Goal: Task Accomplishment & Management: Manage account settings

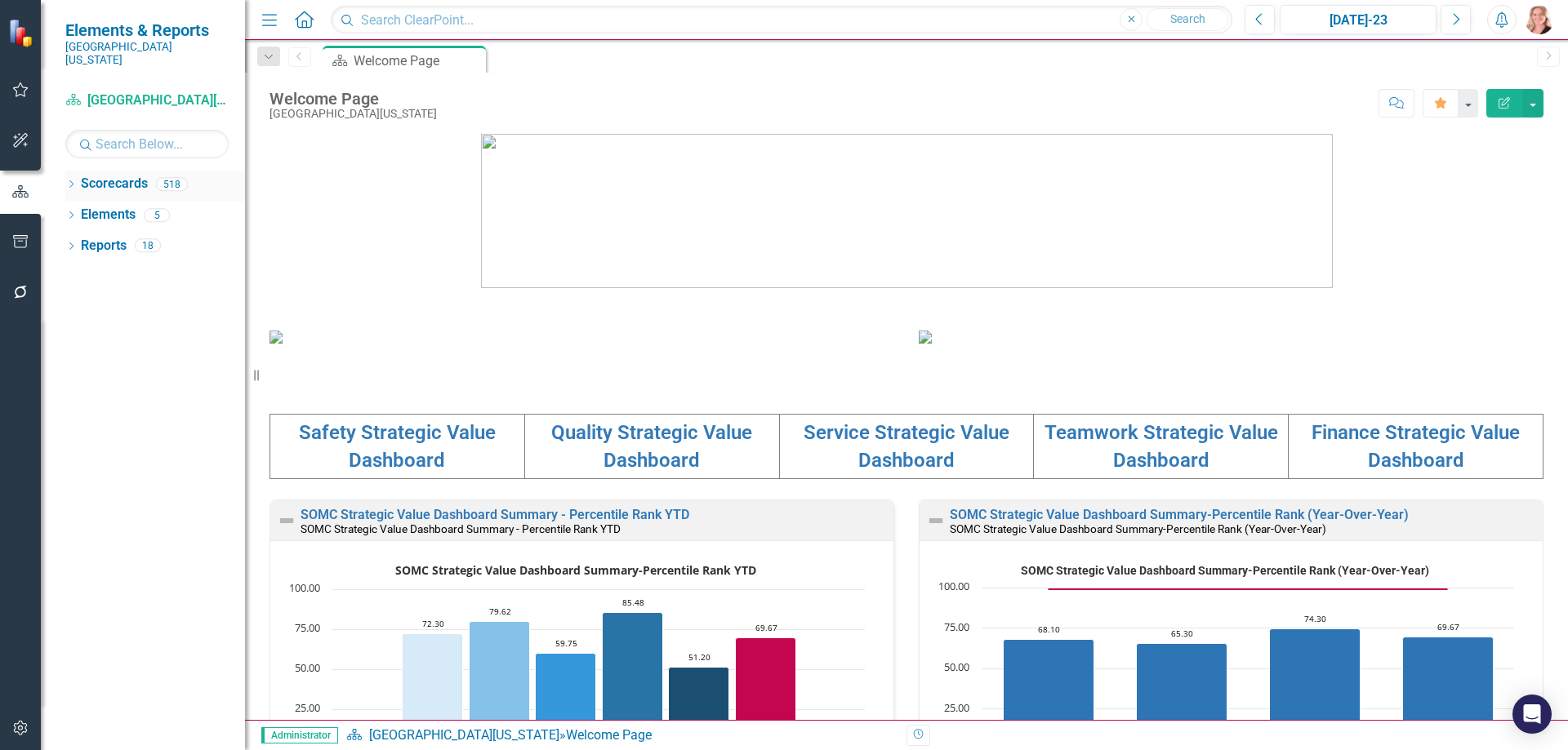
click at [78, 170] on div "Dropdown Scorecards 518" at bounding box center [155, 186] width 180 height 31
click at [67, 181] on icon "Dropdown" at bounding box center [71, 186] width 11 height 9
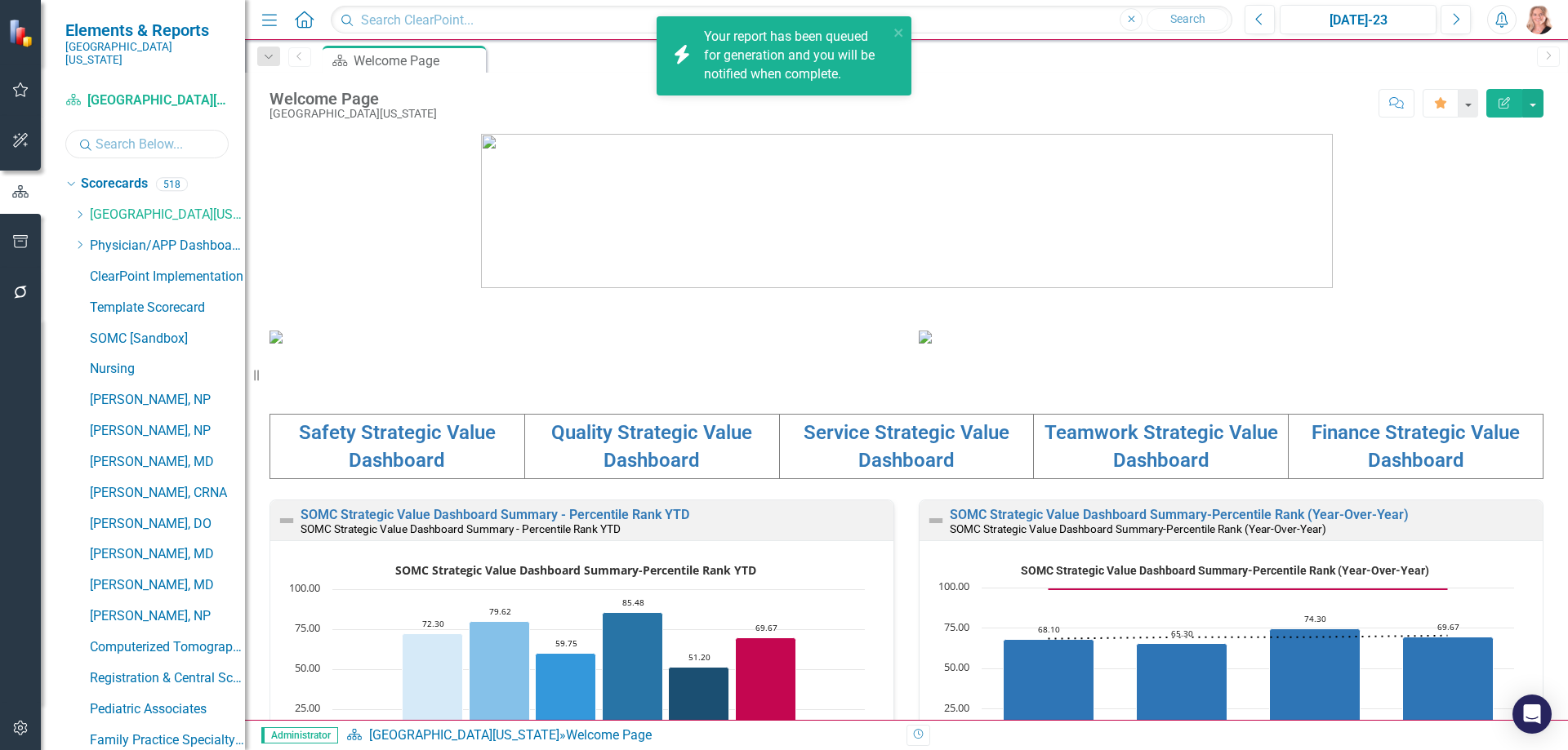
click at [133, 139] on input "text" at bounding box center [147, 145] width 163 height 29
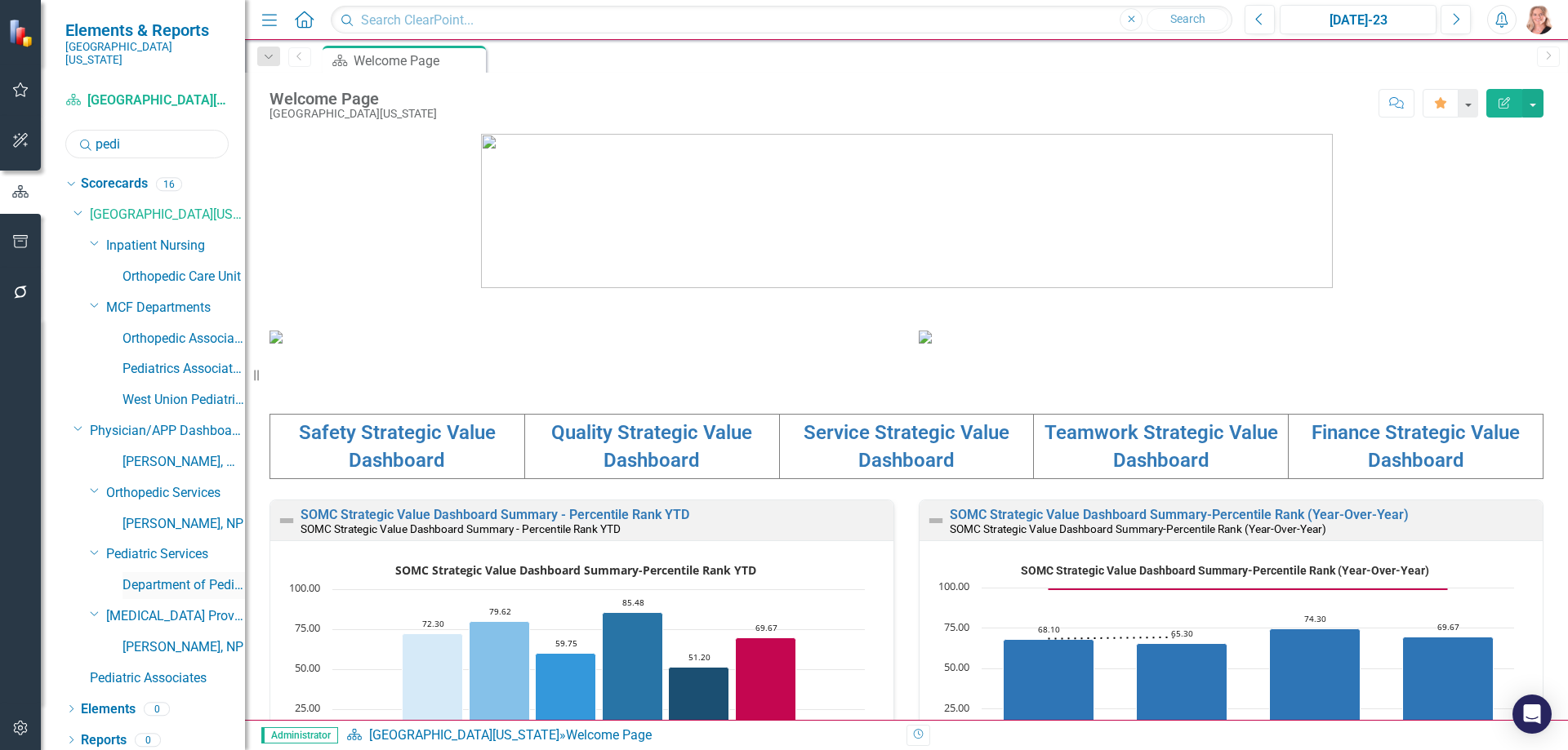
type input "pedi"
click at [186, 576] on link "Department of Pediatrics Dashboard" at bounding box center [184, 586] width 123 height 19
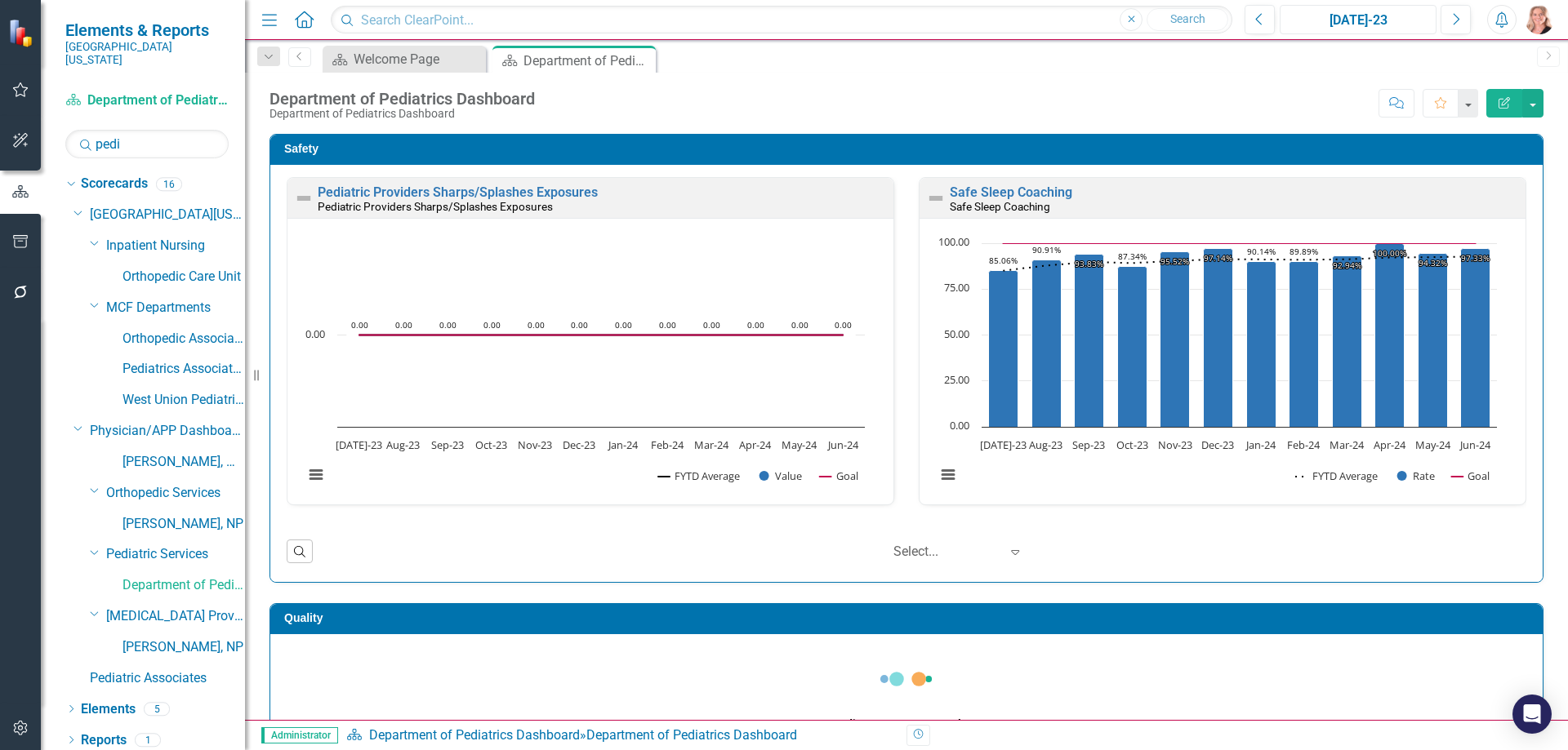
click at [1356, 22] on div "[DATE]-23" at bounding box center [1358, 20] width 146 height 20
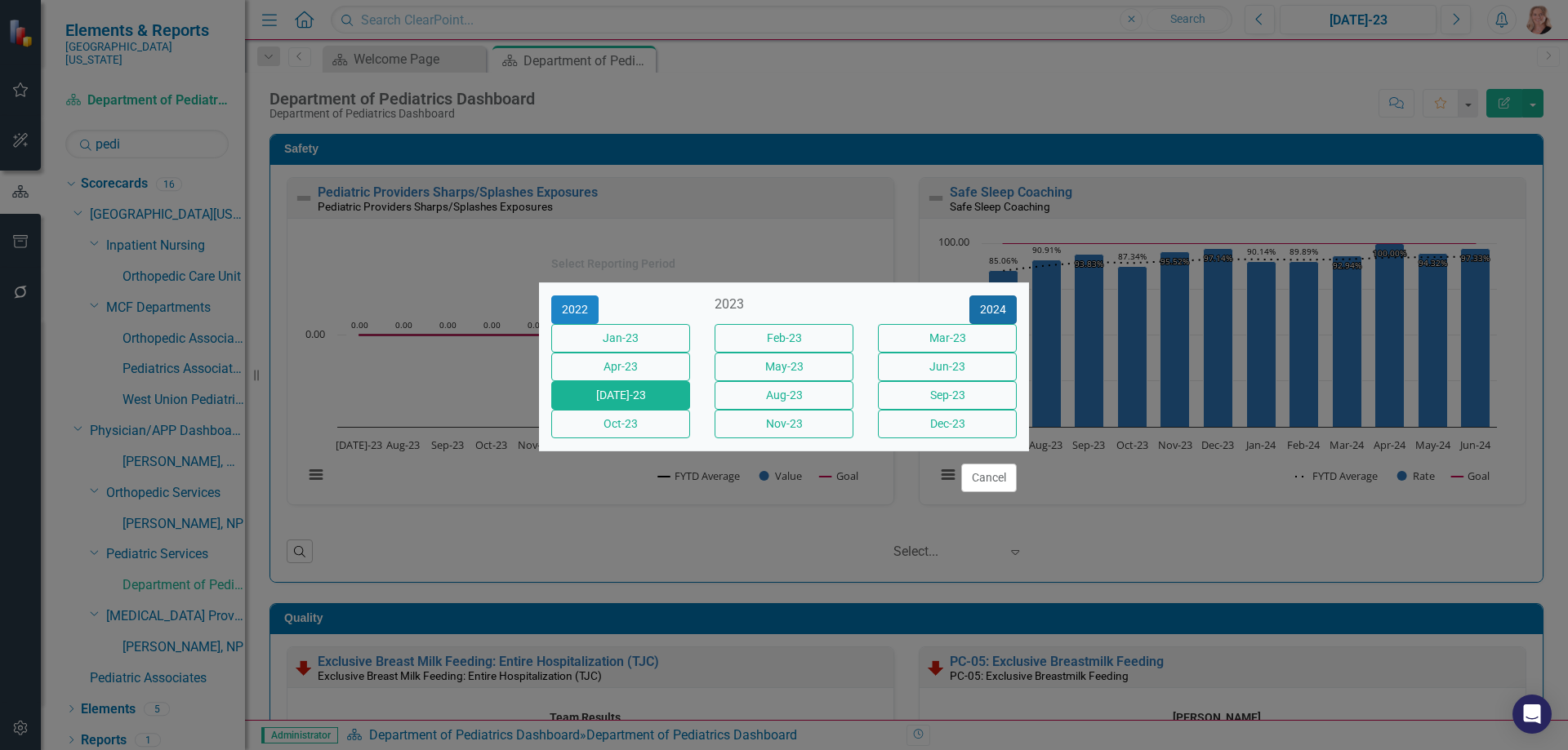
click at [997, 298] on button "2024" at bounding box center [993, 310] width 48 height 29
click at [995, 298] on button "2025" at bounding box center [993, 310] width 48 height 29
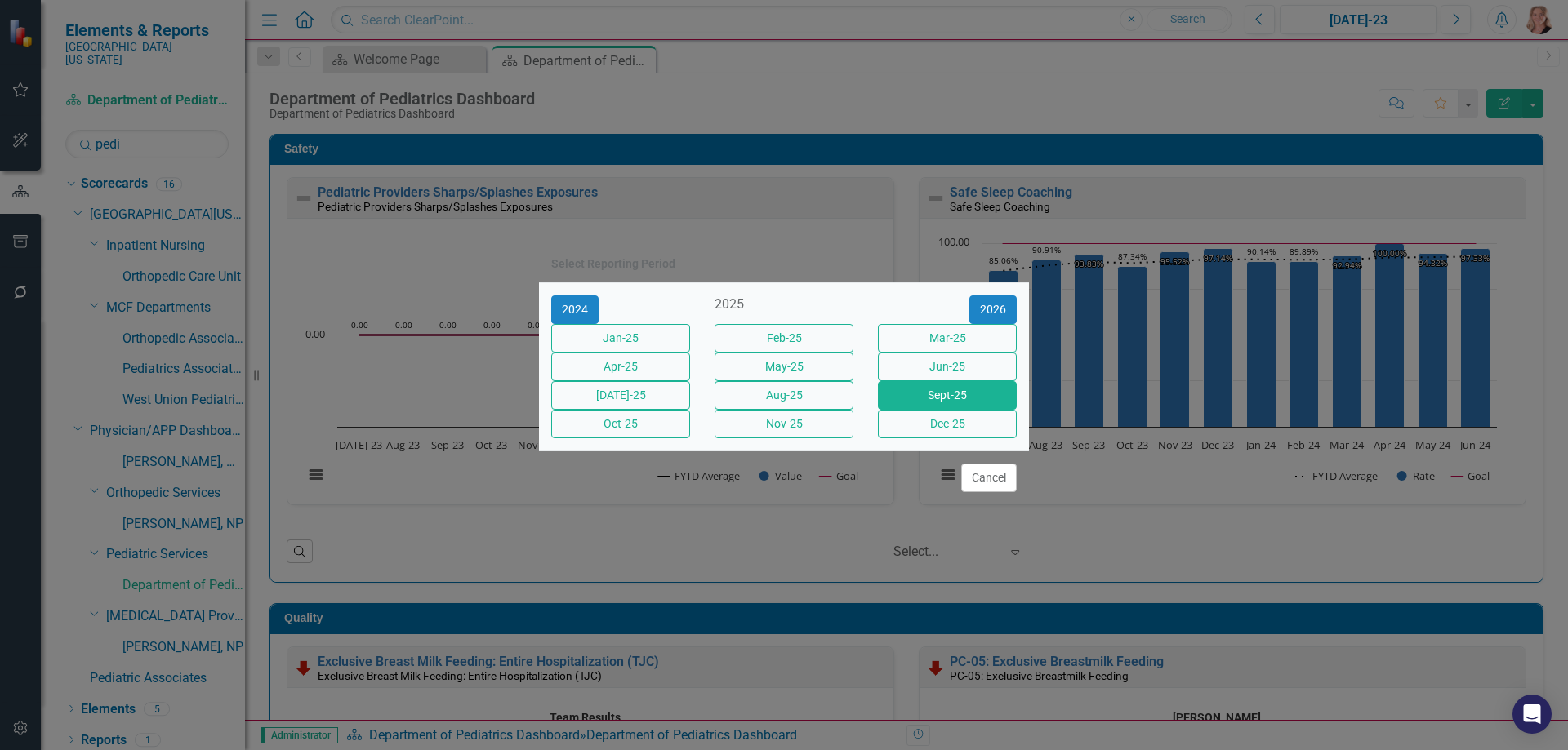
click at [955, 407] on button "Sept-25" at bounding box center [947, 396] width 139 height 29
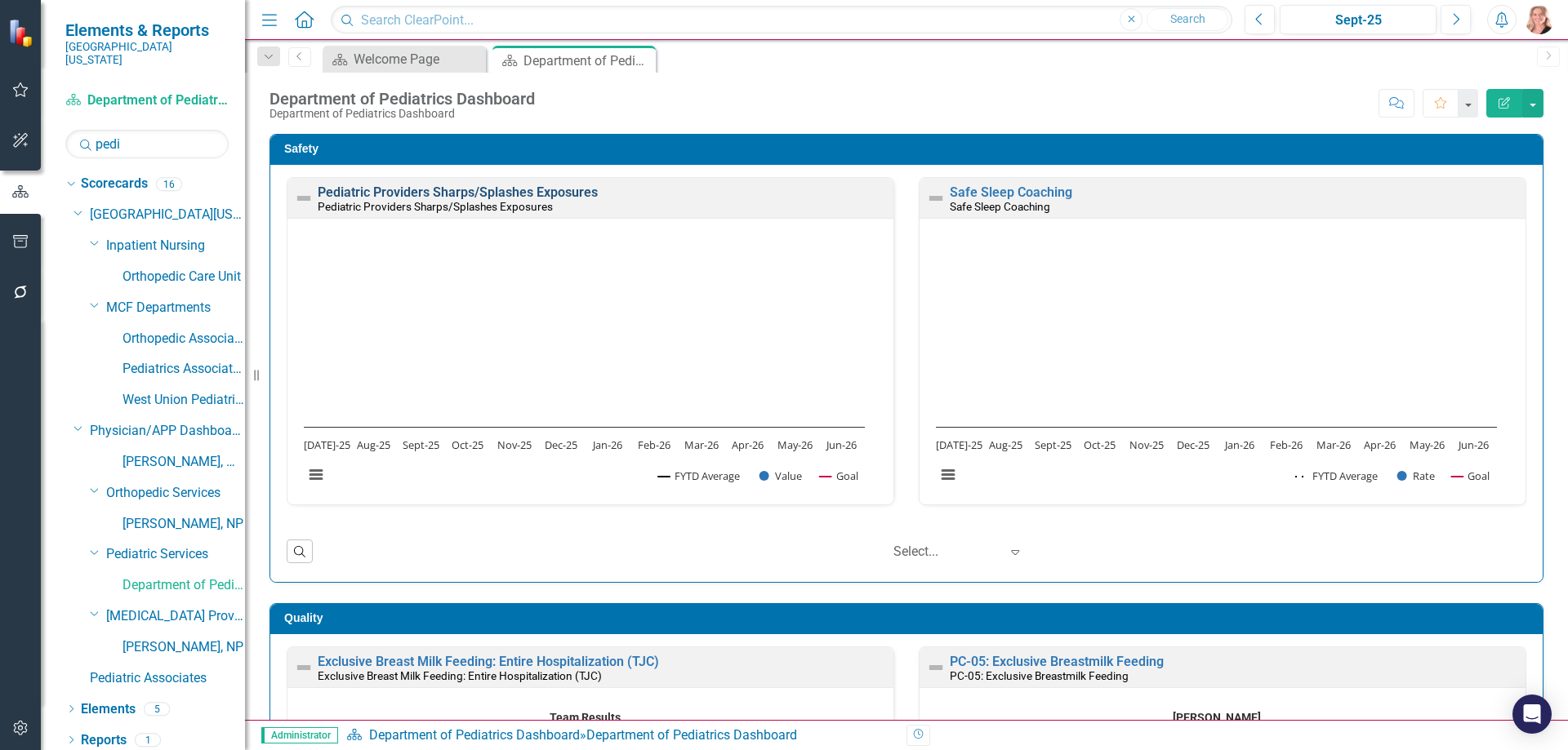
click at [565, 192] on link "Pediatric Providers Sharps/Splashes Exposures" at bounding box center [457, 192] width 280 height 15
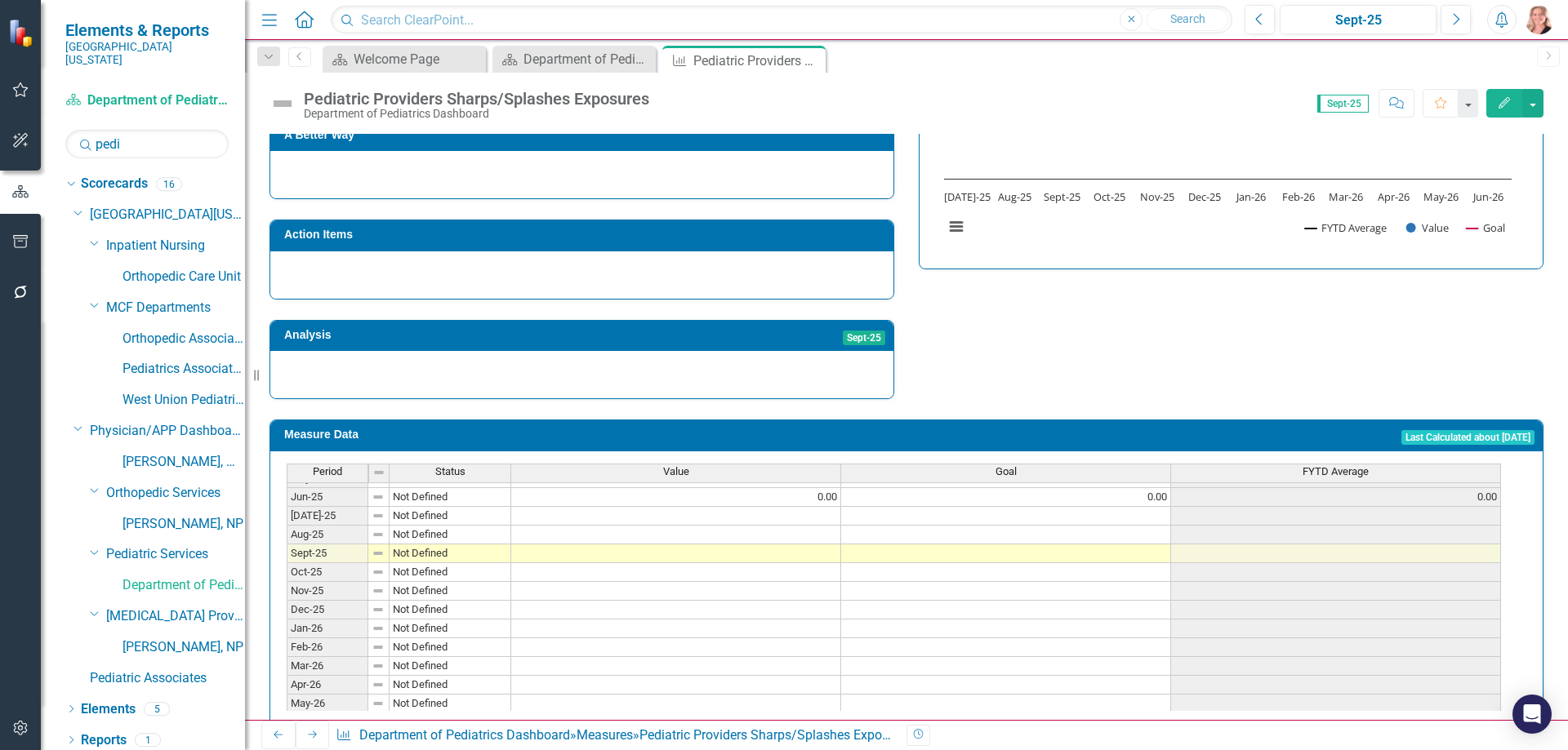
click at [814, 470] on tbody "Nov-23 Not Defined 0.00 0.00 0.00 Dec-23 Not Defined 0.00 0.00 0.00 Jan-24 Not …" at bounding box center [894, 431] width 1214 height 602
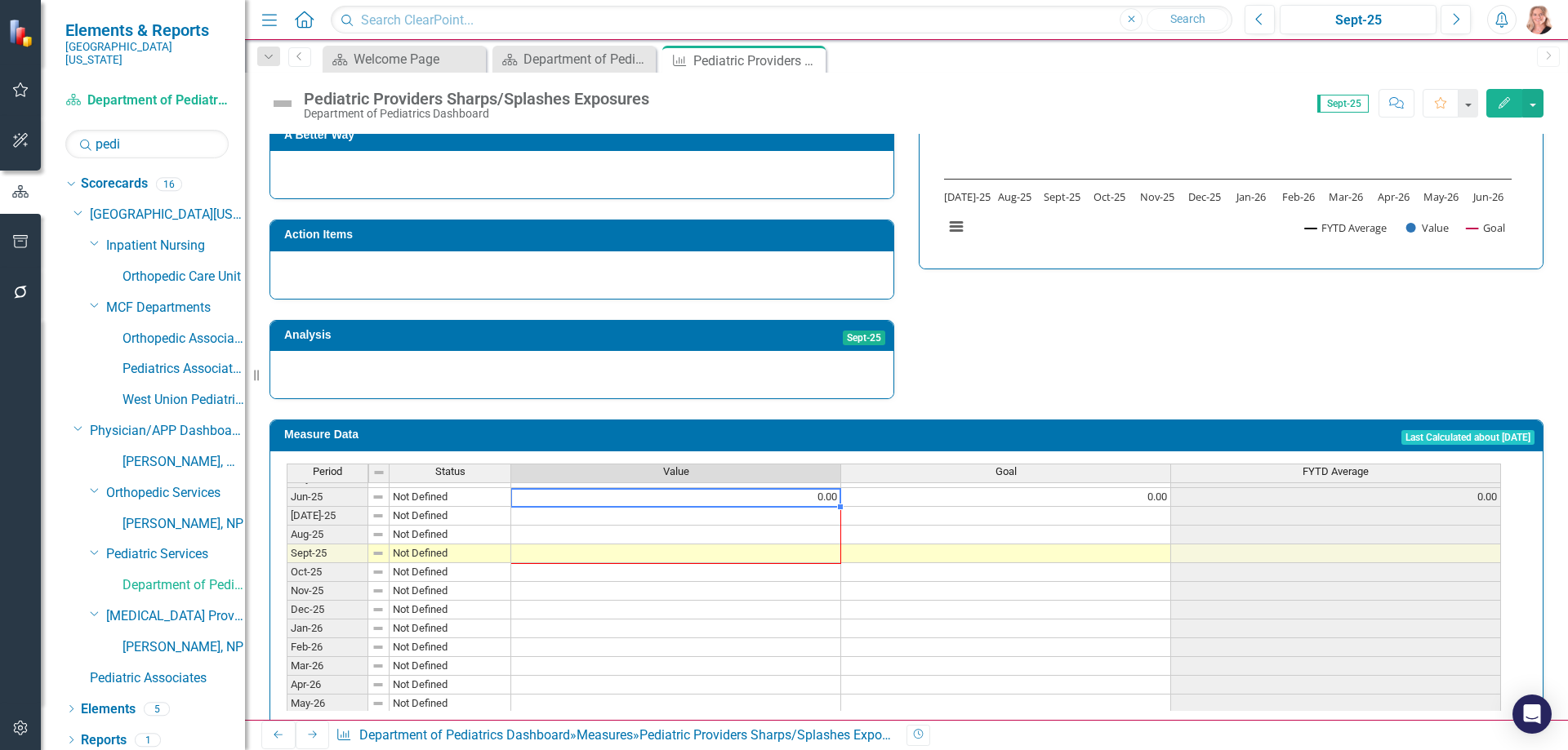
drag, startPoint x: 840, startPoint y: 478, endPoint x: 829, endPoint y: 525, distance: 48.3
click at [287, 525] on div "Period Status Value Goal FYTD Average May-24 Not Defined 0.00 0.00 0.00 Jun-24 …" at bounding box center [287, 478] width 0 height 509
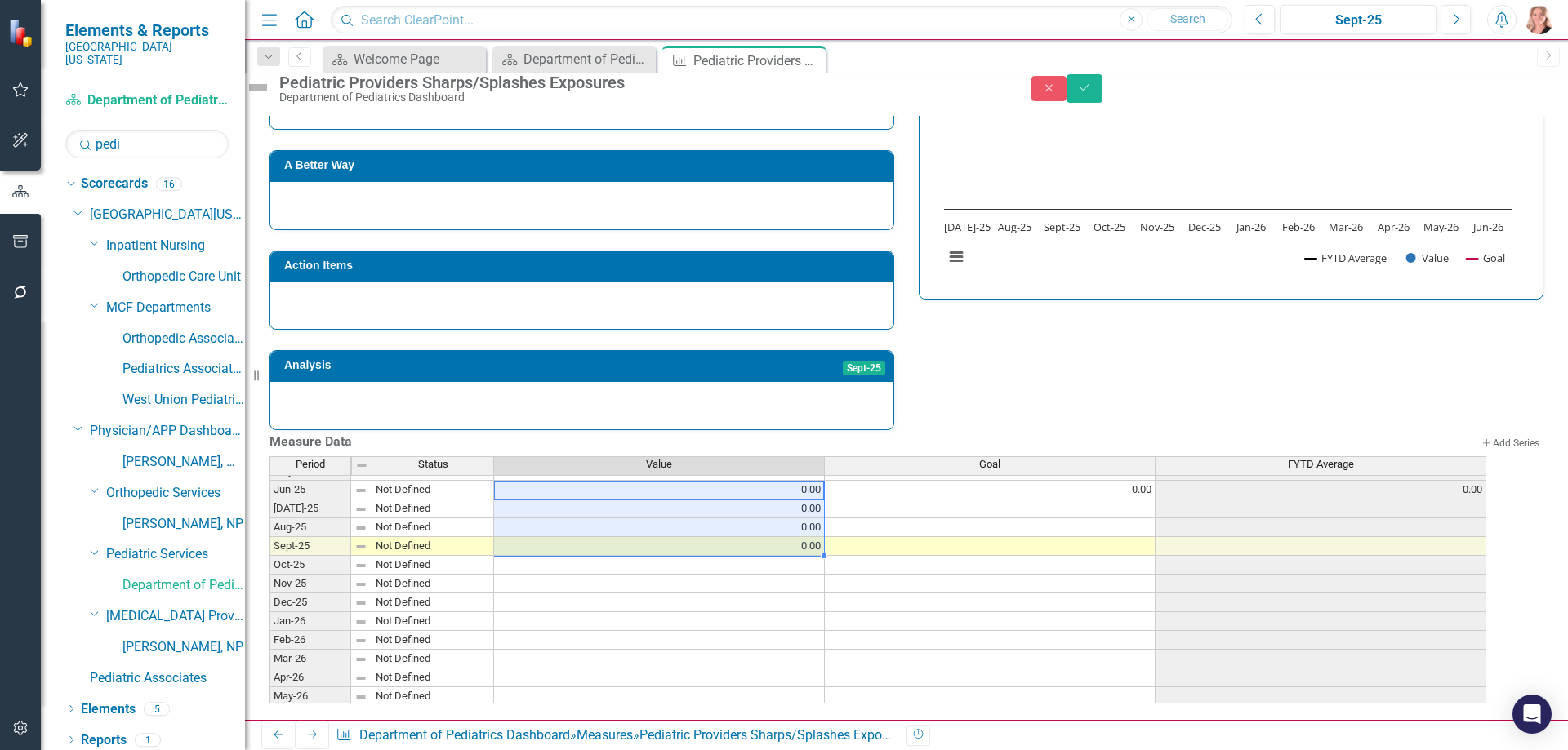
click at [1087, 481] on td "0.00" at bounding box center [990, 490] width 330 height 19
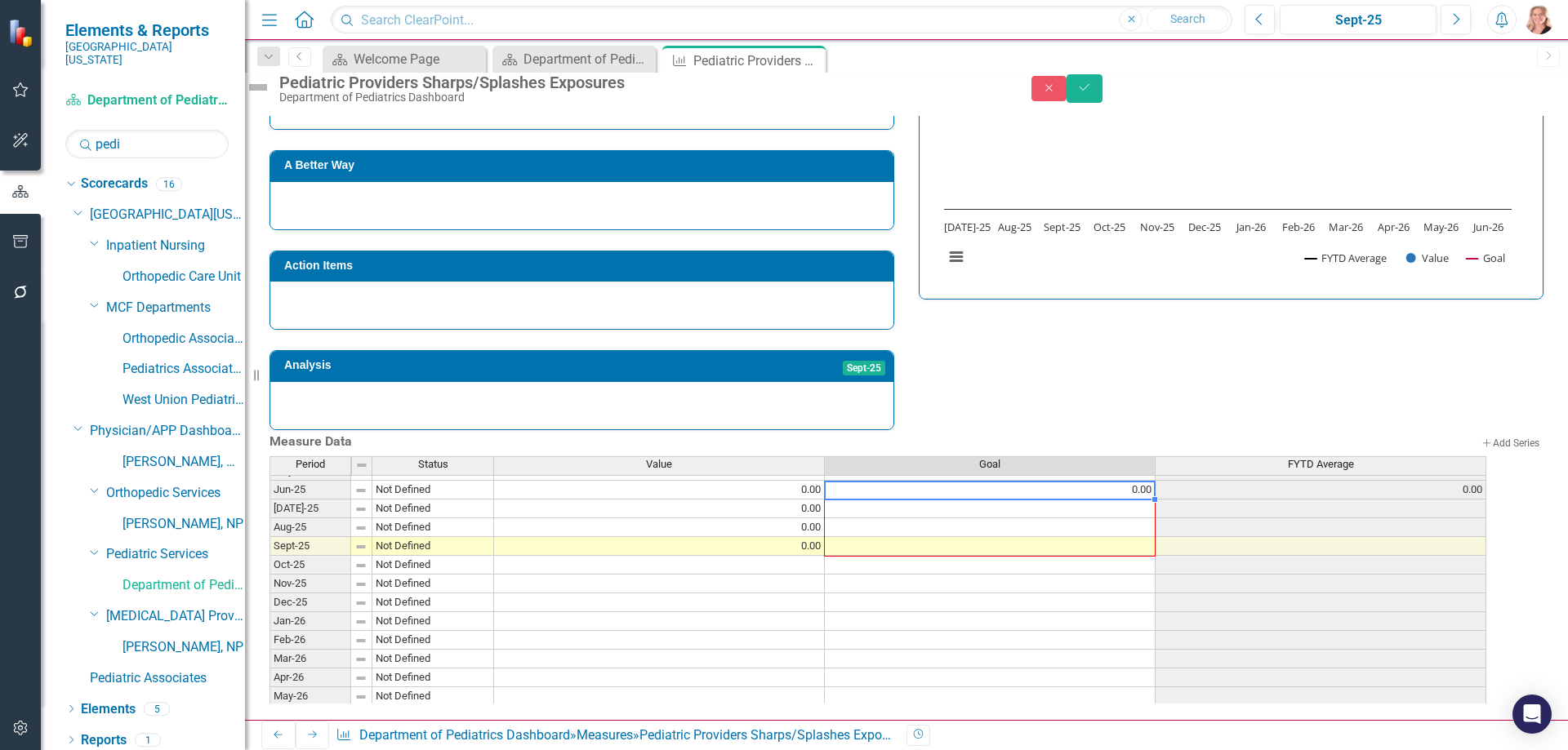
drag, startPoint x: 1170, startPoint y: 486, endPoint x: 1169, endPoint y: 543, distance: 57.0
click at [270, 543] on div "Period Status Value Goal FYTD Average May-24 Not Defined 0.00 0.00 0.00 Jun-24 …" at bounding box center [270, 471] width 0 height 509
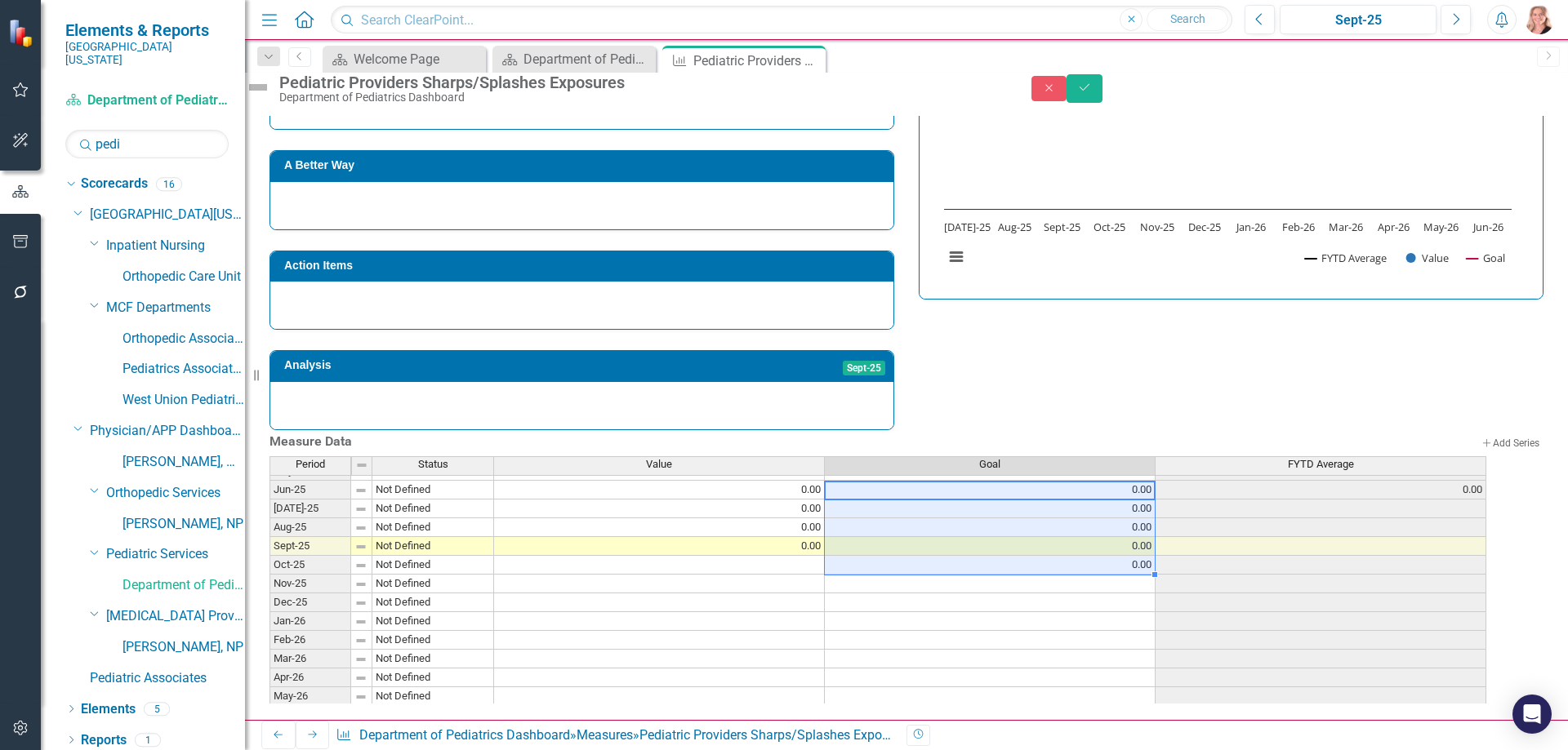
click at [1155, 556] on td "0.00" at bounding box center [990, 565] width 330 height 19
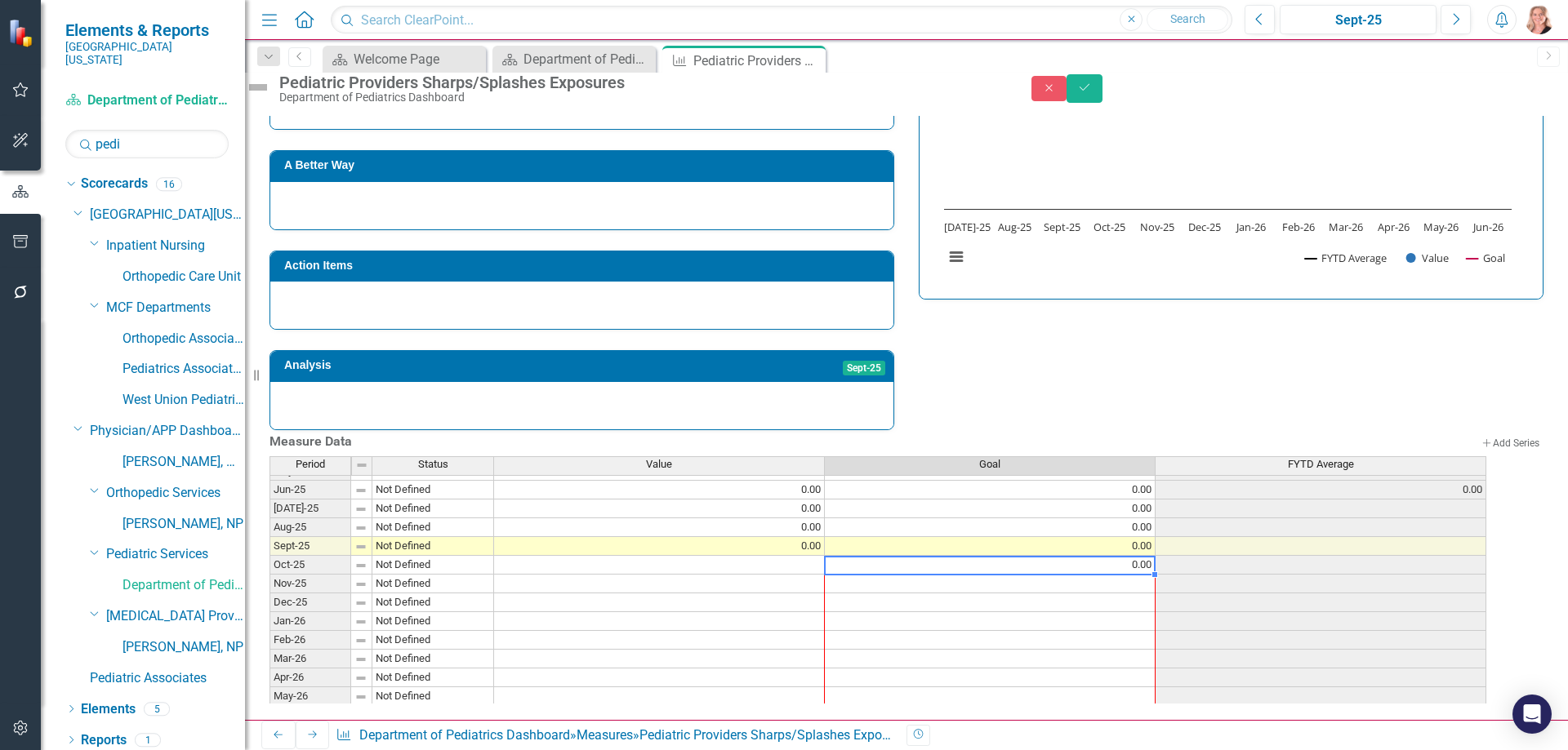
scroll to position [675, 0]
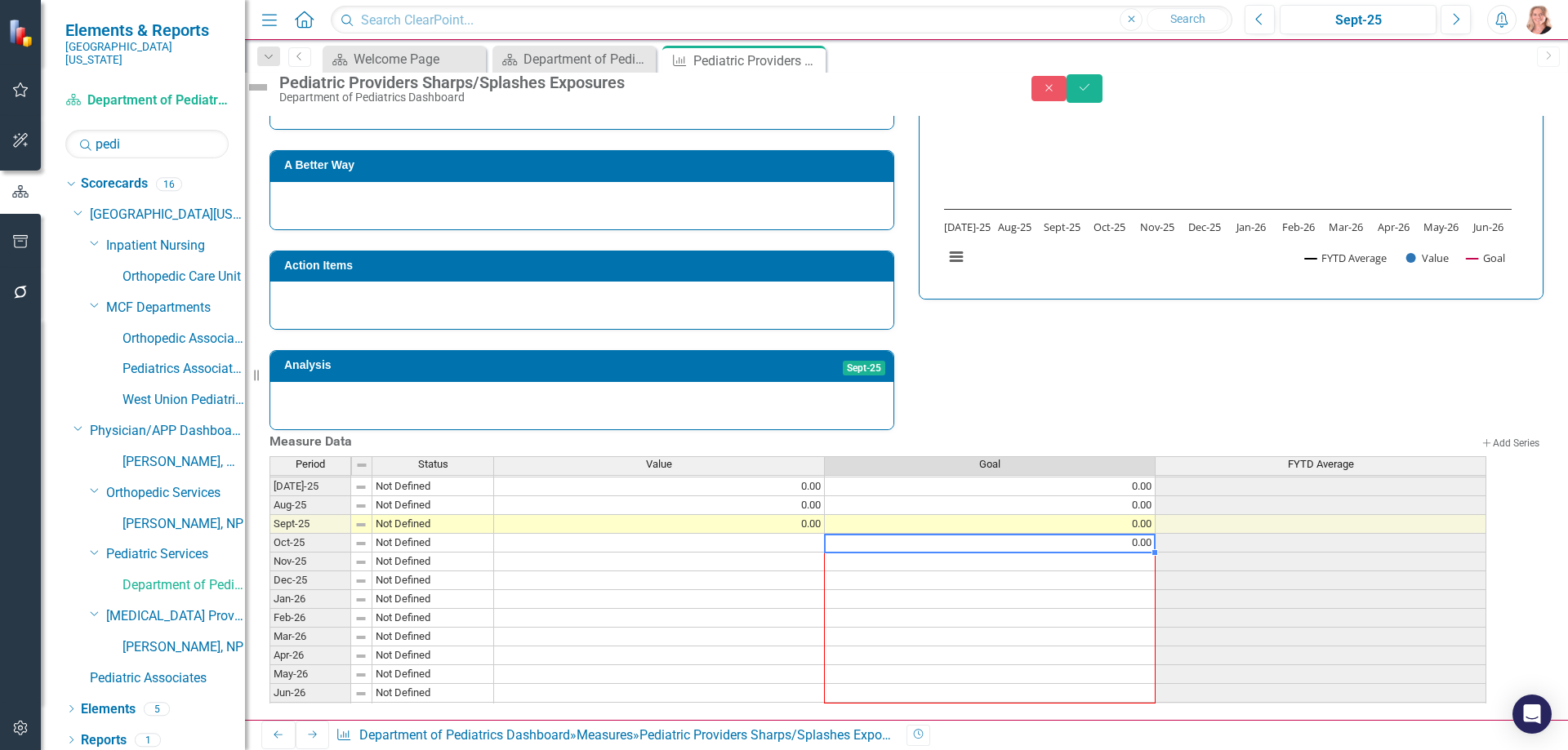
drag, startPoint x: 1172, startPoint y: 561, endPoint x: 1167, endPoint y: 684, distance: 123.1
click at [270, 684] on div "Period Status Value Goal FYTD Average Jun-24 Not Defined 0.00 0.00 0.00 Jul-24 …" at bounding box center [270, 467] width 0 height 509
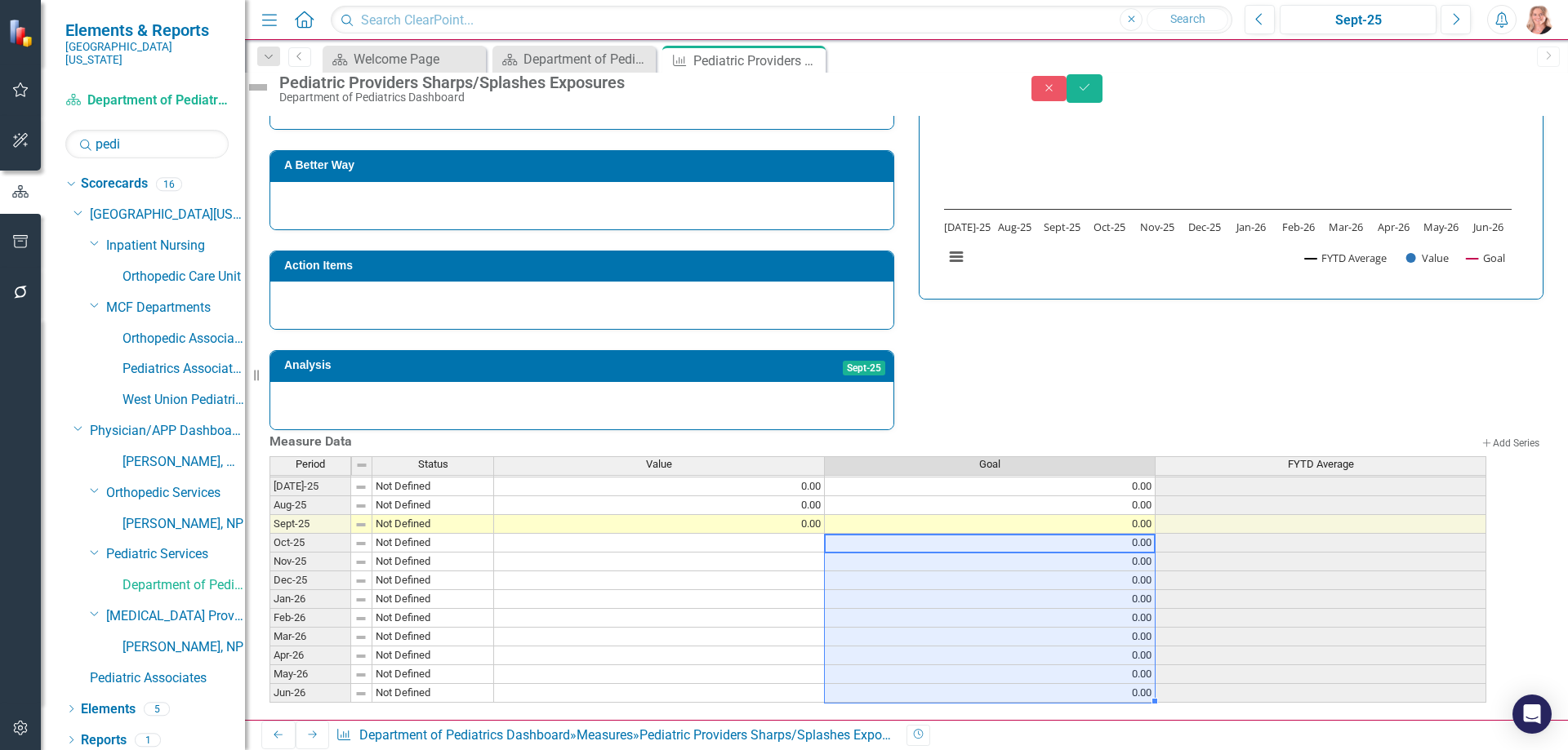
click at [1235, 312] on div "Strategic Values Safety Pediatric Services Sept-25 A Better Way Action Items An…" at bounding box center [906, 202] width 1298 height 456
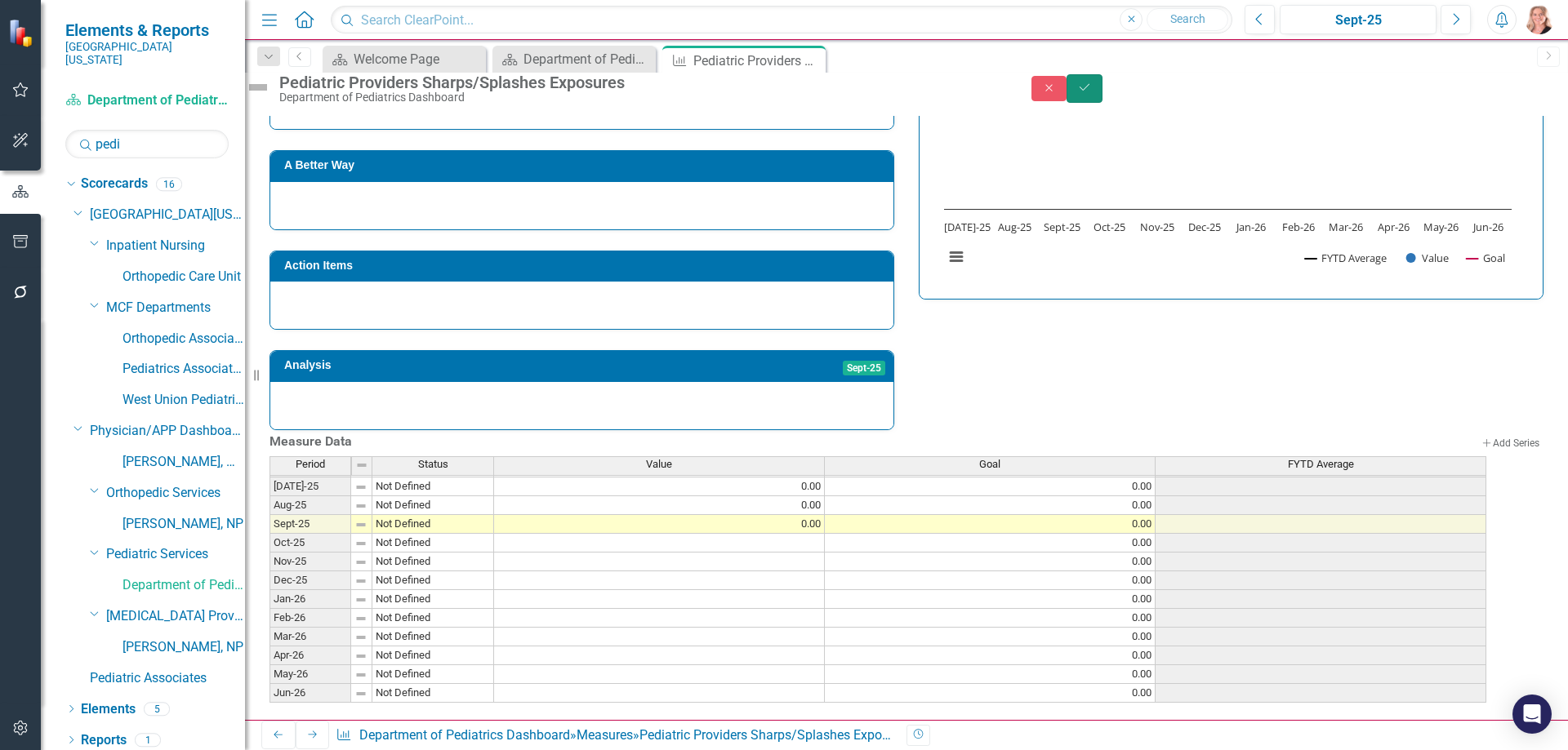
click at [1091, 93] on icon "Save" at bounding box center [1084, 87] width 14 height 11
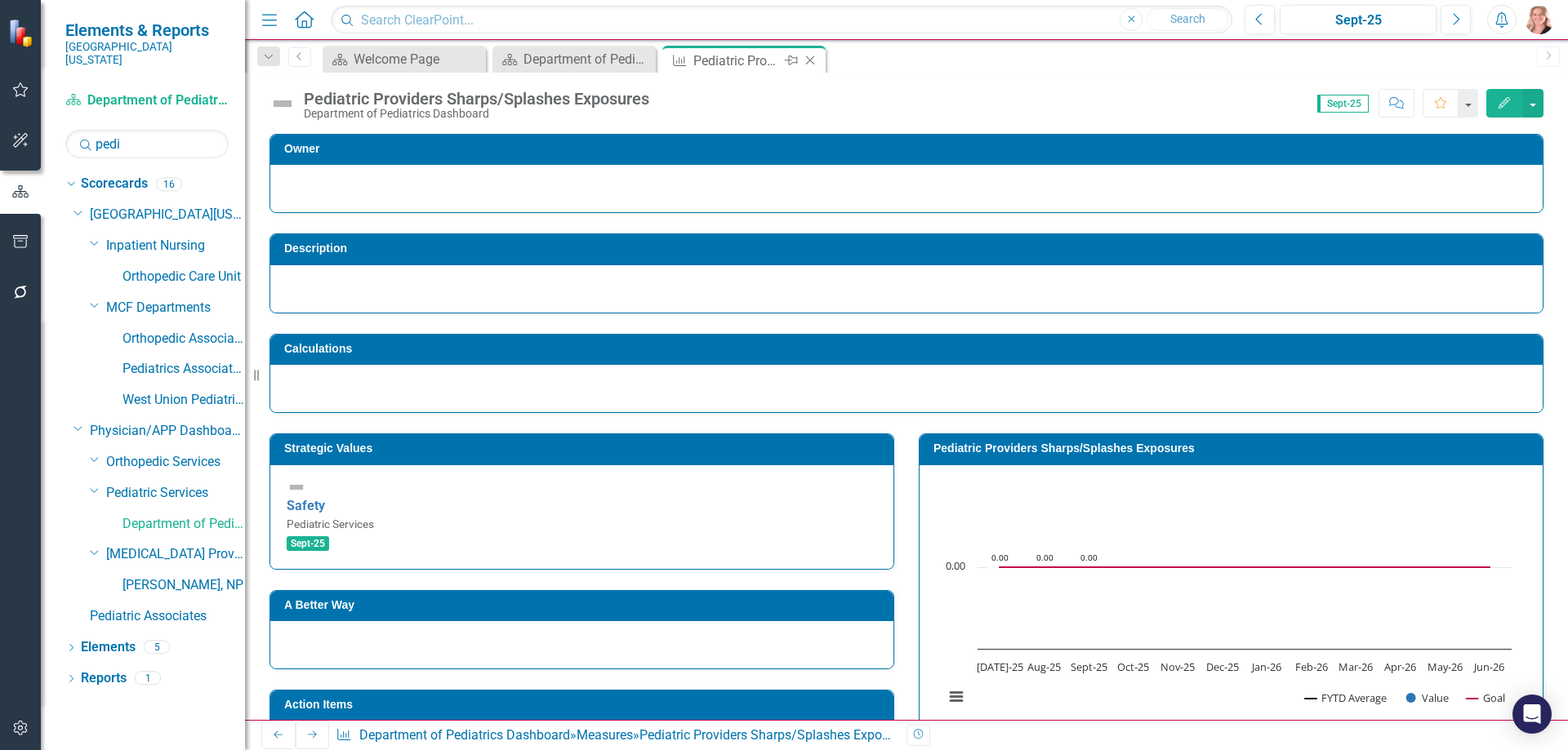
click at [810, 63] on icon "Close" at bounding box center [810, 60] width 16 height 13
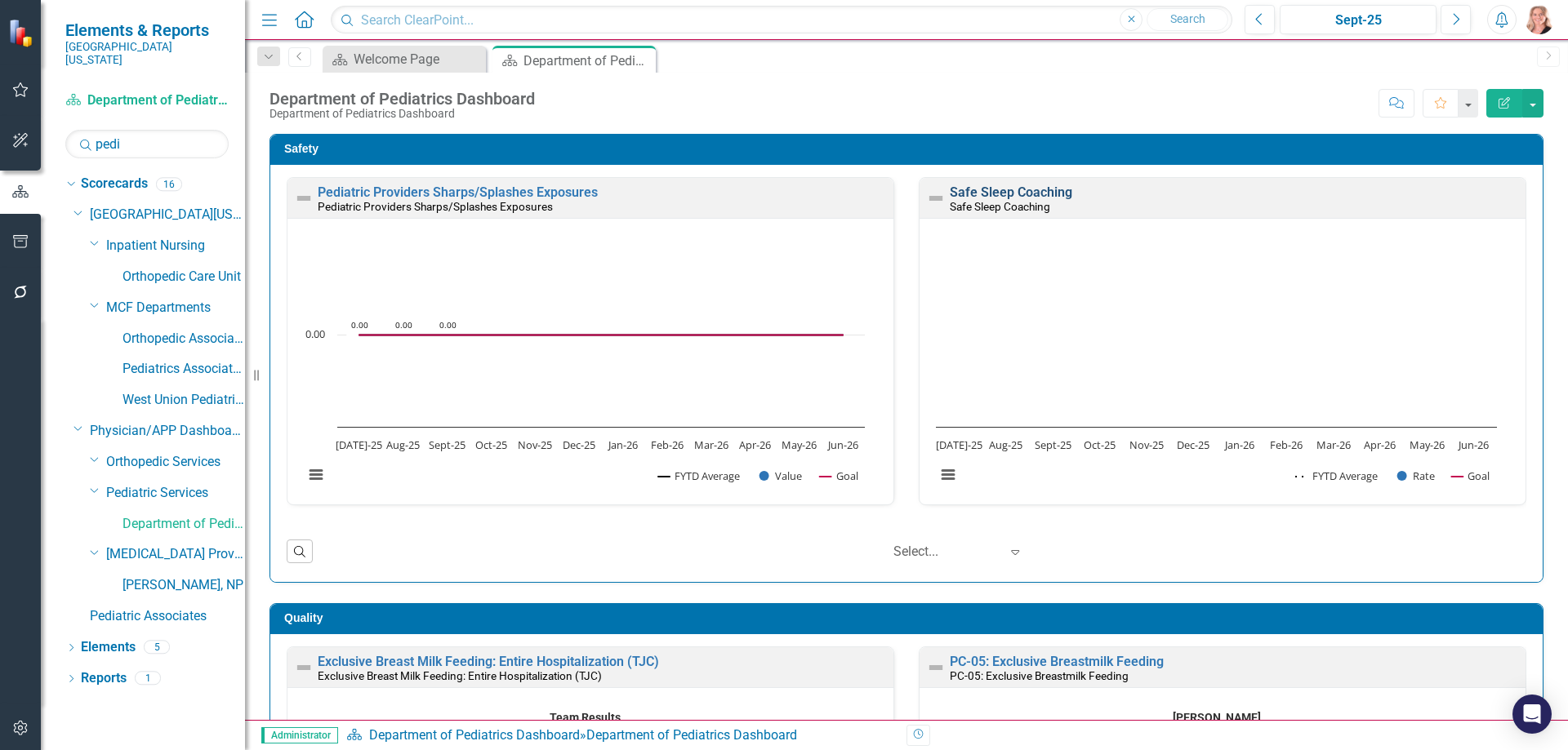
click at [1034, 191] on link "Safe Sleep Coaching" at bounding box center [1010, 192] width 123 height 15
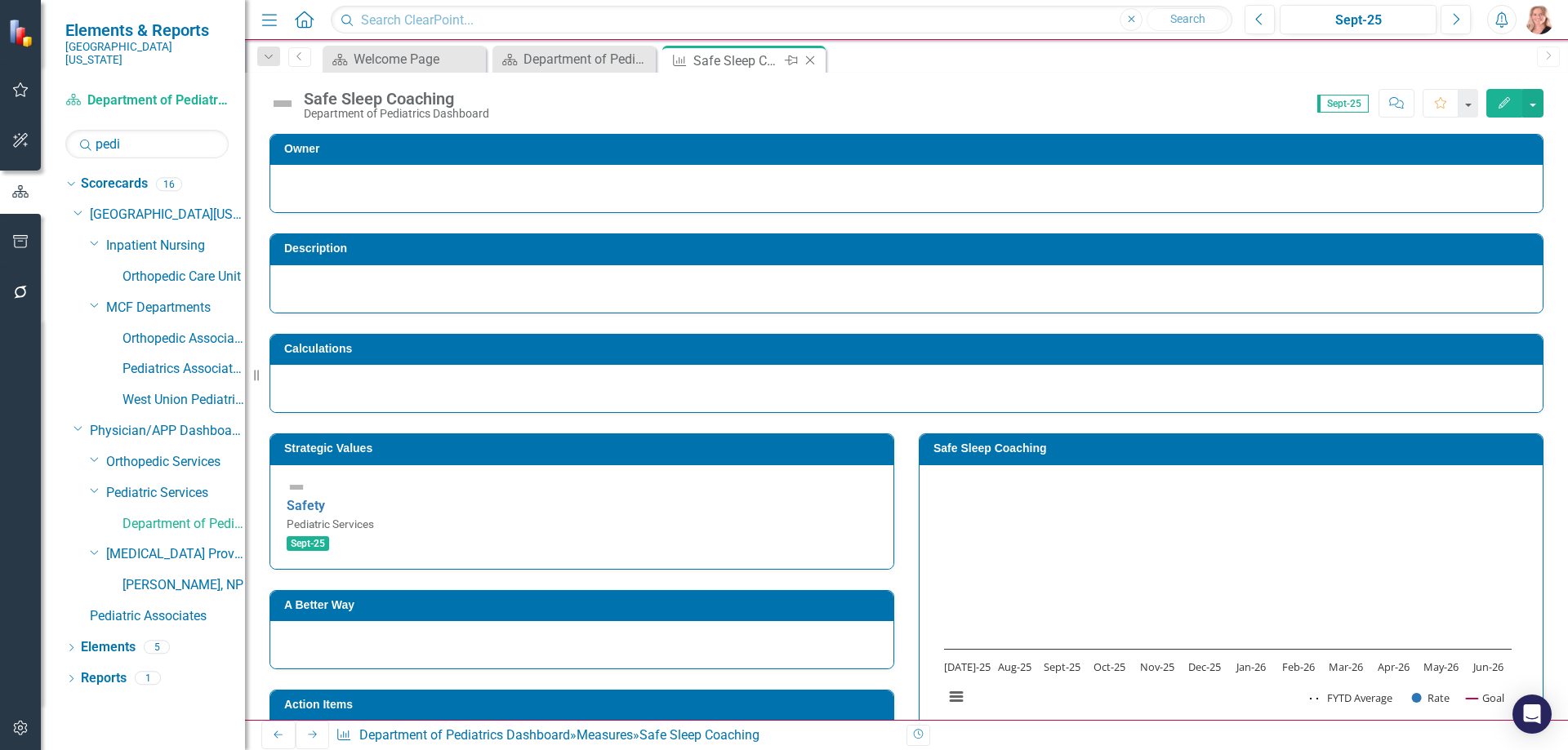
click at [810, 60] on icon "Close" at bounding box center [810, 60] width 16 height 13
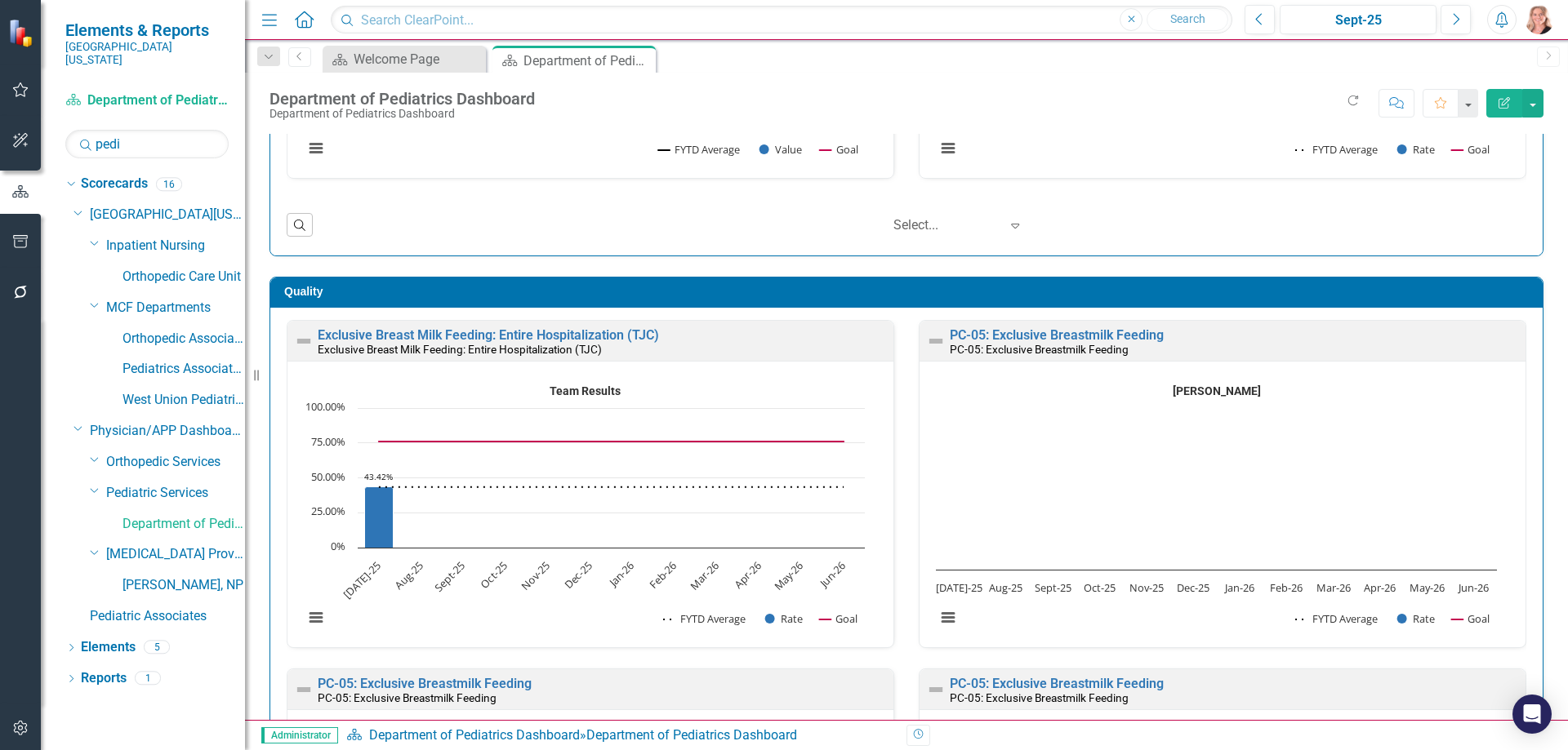
scroll to position [409, 0]
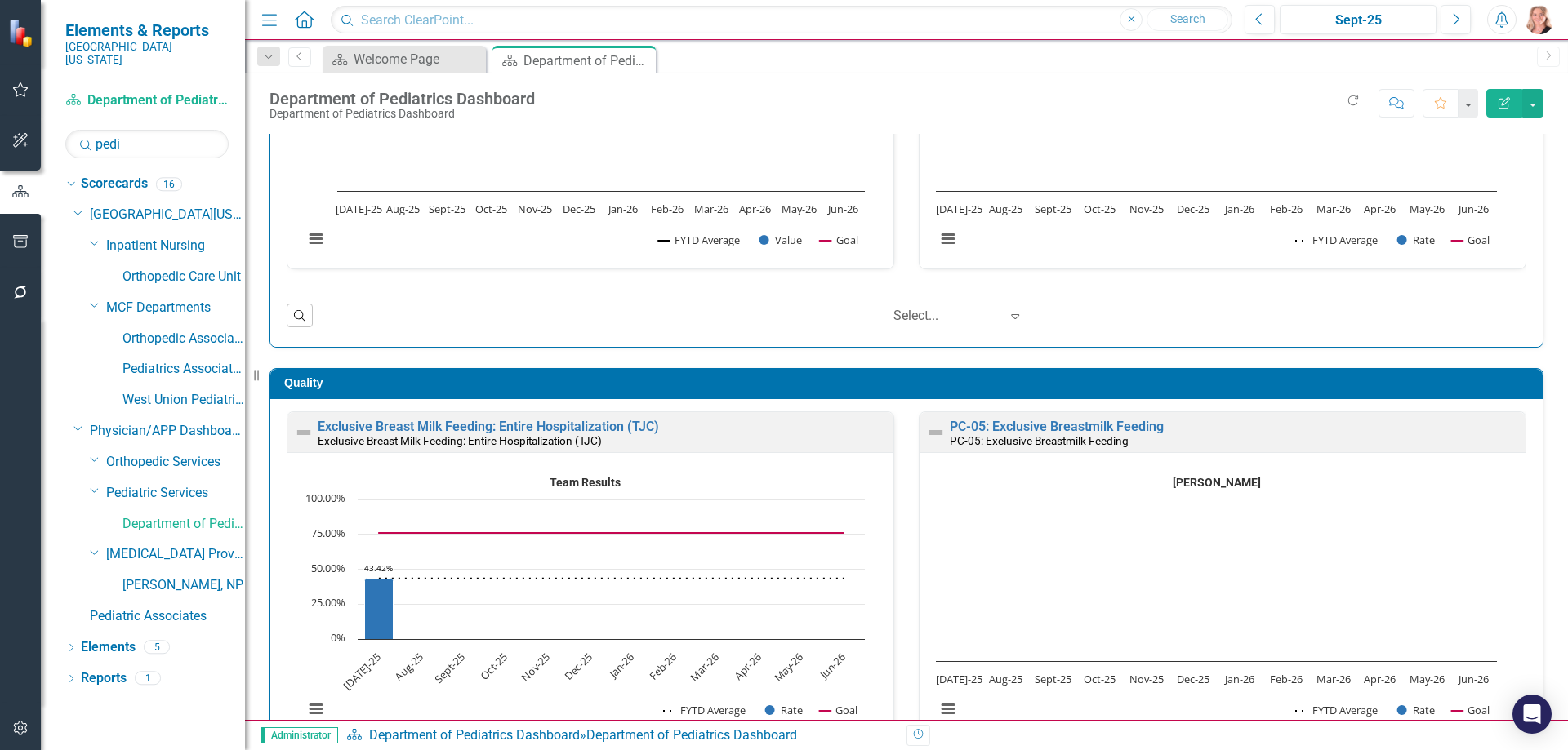
scroll to position [245, 0]
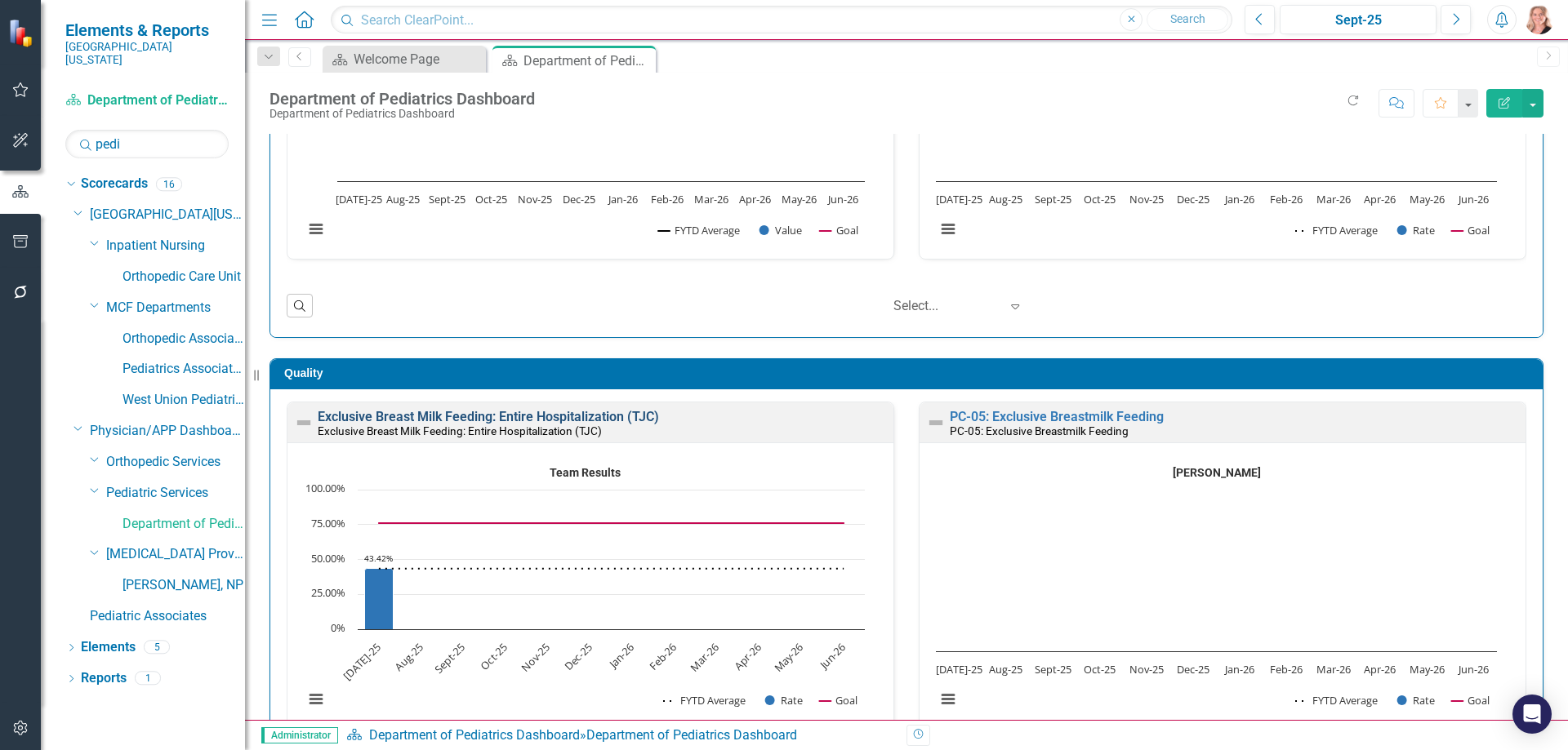
click at [555, 415] on link "Exclusive Breast Milk Feeding: Entire Hospitalization (TJC)" at bounding box center [488, 417] width 341 height 15
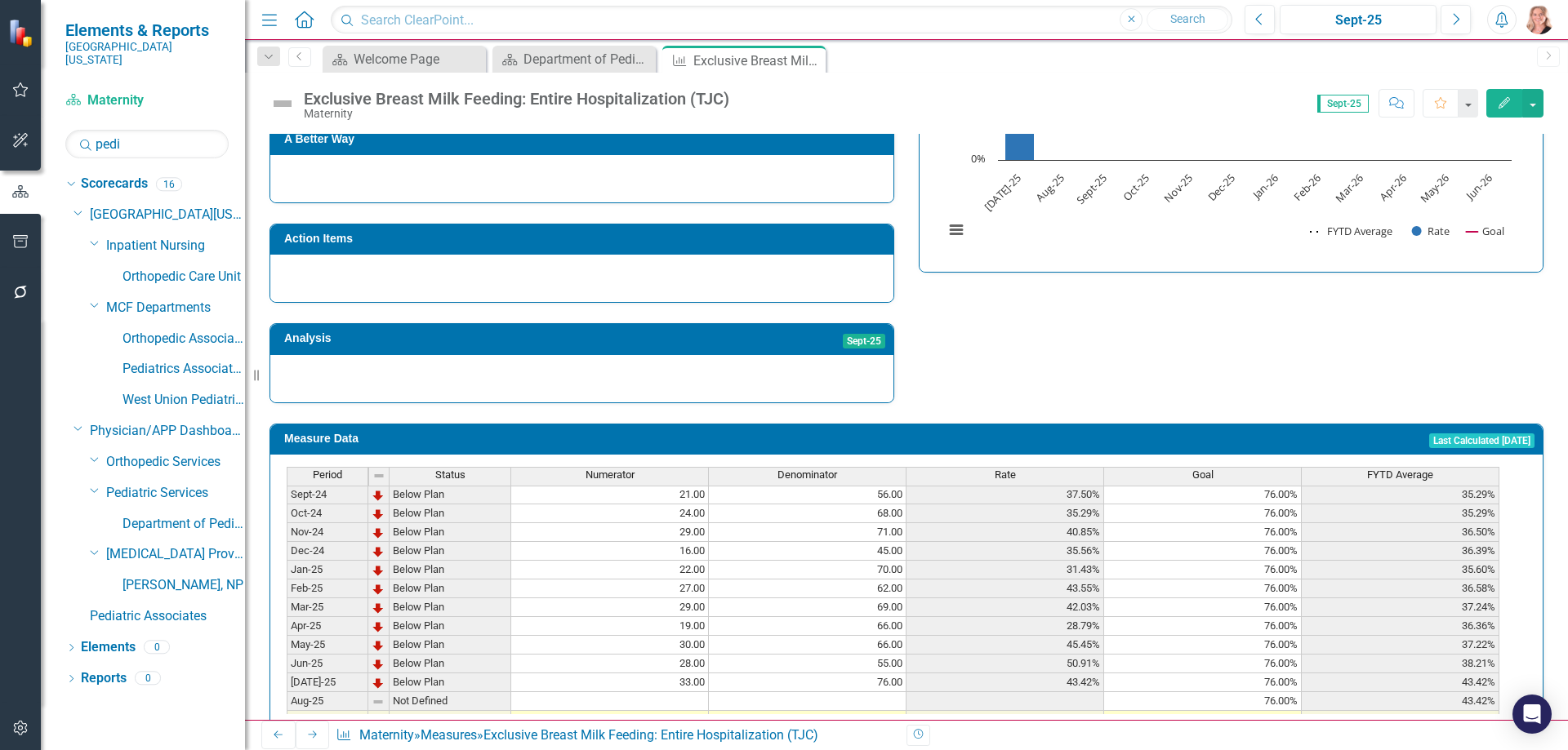
scroll to position [571, 0]
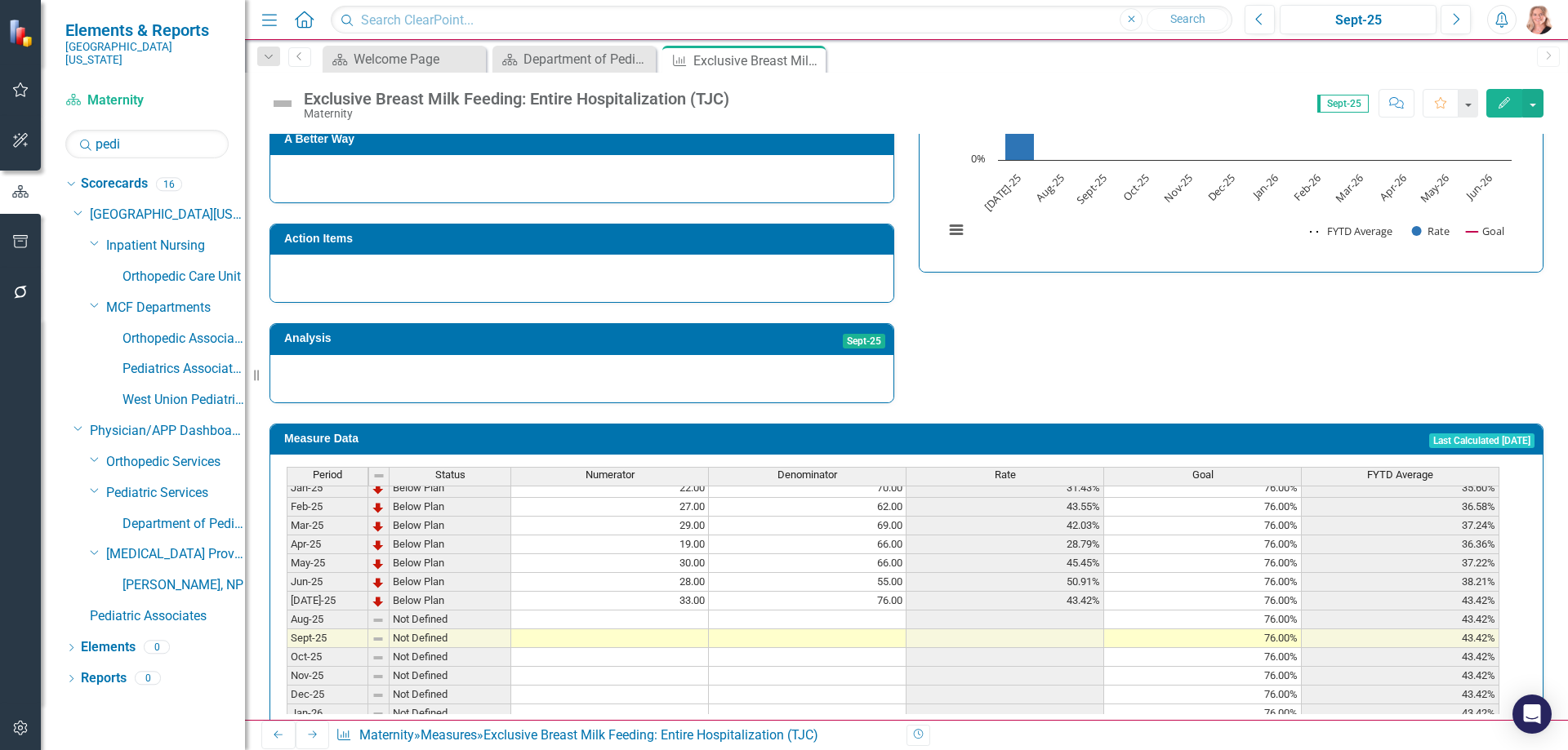
click at [661, 593] on tbody "Jul-23 Below Plan 39.00 74.00 52.70% 76.00% 52.70% Aug-23 Below Plan 38.00 64.0…" at bounding box center [893, 432] width 1212 height 583
type textarea "34"
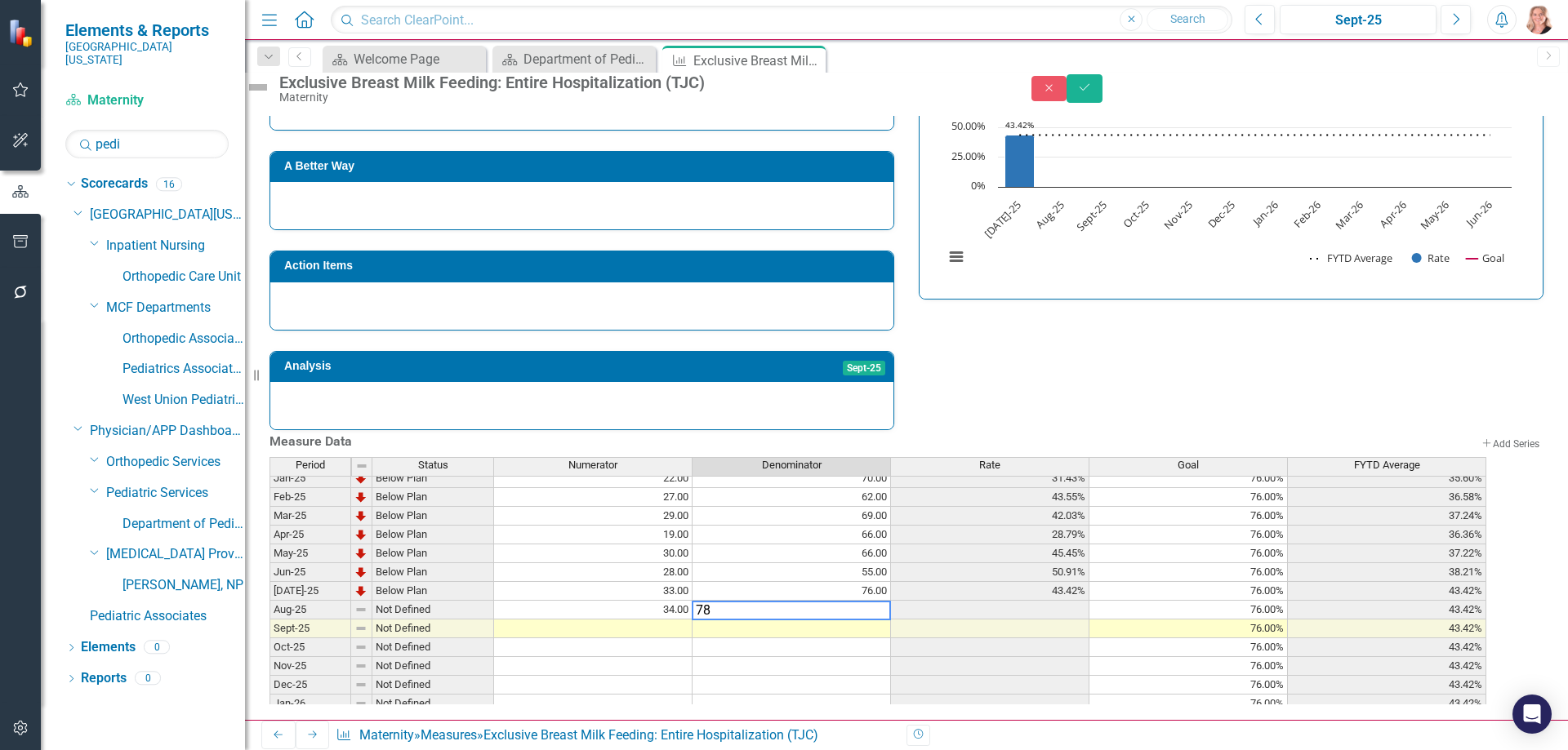
type textarea "78"
click at [1285, 306] on div "Strategic Values Quality Inpatient Nursing Q1.2026 A Better Way Action Items An…" at bounding box center [906, 202] width 1298 height 456
drag, startPoint x: 1540, startPoint y: 89, endPoint x: 1327, endPoint y: 304, distance: 302.6
click at [1102, 89] on button "Save" at bounding box center [1084, 89] width 36 height 29
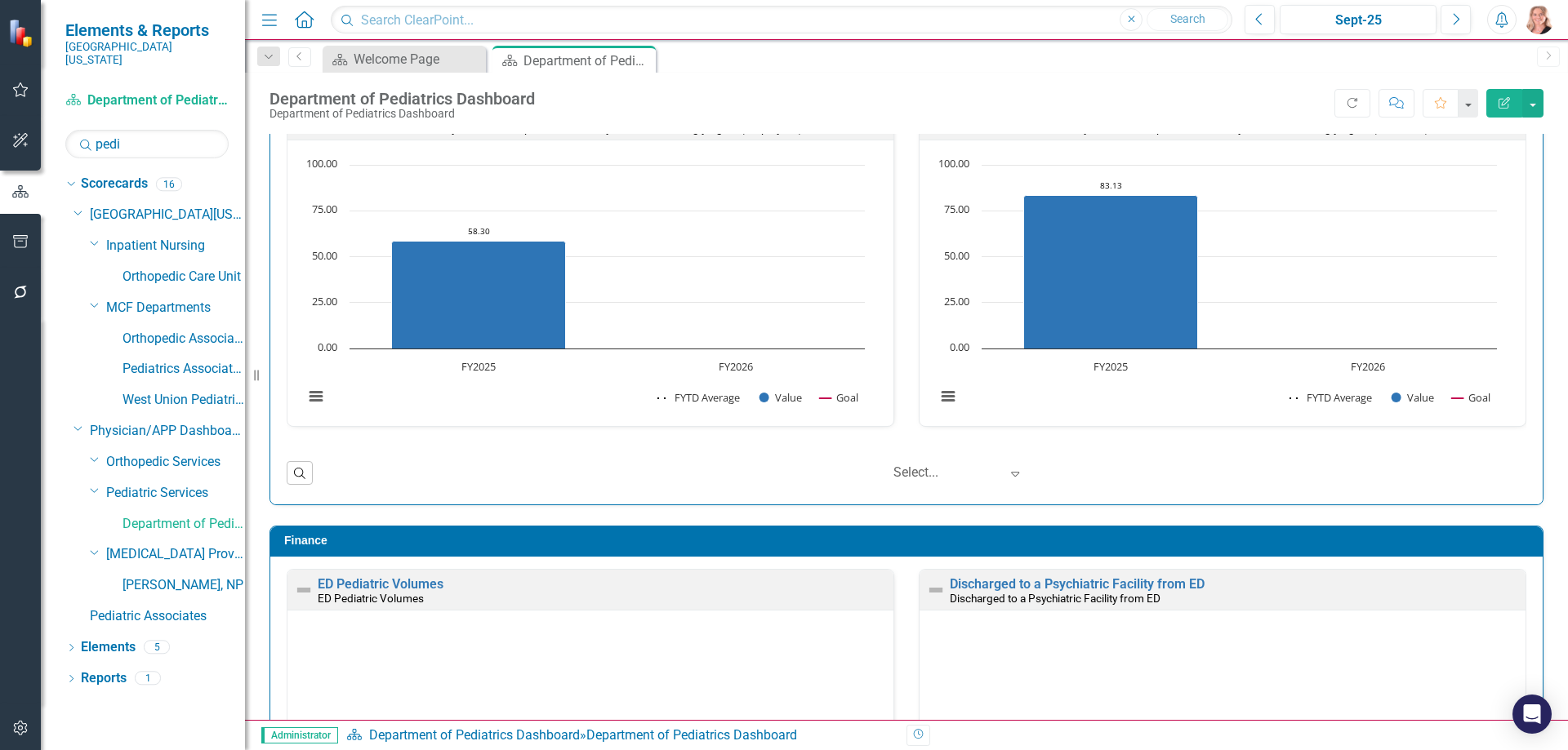
scroll to position [2449, 0]
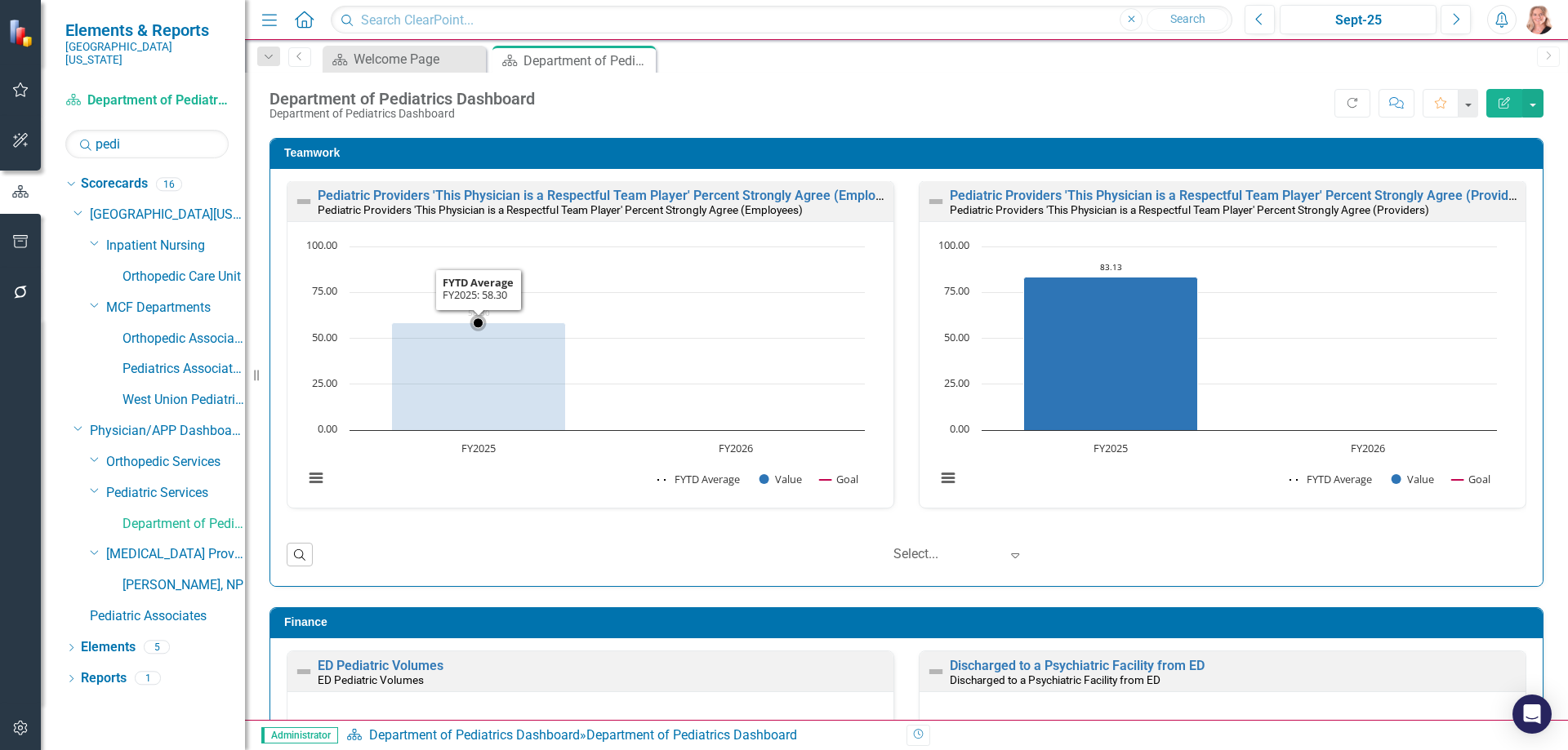
click at [629, 306] on rect "Interactive chart" at bounding box center [584, 371] width 577 height 266
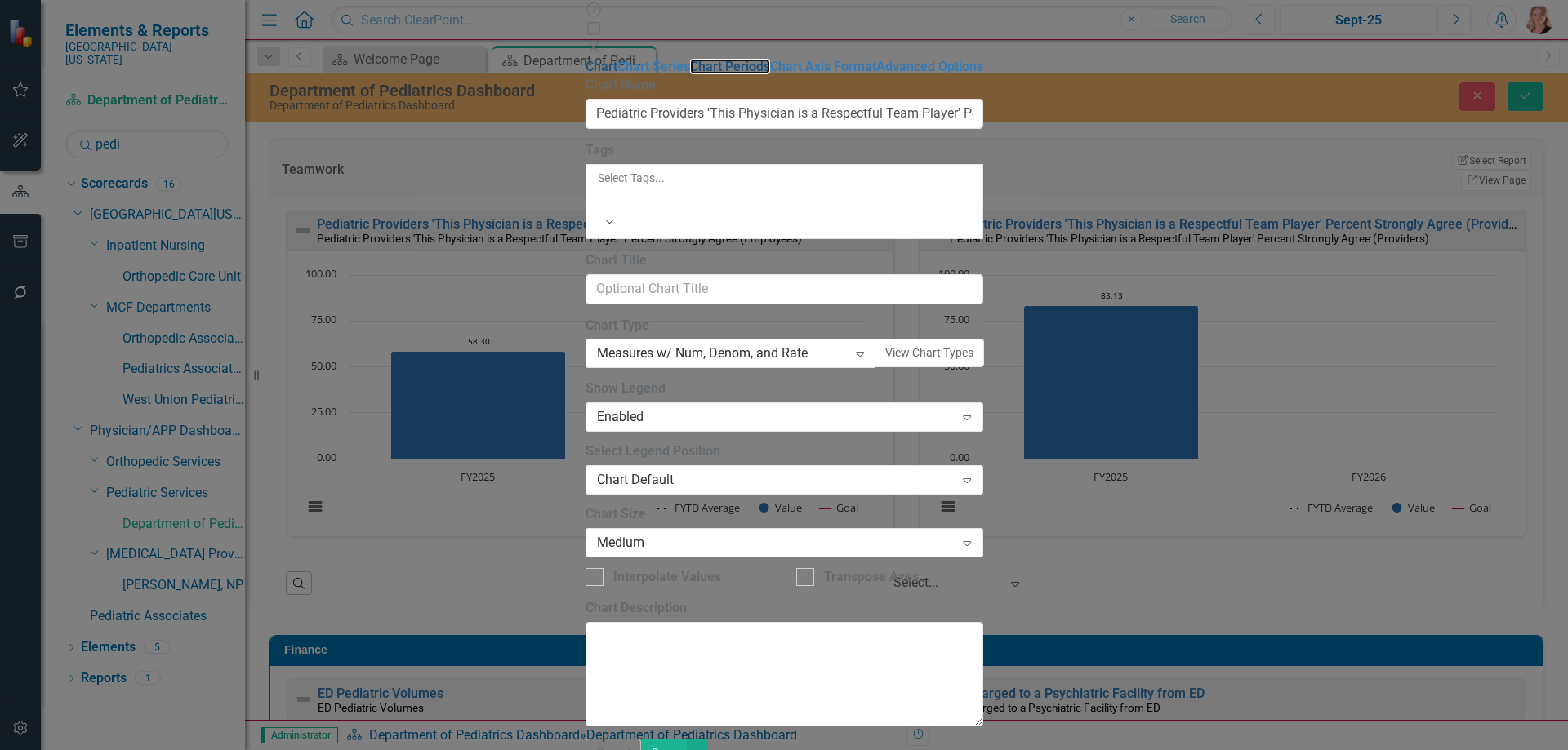
click at [690, 74] on link "Chart Periods" at bounding box center [730, 66] width 80 height 15
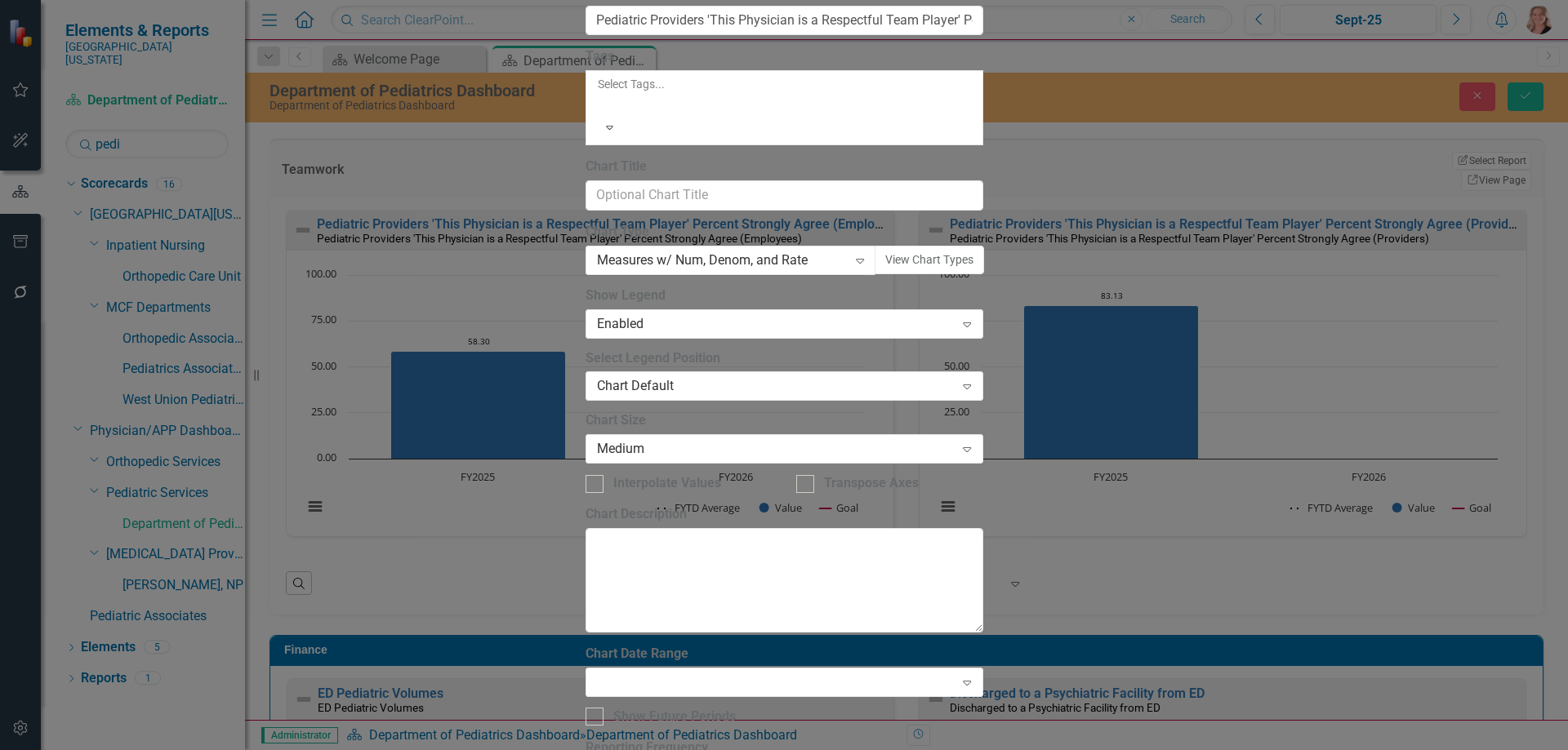
checkbox input "true"
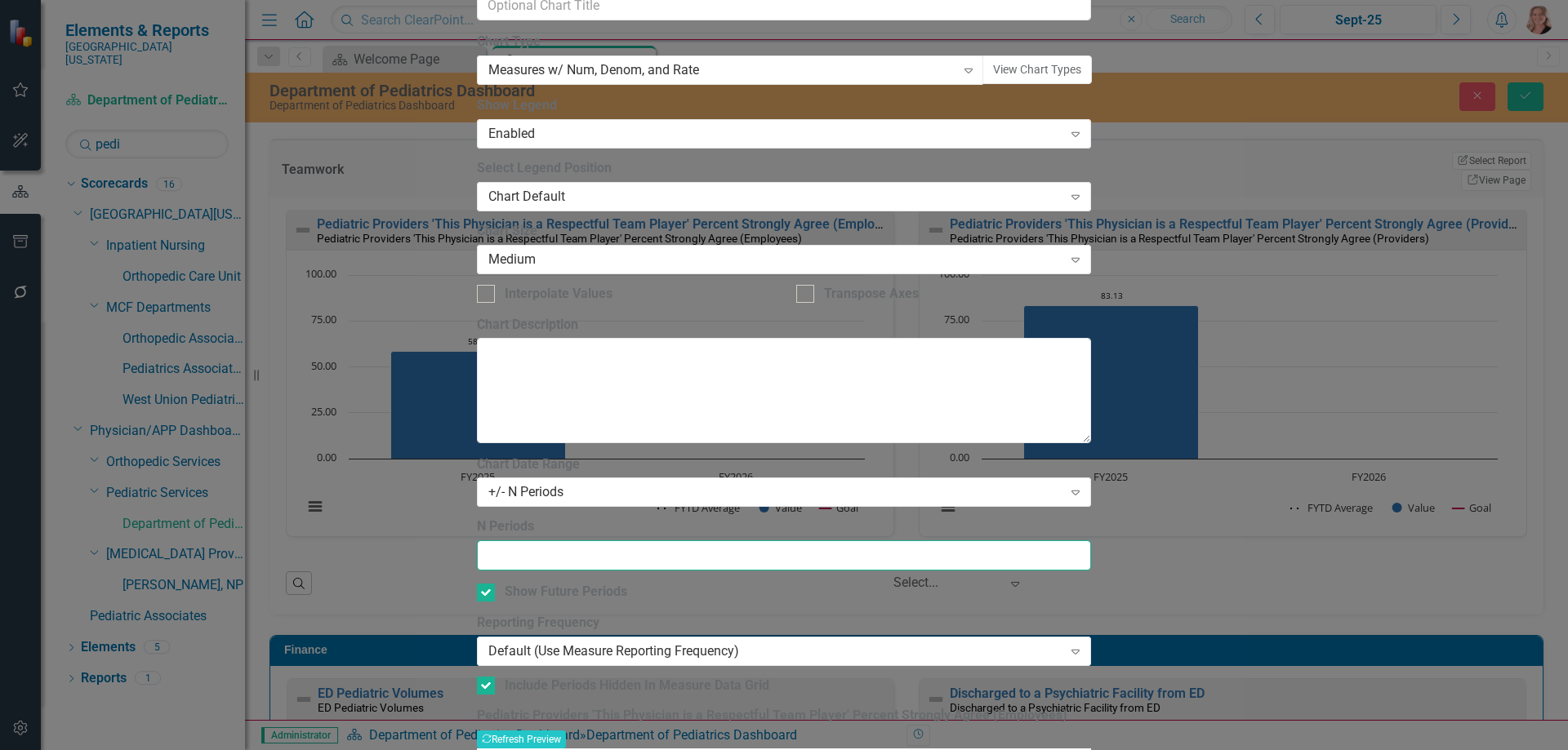
click at [700, 541] on input "N Periods" at bounding box center [784, 555] width 615 height 30
type input "2"
click at [566, 730] on button "Recalculate Refresh Preview" at bounding box center [521, 739] width 89 height 18
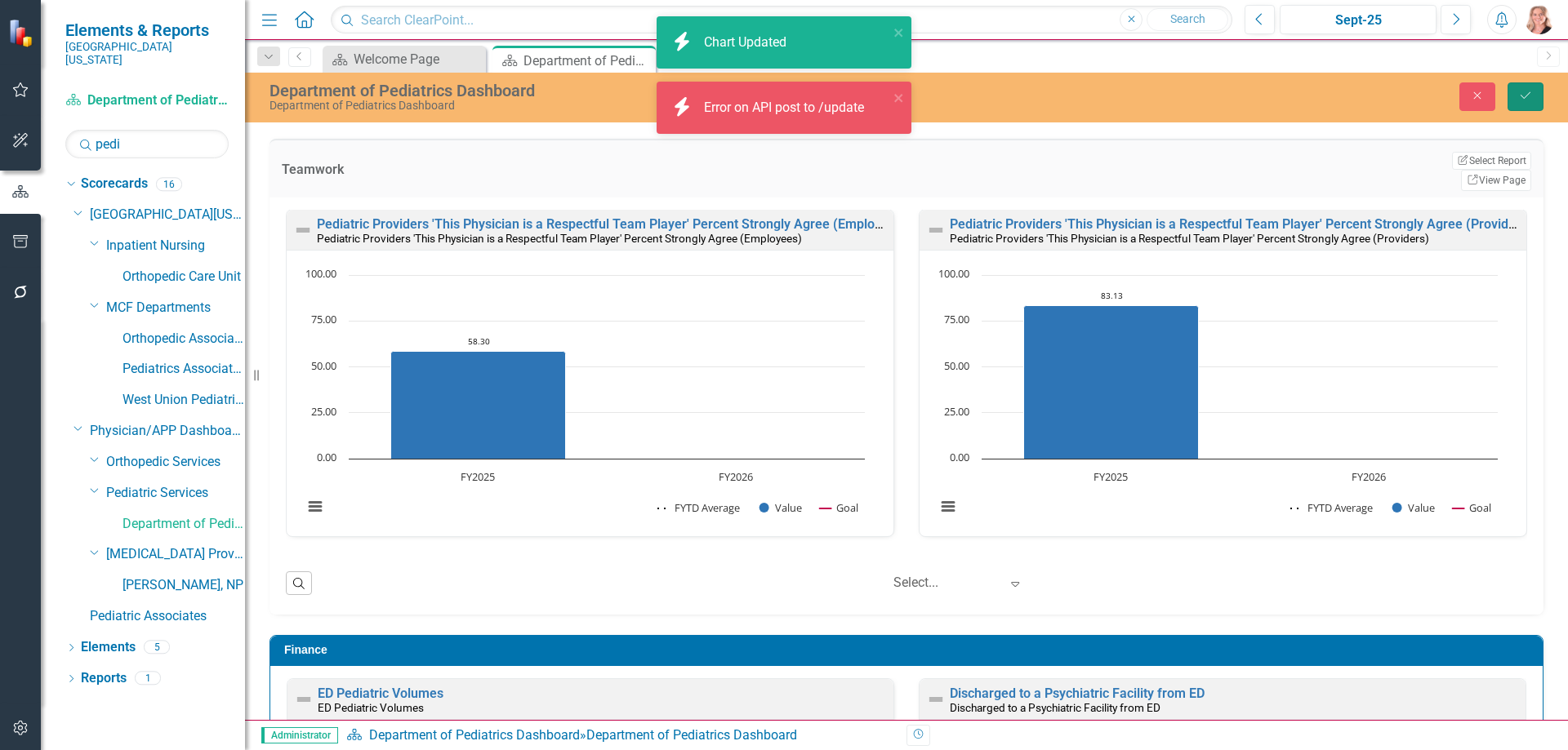
click at [1525, 98] on icon "Save" at bounding box center [1525, 95] width 14 height 11
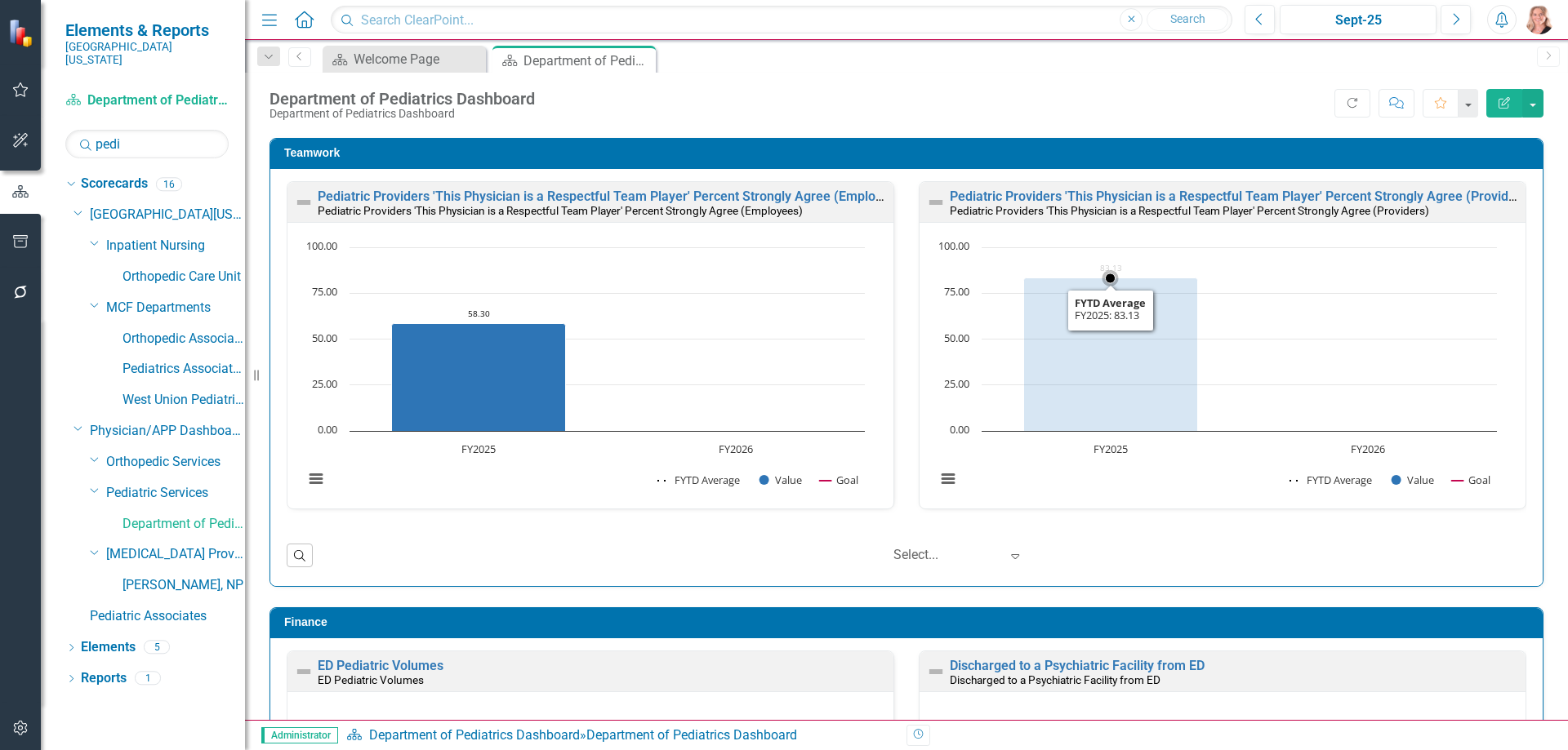
click at [1292, 322] on rect "Interactive chart" at bounding box center [1216, 372] width 577 height 266
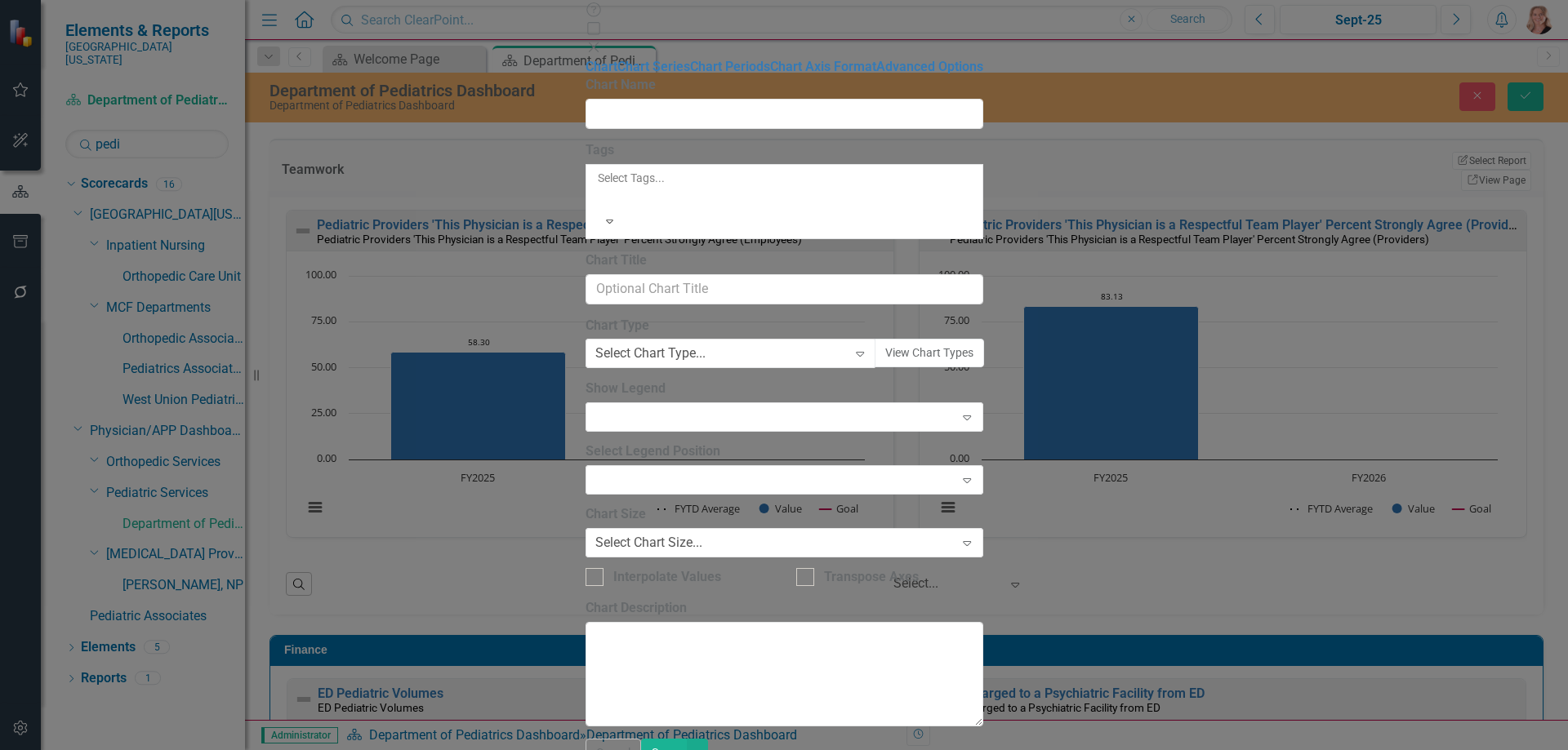
click at [369, 117] on div "Charts Chart Help Maximize Close Chart Chart Series Chart Periods Chart Axis Fo…" at bounding box center [784, 375] width 1568 height 750
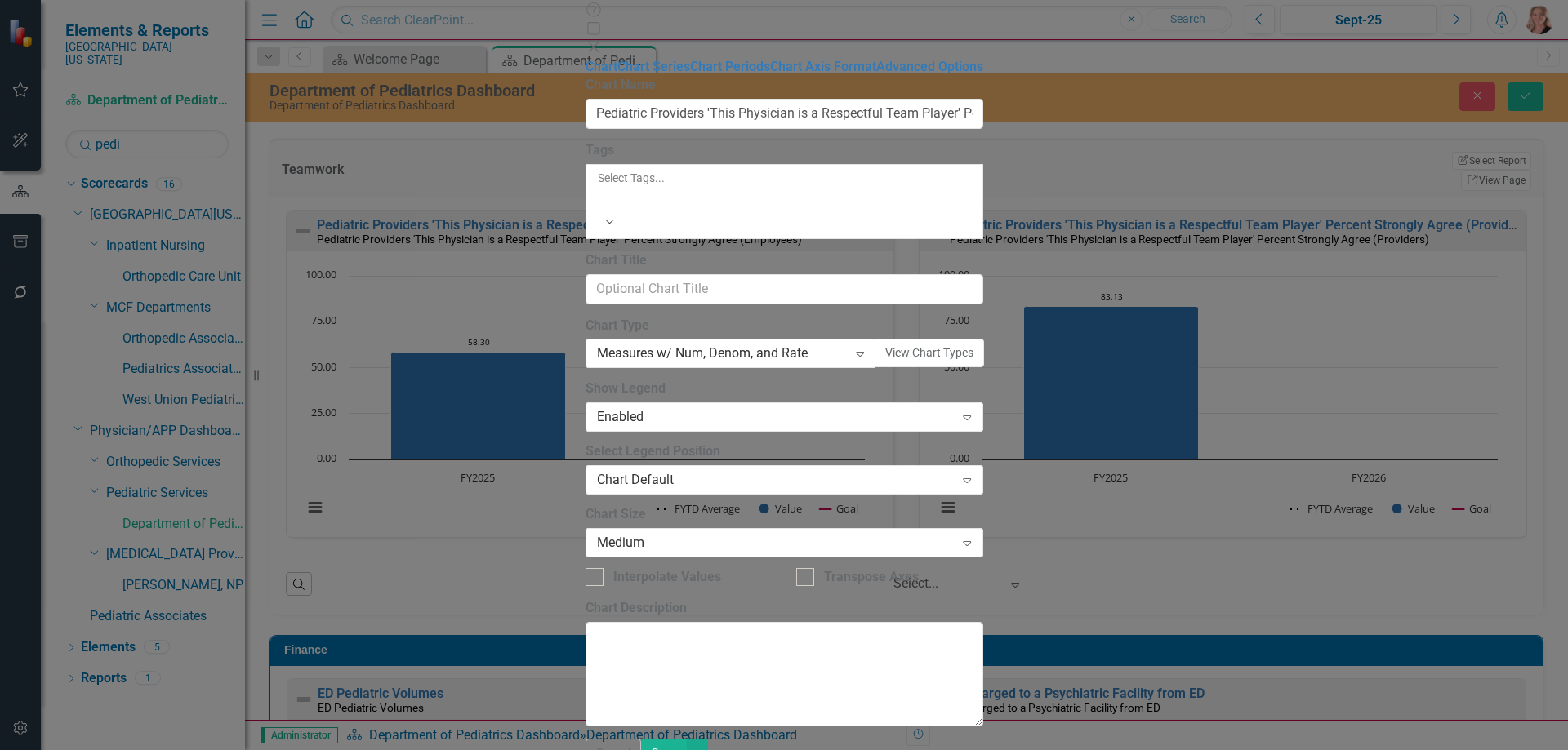
type input "Pediatric Providers 'This Physician is a Respectful Team Player' Percent Strong…"
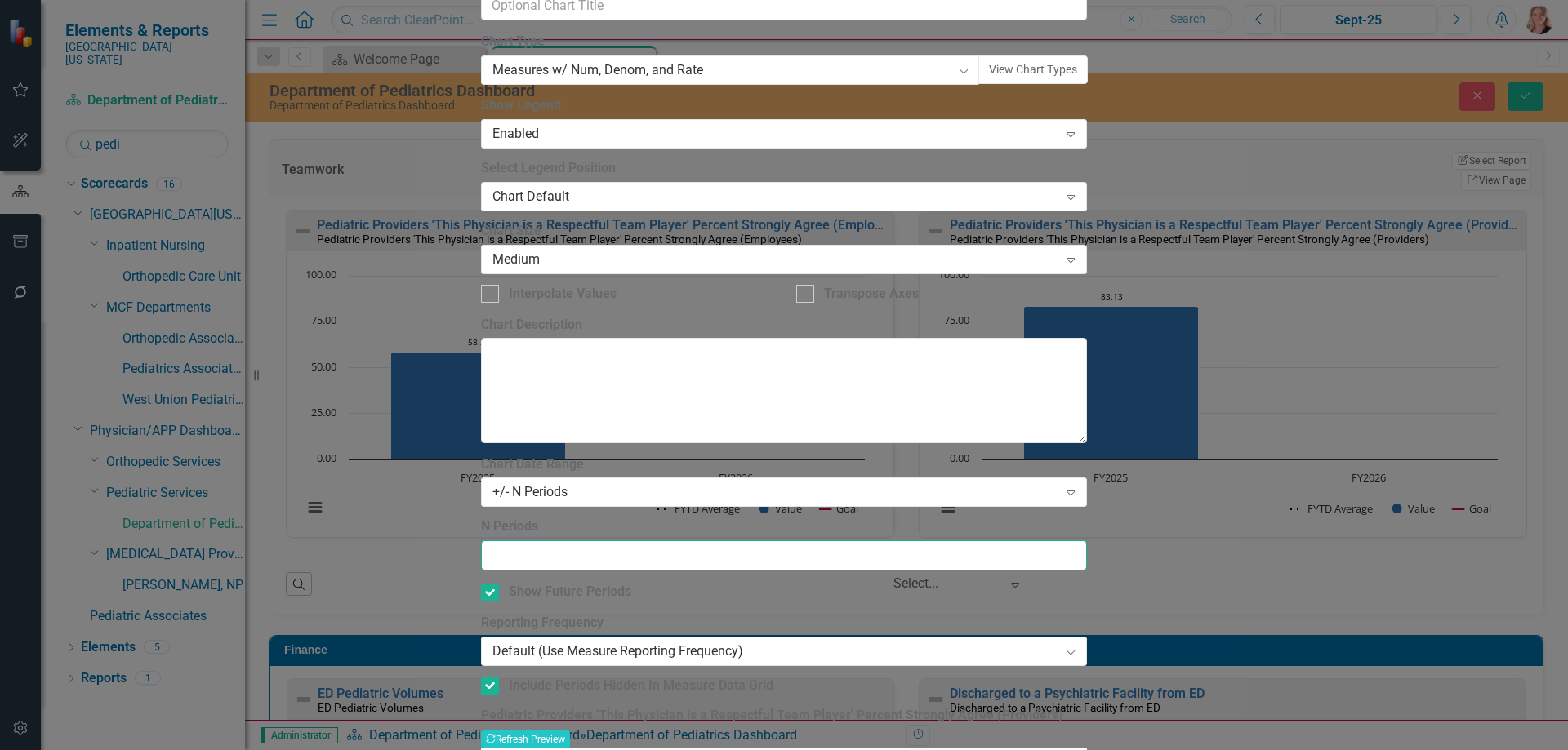
click at [622, 541] on input "N Periods" at bounding box center [784, 555] width 606 height 30
type input "2"
click at [569, 730] on button "Recalculate Refresh Preview" at bounding box center [525, 739] width 89 height 18
click at [1527, 90] on icon "Save" at bounding box center [1525, 95] width 14 height 11
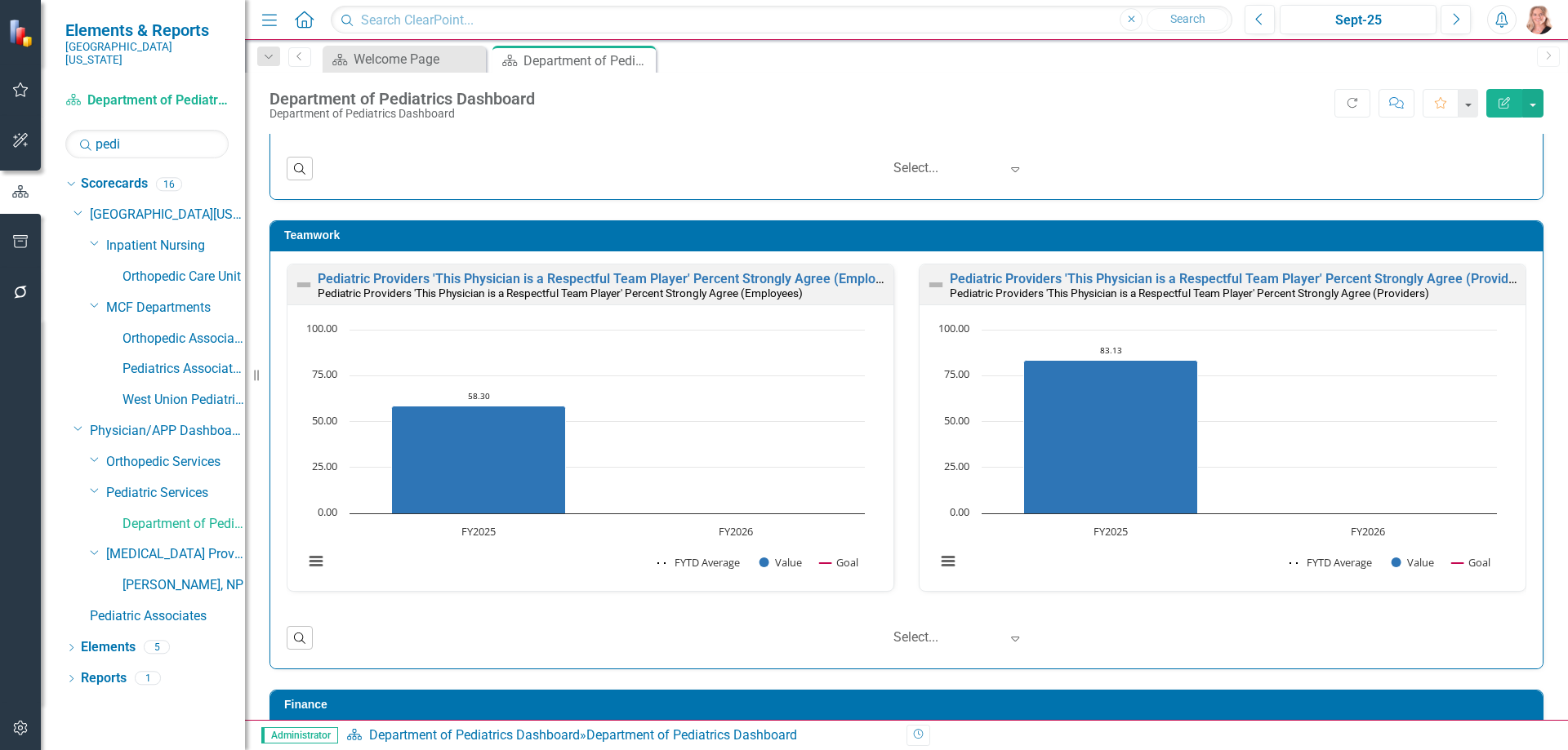
scroll to position [2368, 0]
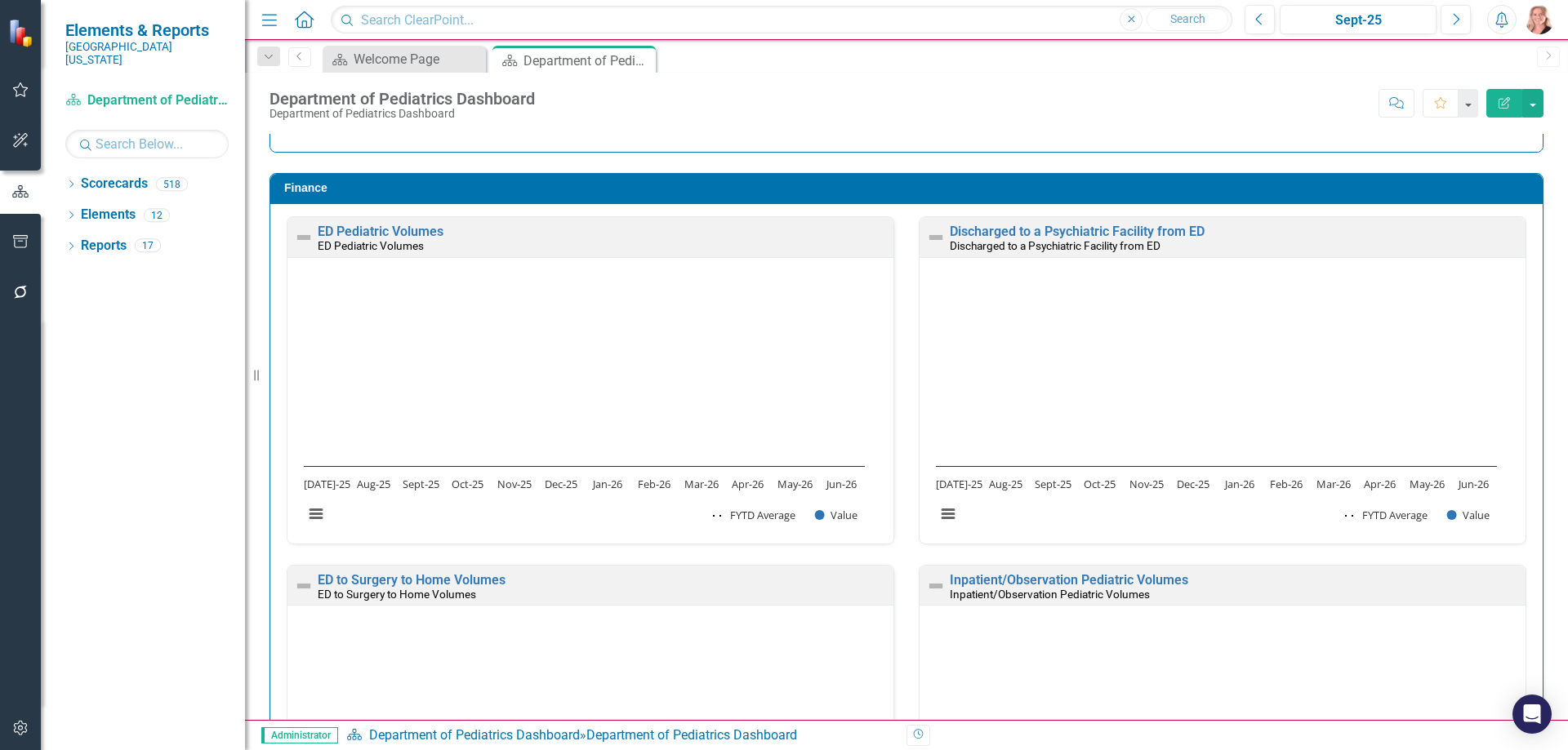
scroll to position [2858, 0]
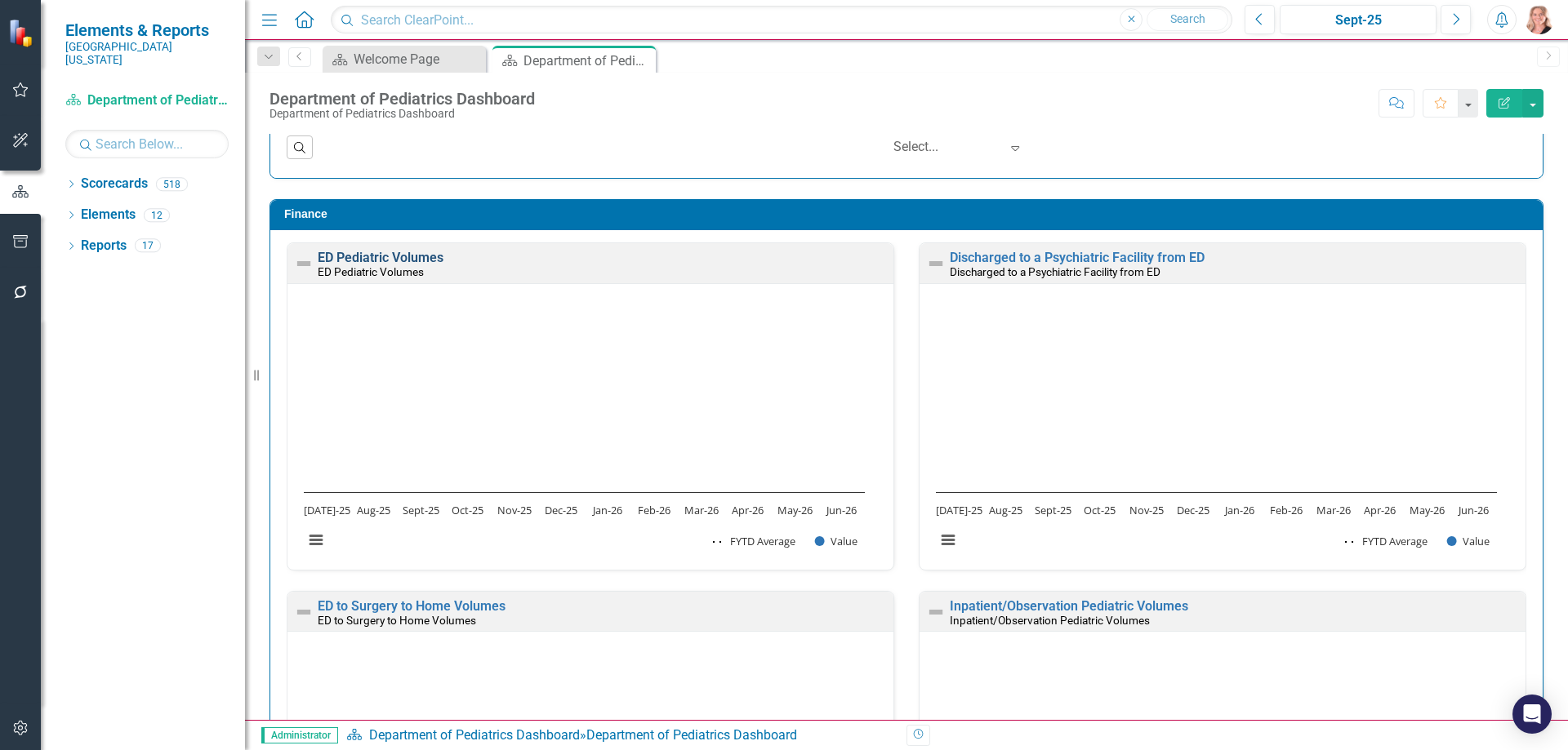
click at [404, 259] on link "ED Pediatric Volumes" at bounding box center [381, 257] width 126 height 15
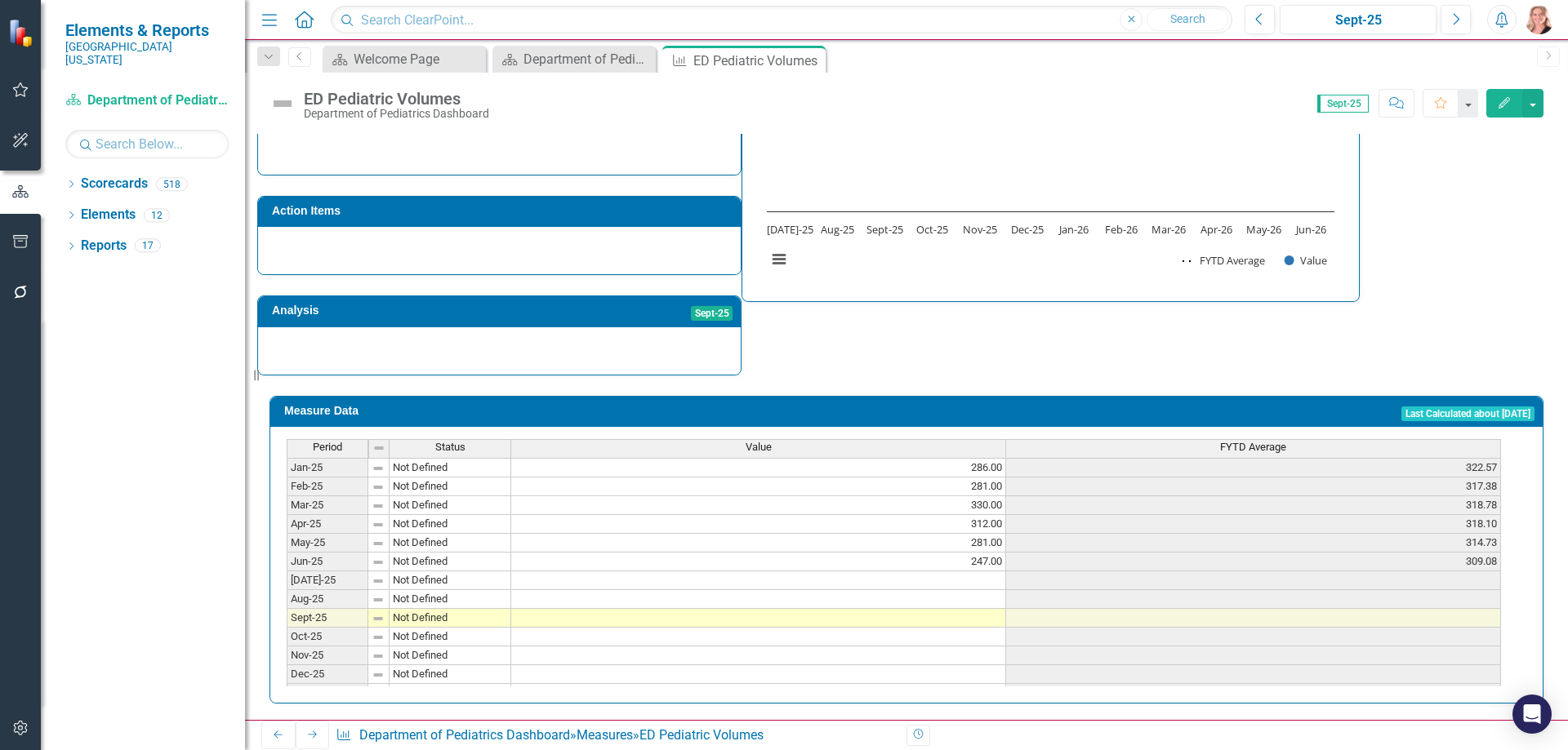
scroll to position [571, 0]
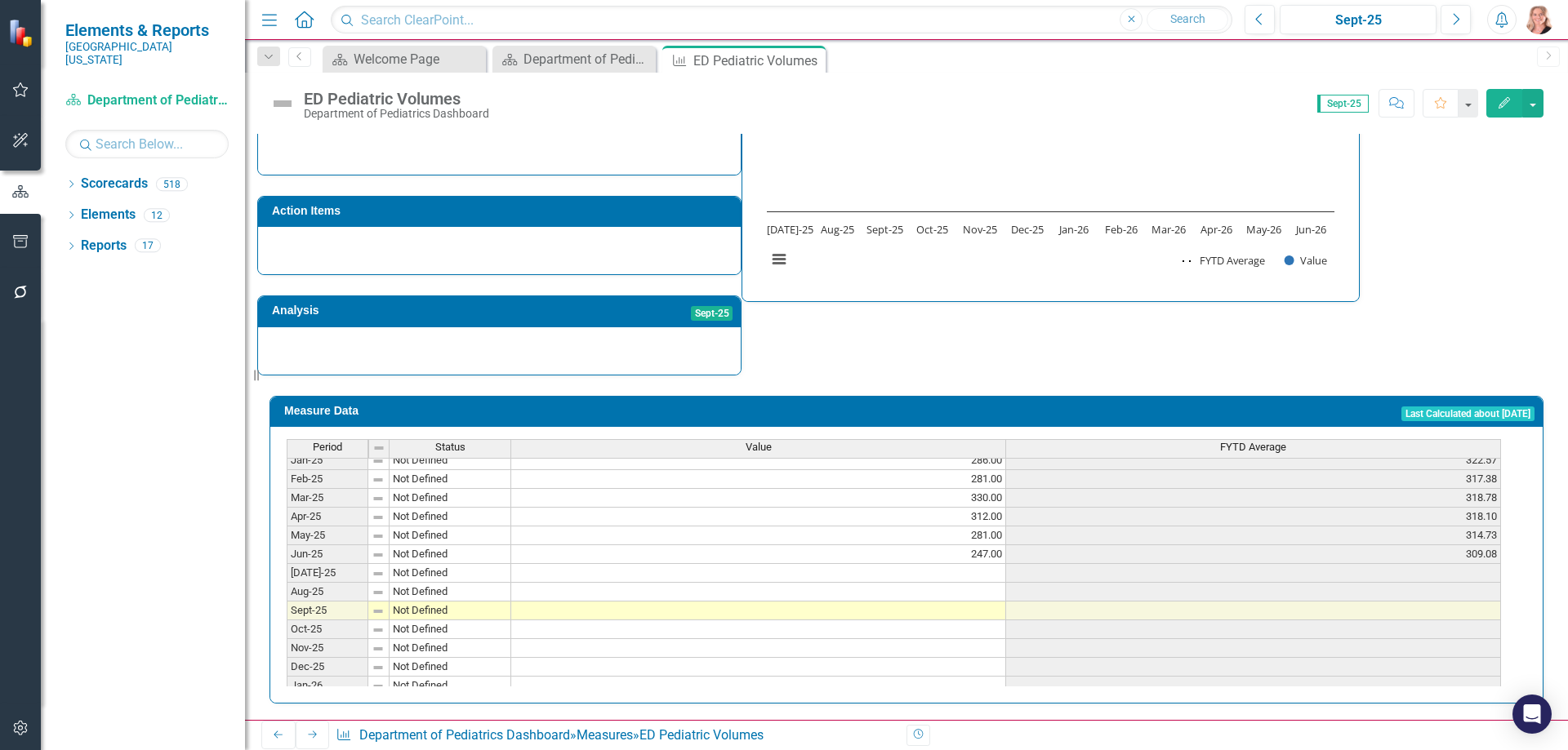
click at [888, 570] on td at bounding box center [758, 574] width 495 height 19
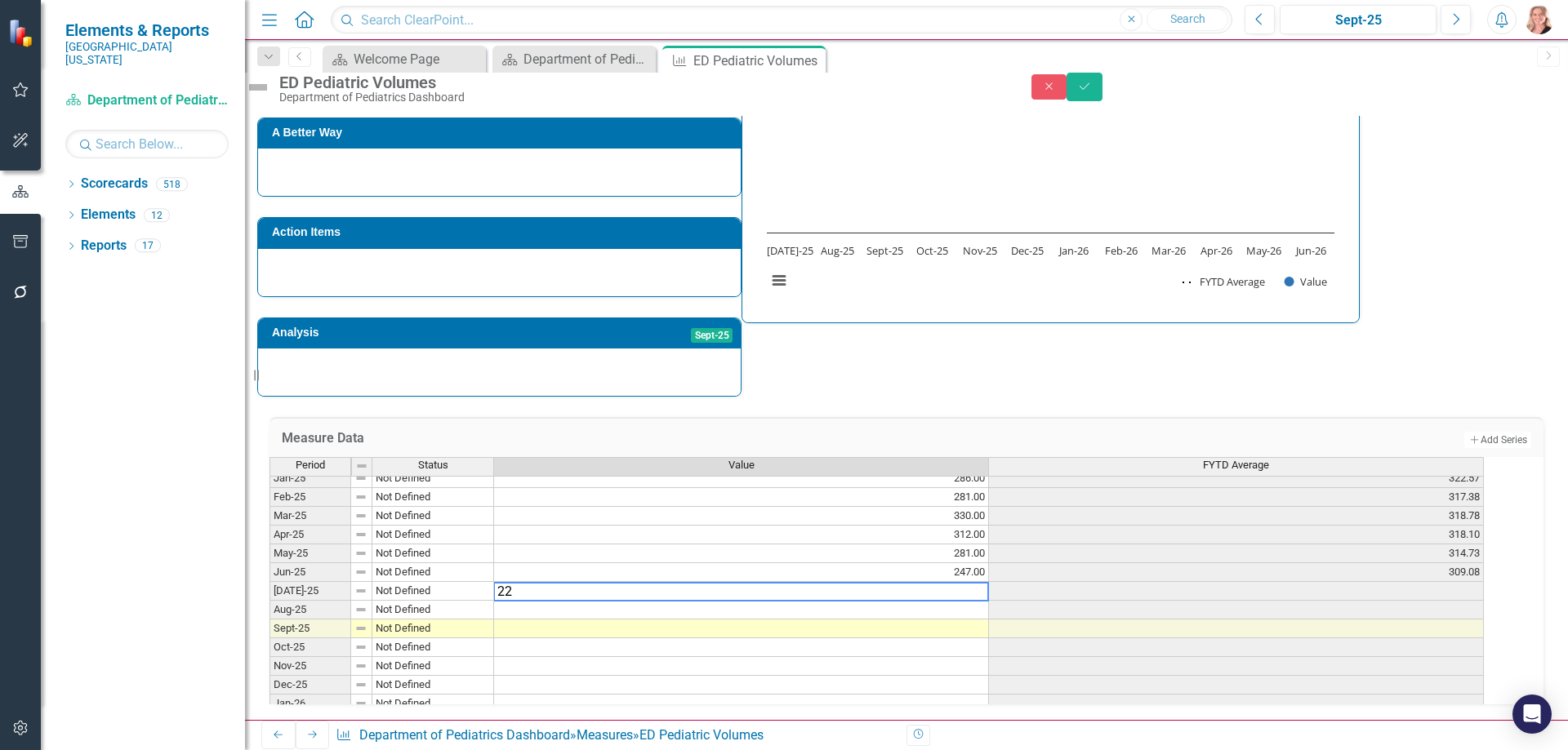
type textarea "226"
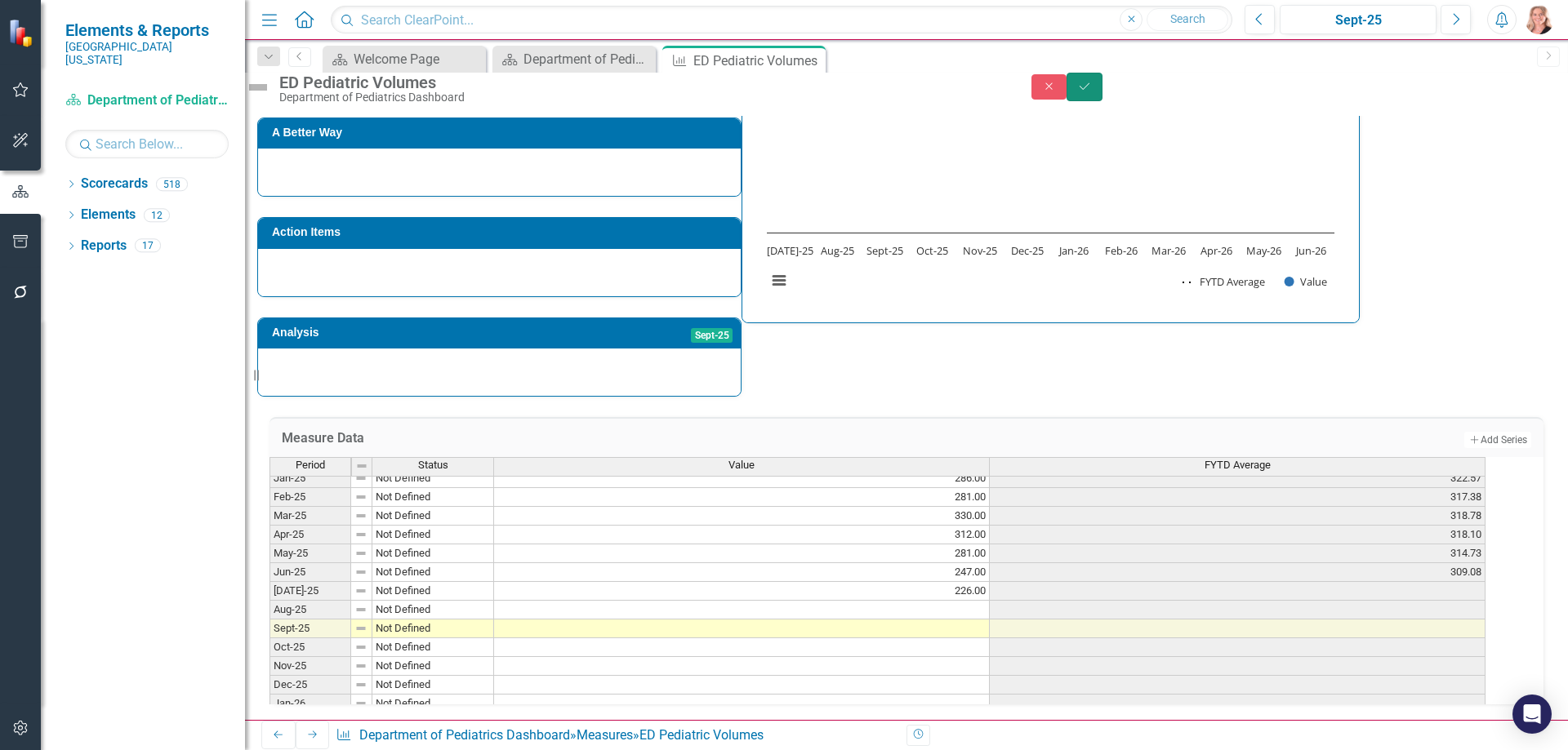
drag, startPoint x: 1531, startPoint y: 93, endPoint x: 1472, endPoint y: 186, distance: 110.1
click at [1091, 92] on icon "Save" at bounding box center [1084, 86] width 14 height 11
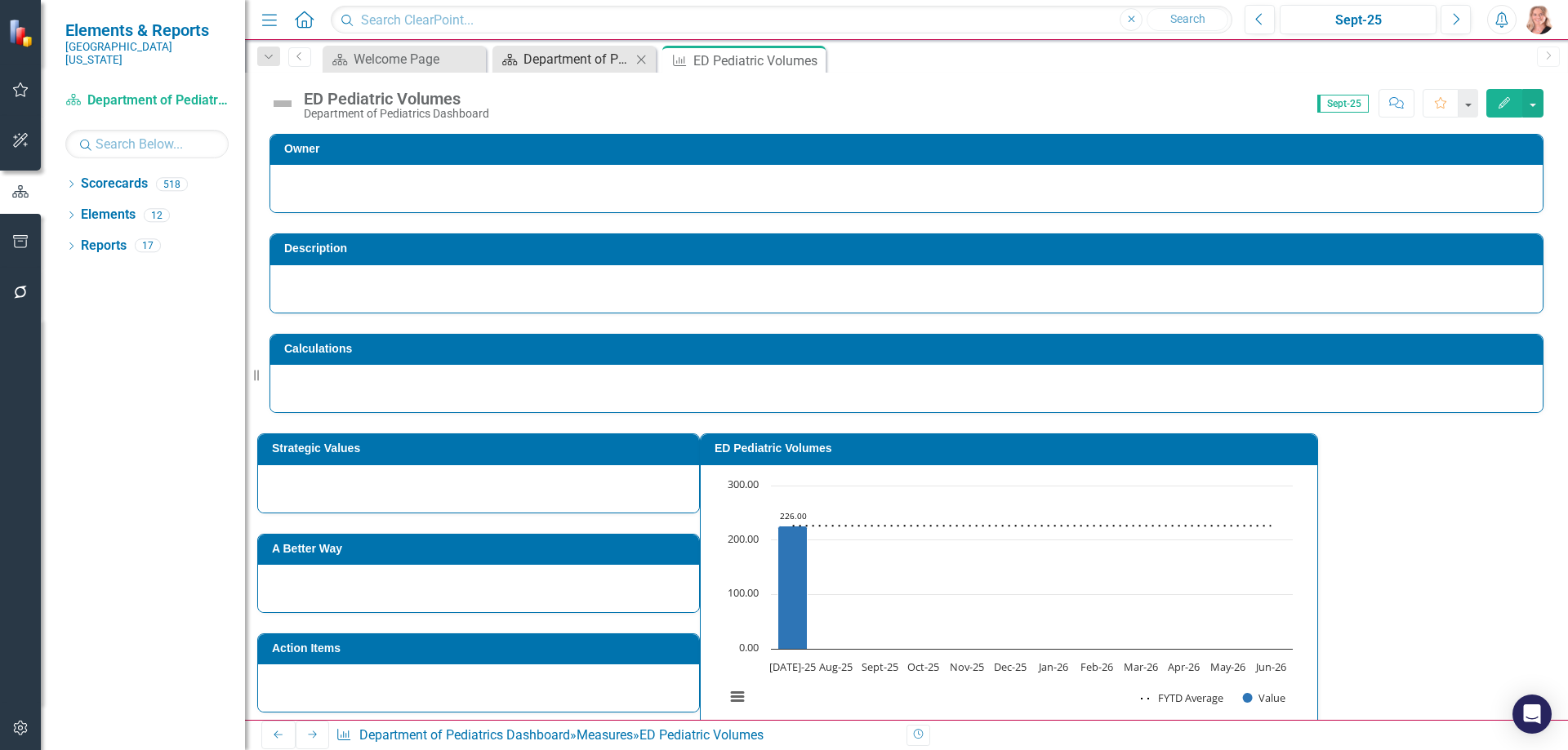
click at [570, 55] on div "Department of Pediatrics Dashboard" at bounding box center [577, 60] width 108 height 20
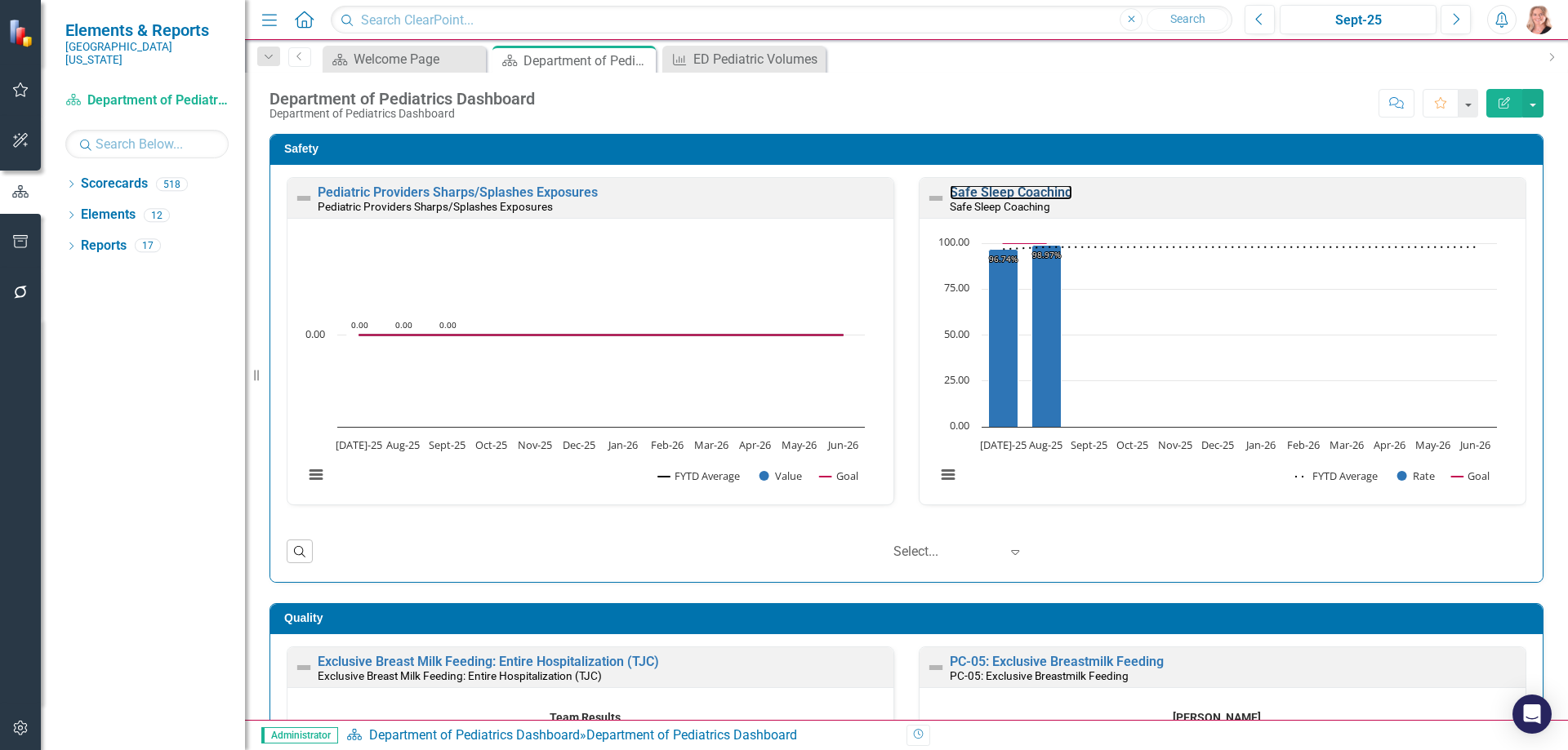
click at [1039, 189] on link "Safe Sleep Coaching" at bounding box center [1010, 192] width 123 height 15
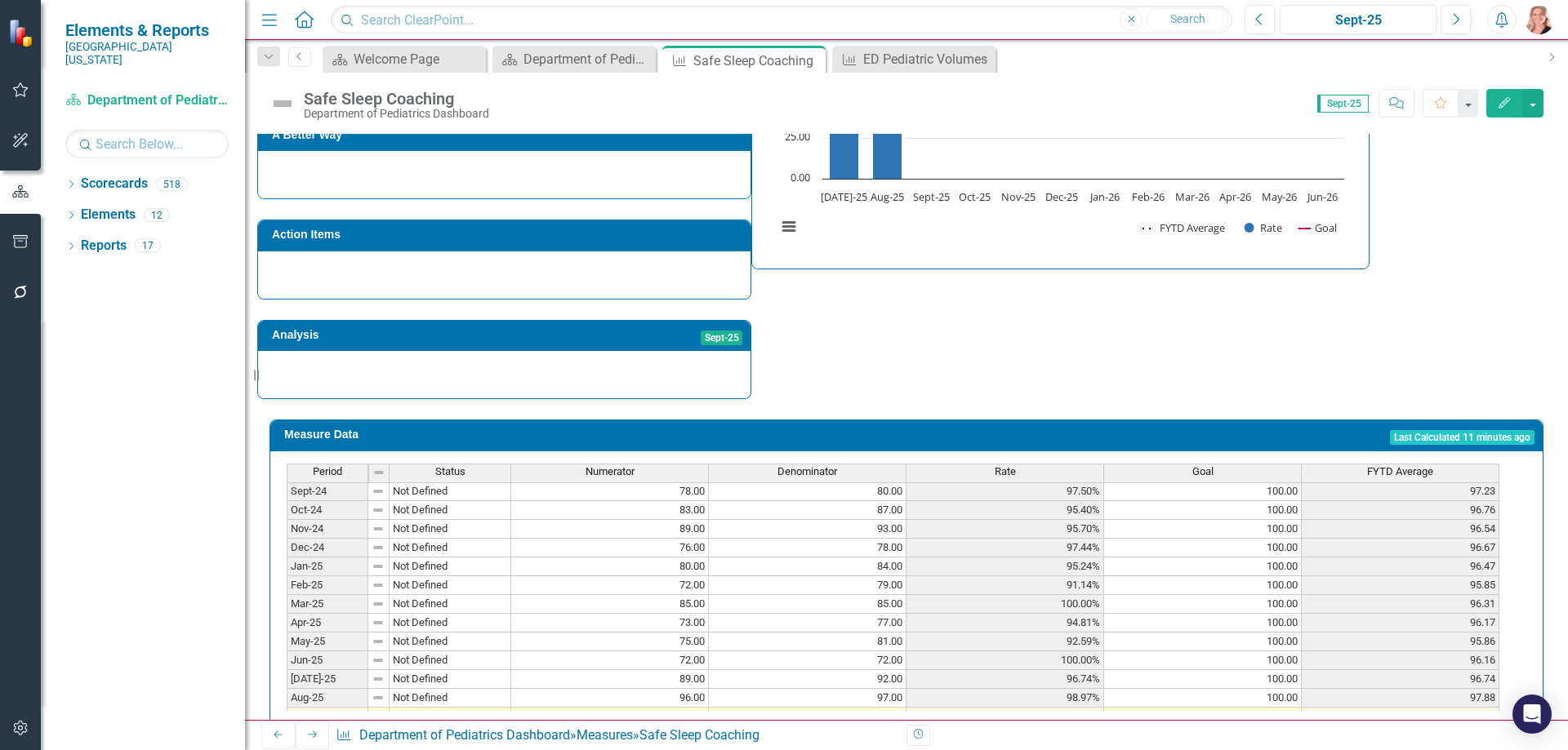
scroll to position [675, 0]
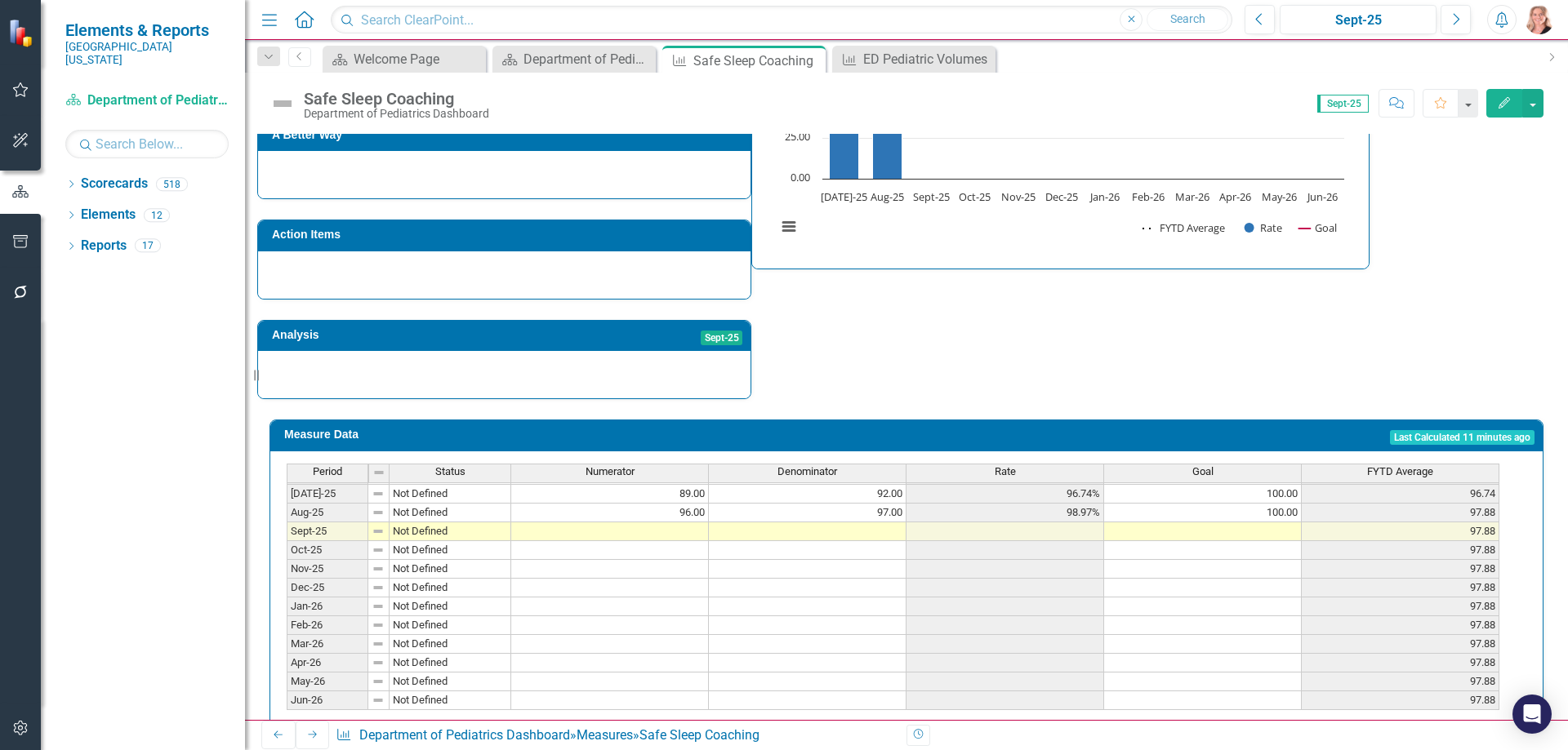
click at [1271, 485] on tbody "Nov-23 Not Defined 64.00 67.00 95.52% 100.00 90.28 Dec-23 Not Defined 68.00 70.…" at bounding box center [893, 409] width 1212 height 602
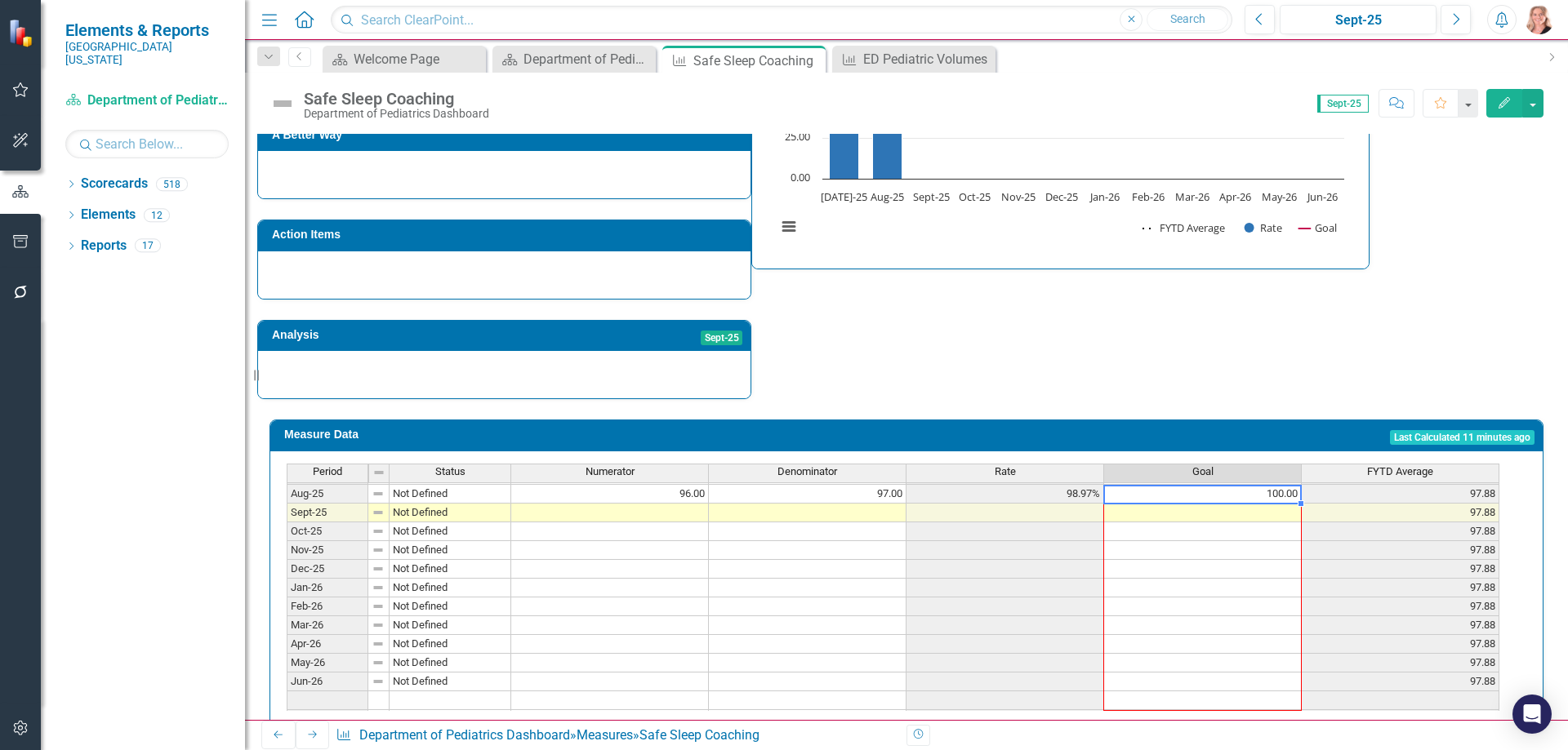
scroll to position [713, 0]
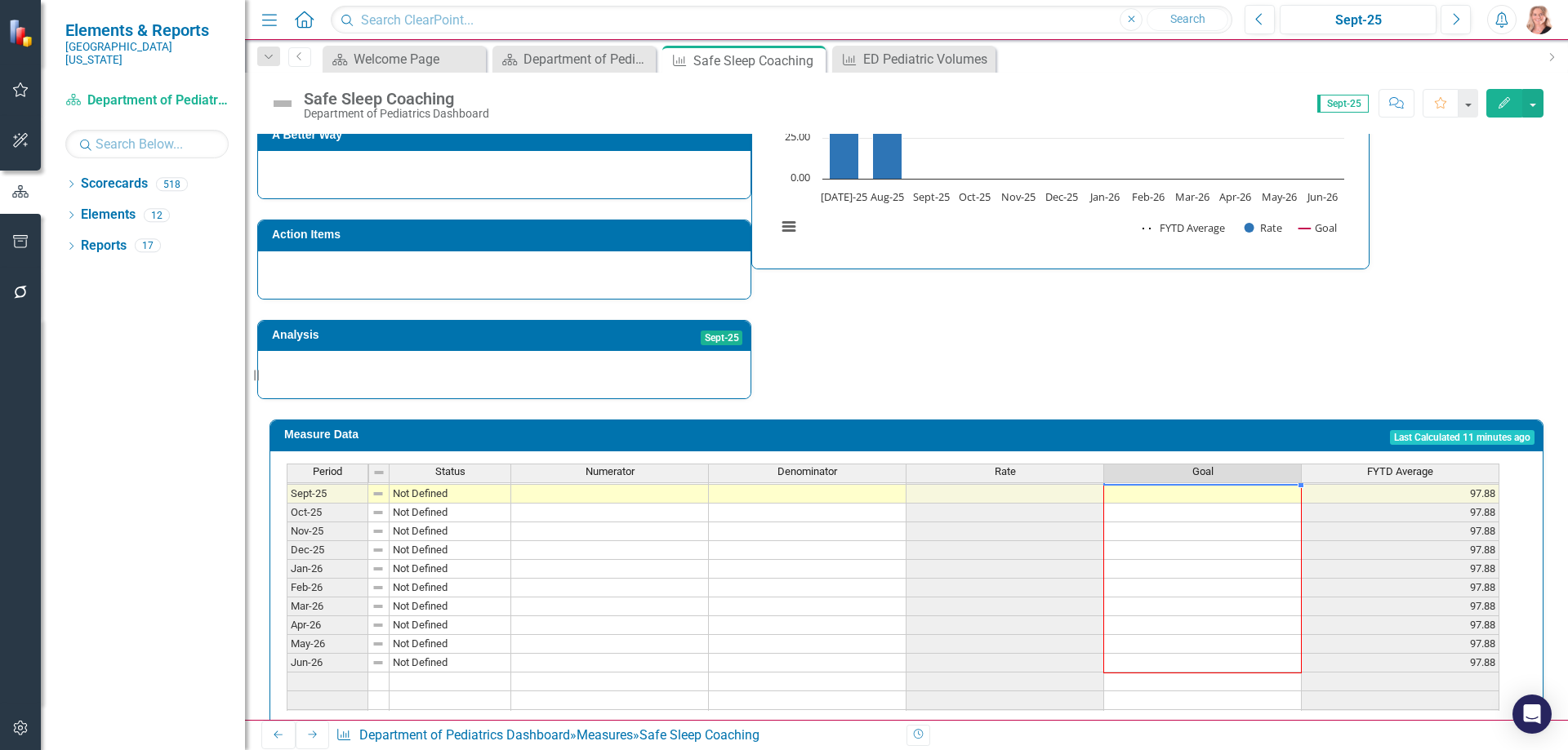
drag, startPoint x: 1300, startPoint y: 490, endPoint x: 1280, endPoint y: 635, distance: 146.4
click at [287, 635] on div "Period Status Numerator Denominator Rate Goal FYTD Average Aug-24 Not Defined 8…" at bounding box center [287, 475] width 0 height 509
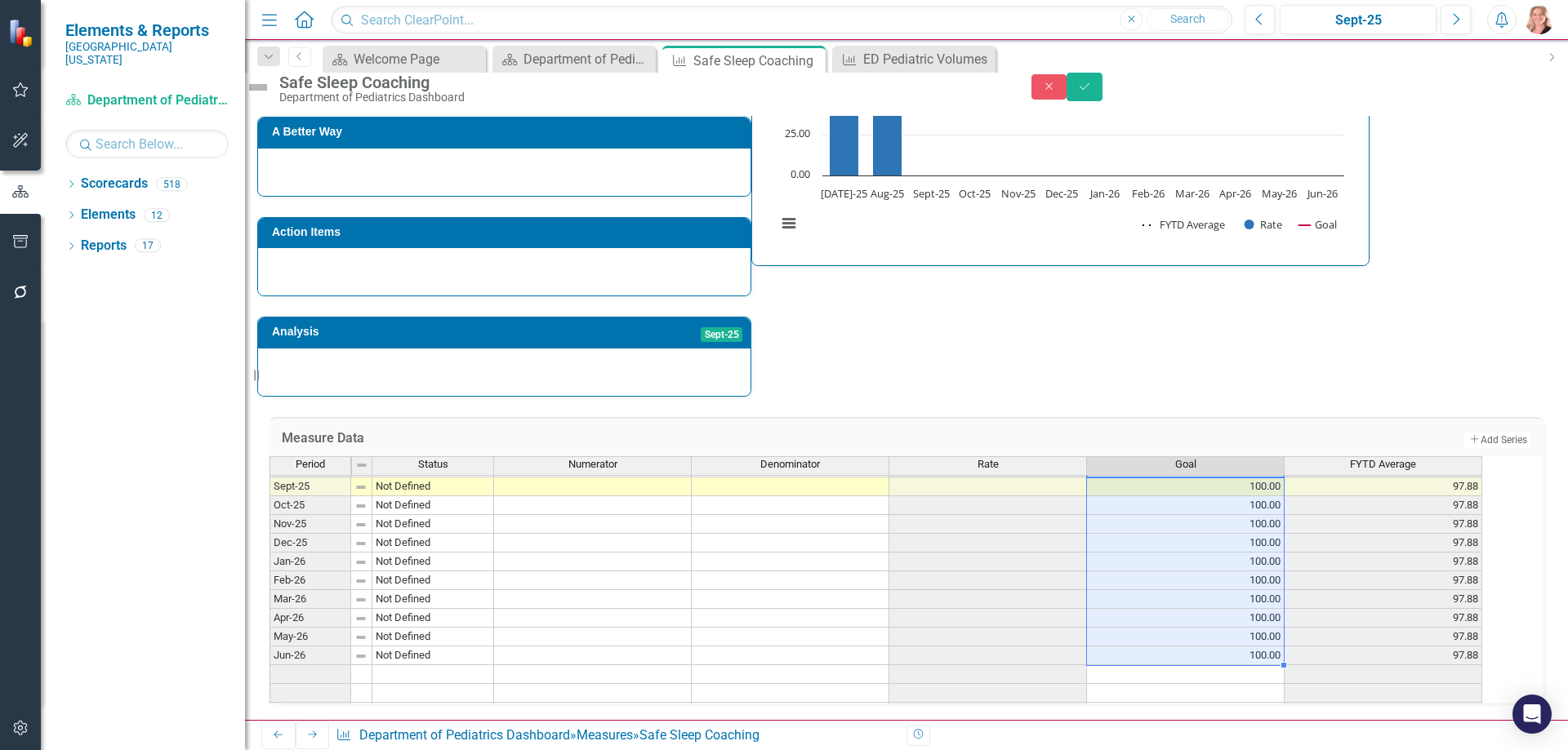
click at [1280, 329] on div "Strategic Values Safety Pediatric Services Sept-25 A Better Way Action Items An…" at bounding box center [906, 169] width 1298 height 456
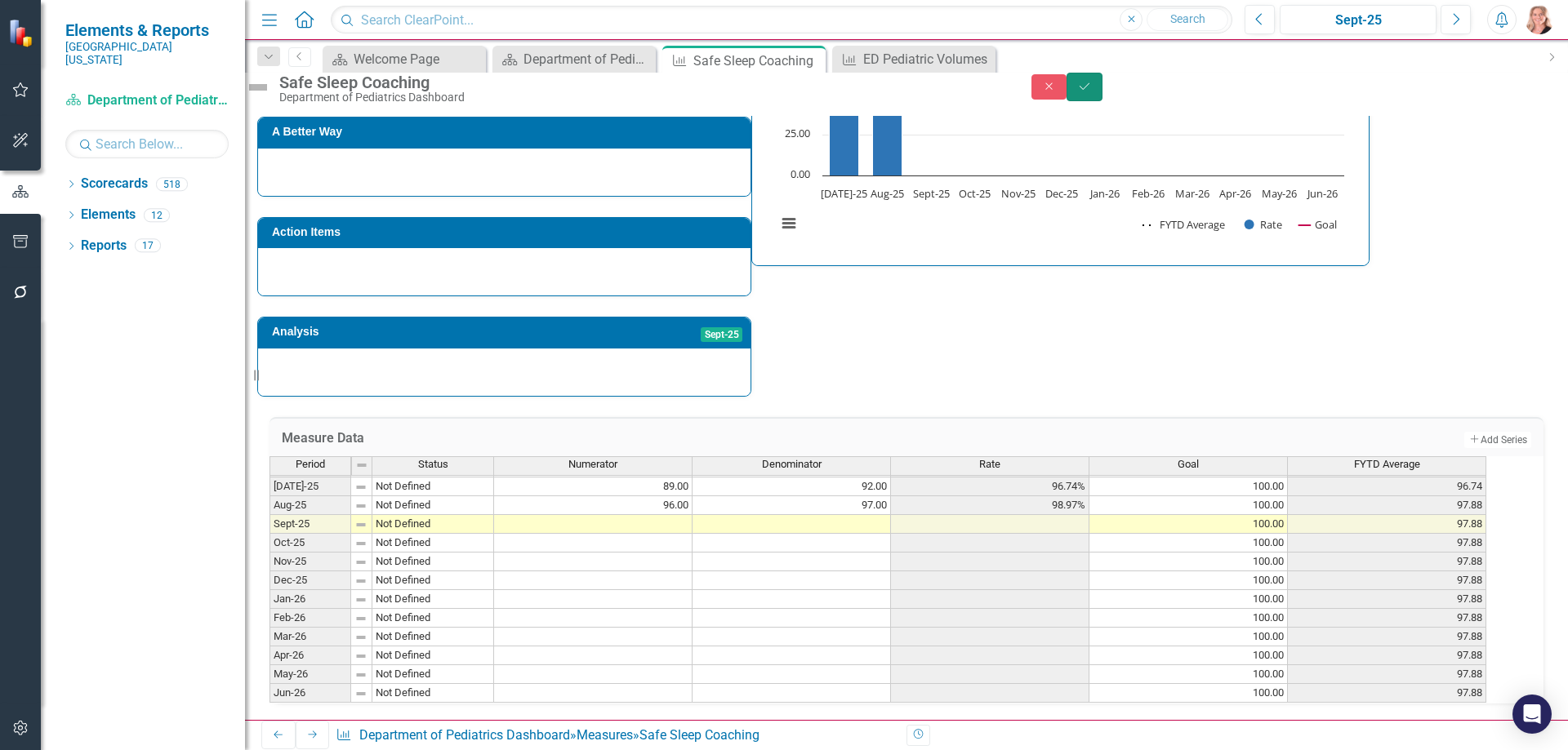
click at [1091, 92] on icon "Save" at bounding box center [1084, 86] width 14 height 11
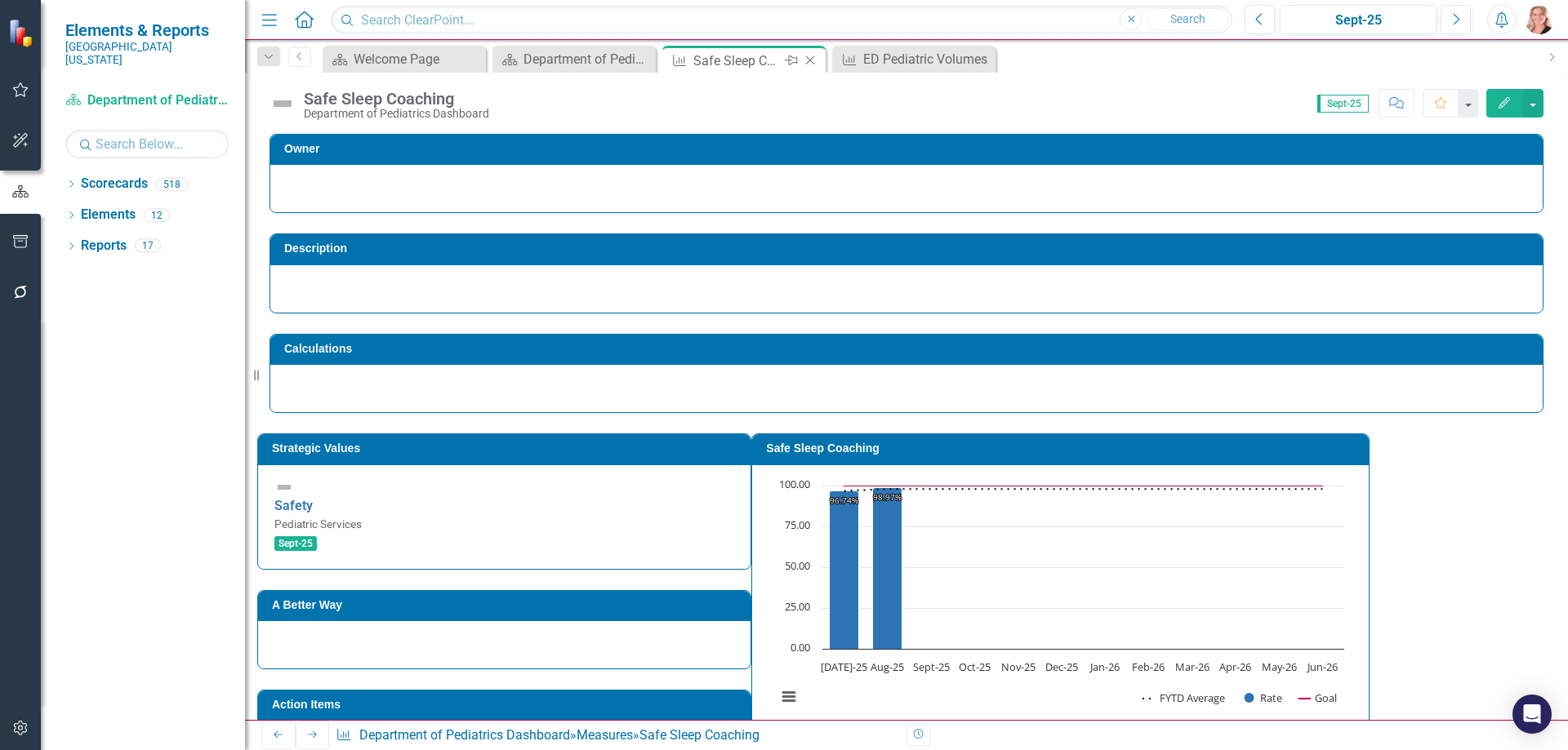
click at [811, 62] on icon at bounding box center [810, 60] width 9 height 9
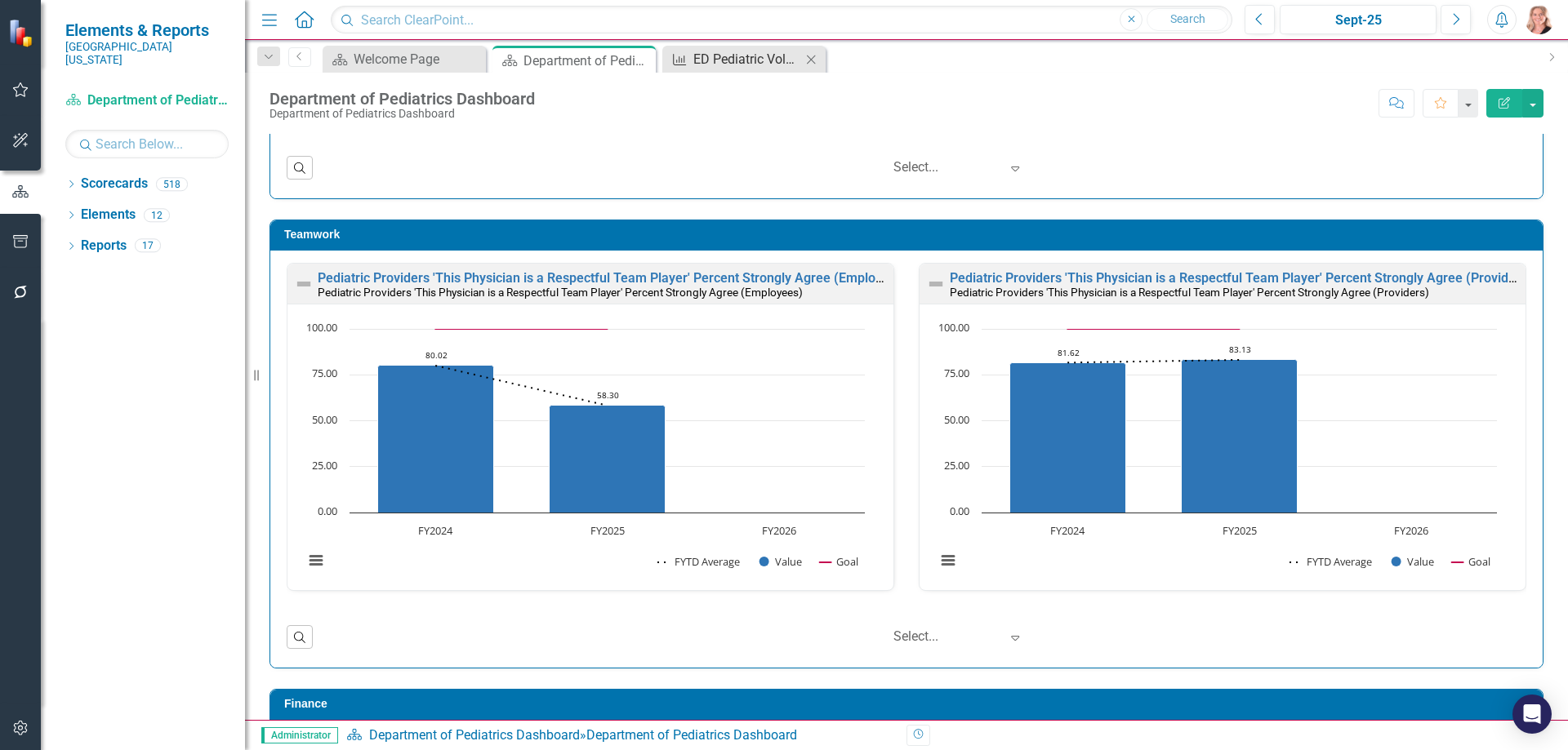
click at [730, 58] on div "ED Pediatric Volumes" at bounding box center [747, 60] width 108 height 20
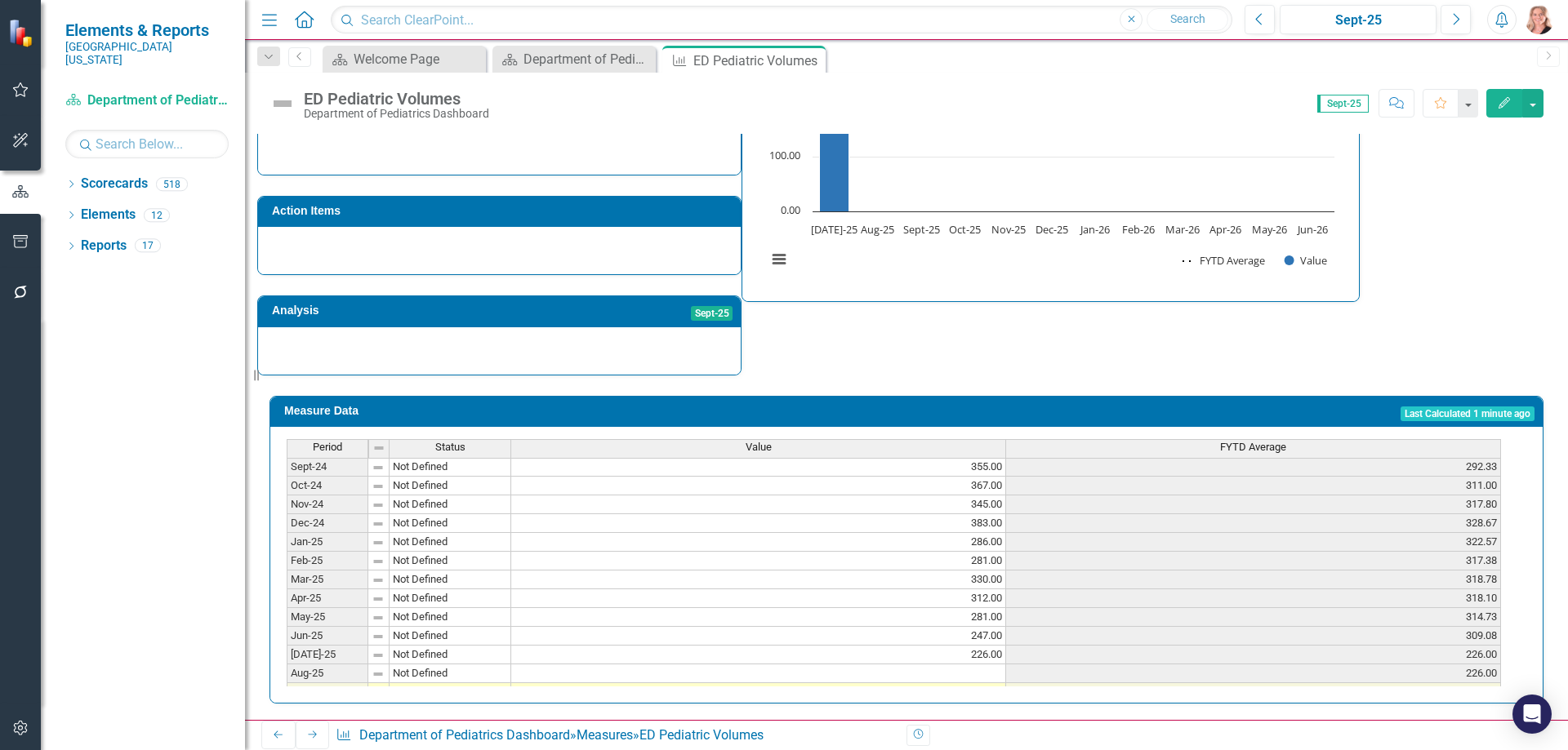
click at [955, 664] on tbody "Oct-23 Not Defined 338.00 283.00 Nov-23 Not Defined 347.00 295.80 Dec-23 Not De…" at bounding box center [894, 541] width 1214 height 583
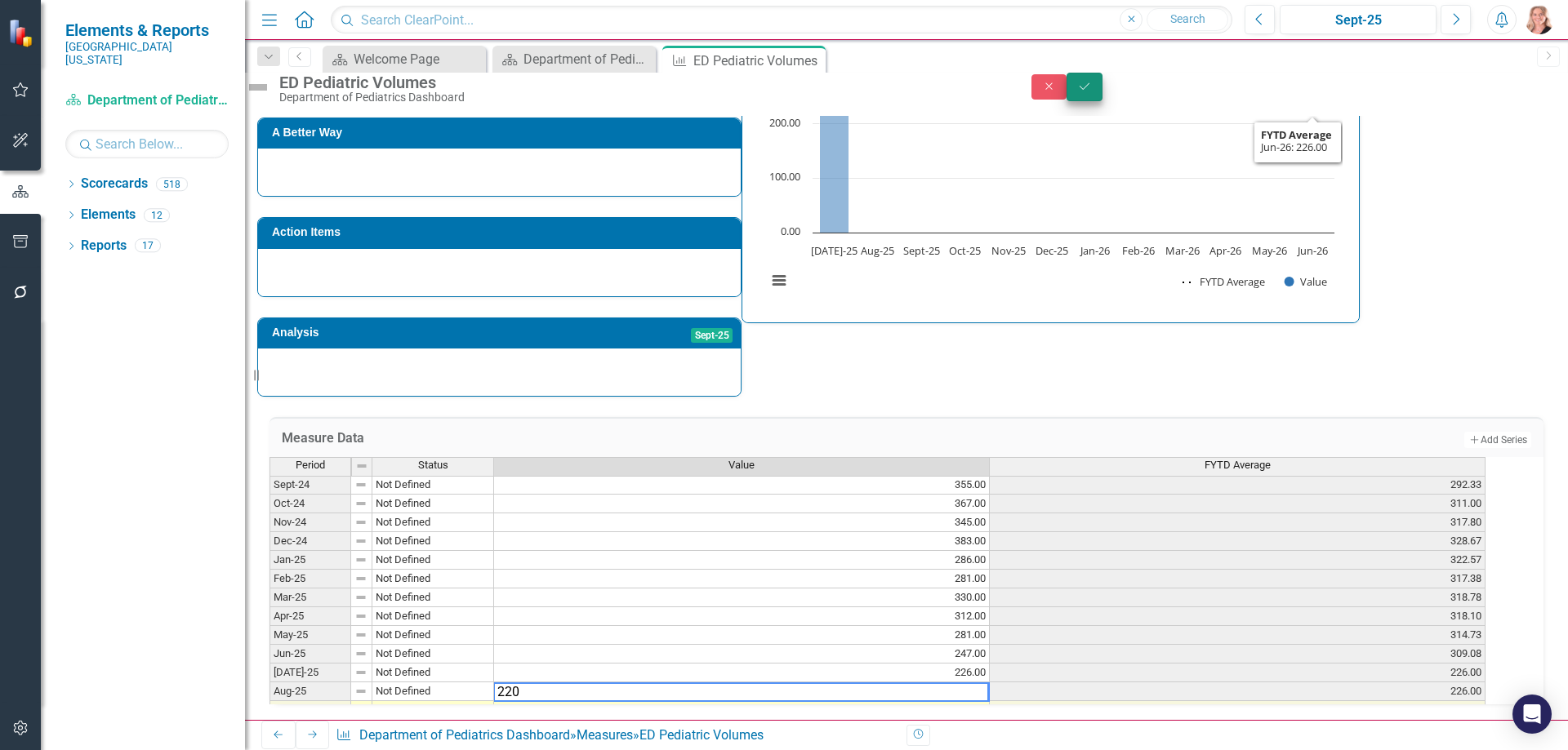
type textarea "220"
click at [1091, 92] on icon "Save" at bounding box center [1084, 86] width 14 height 11
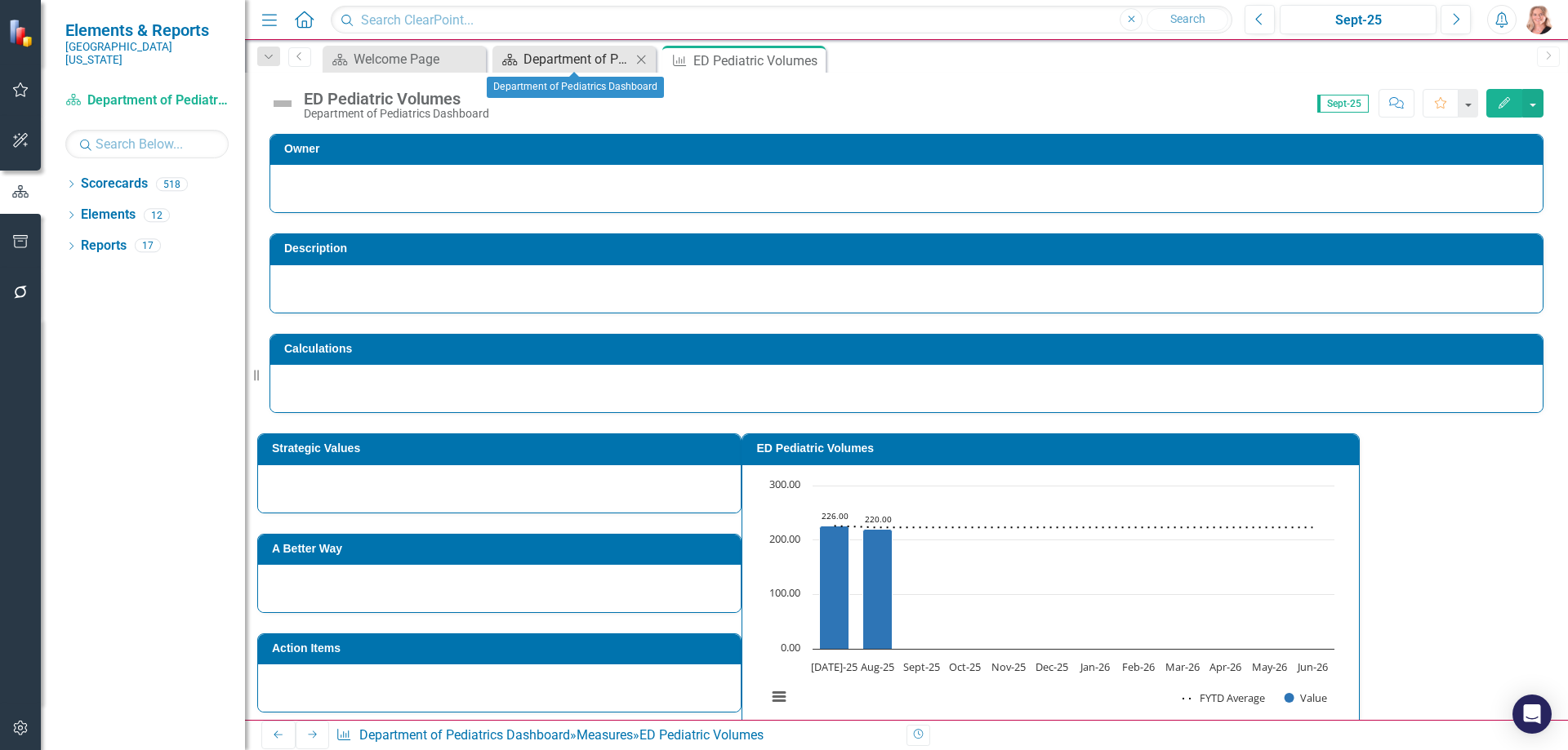
click at [549, 55] on div "Department of Pediatrics Dashboard" at bounding box center [577, 60] width 108 height 20
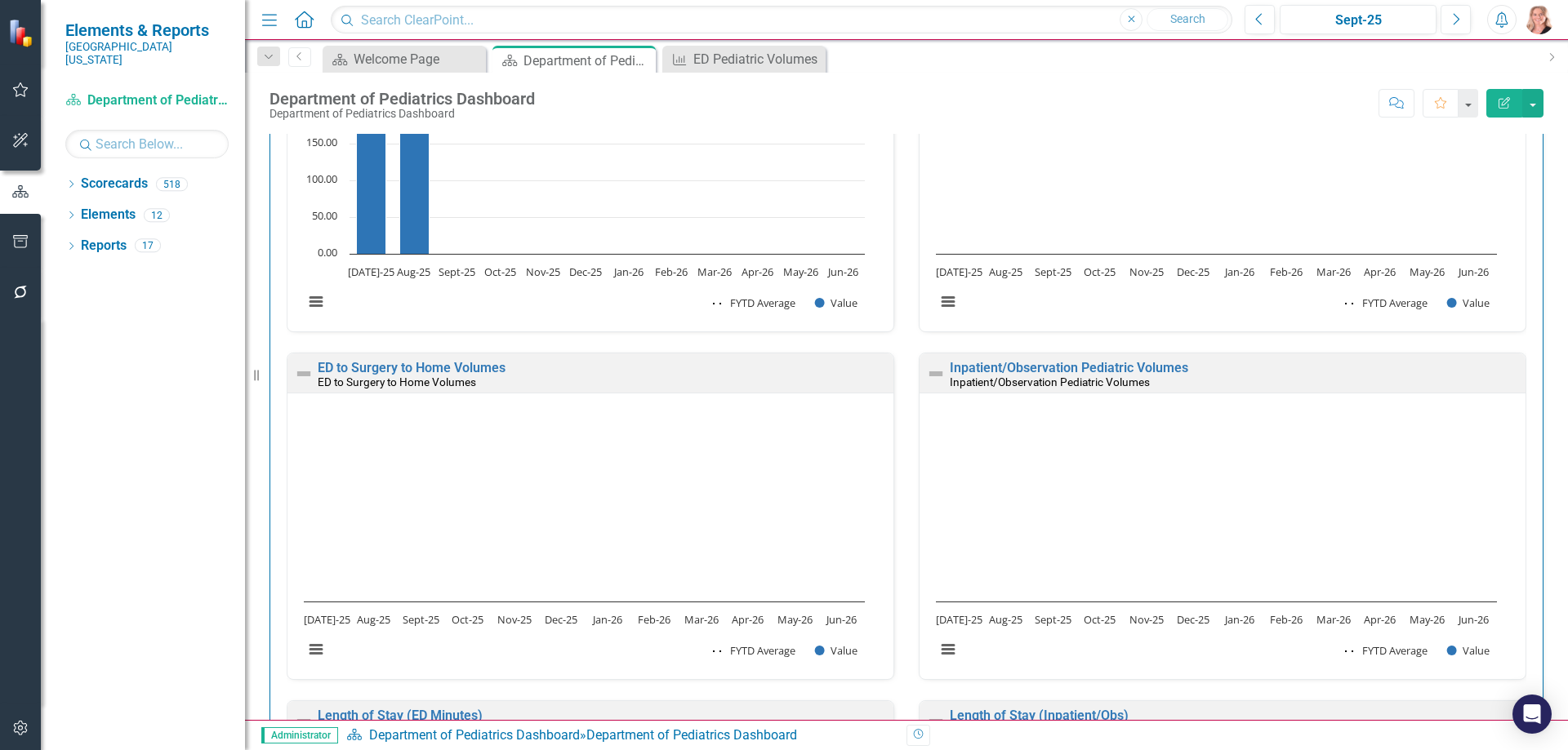
scroll to position [3423, 0]
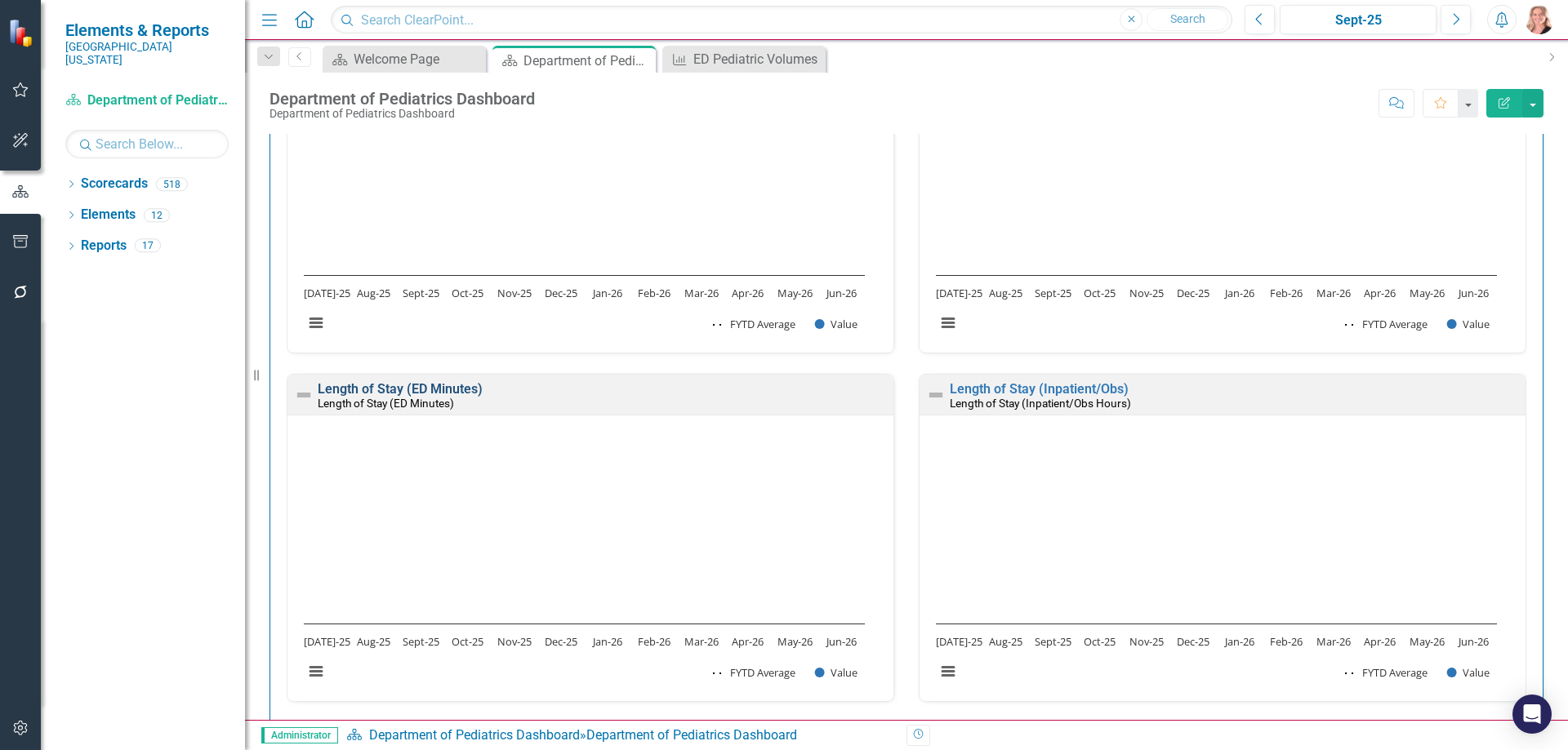
click at [413, 391] on link "Length of Stay (ED Minutes)" at bounding box center [400, 389] width 165 height 15
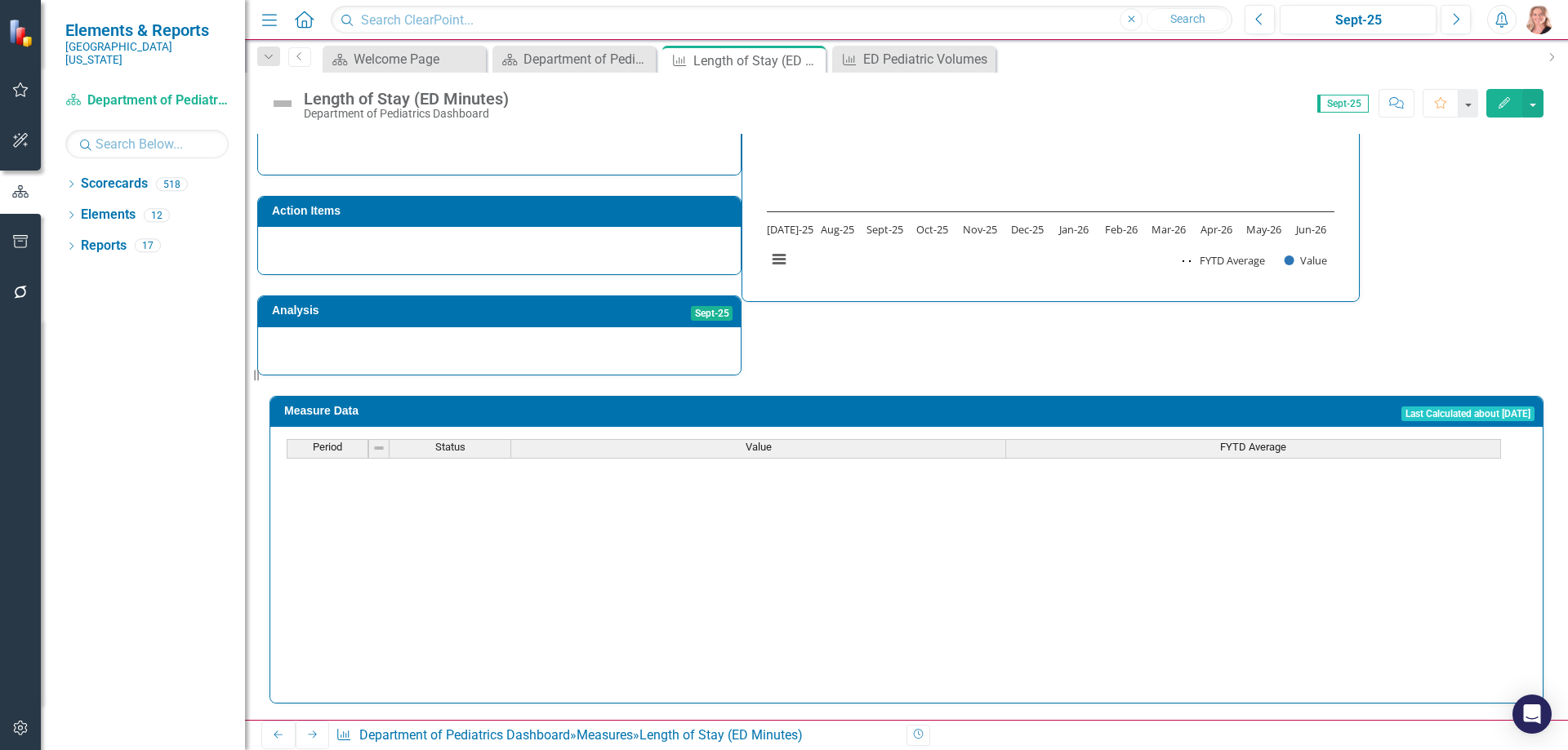
scroll to position [653, 0]
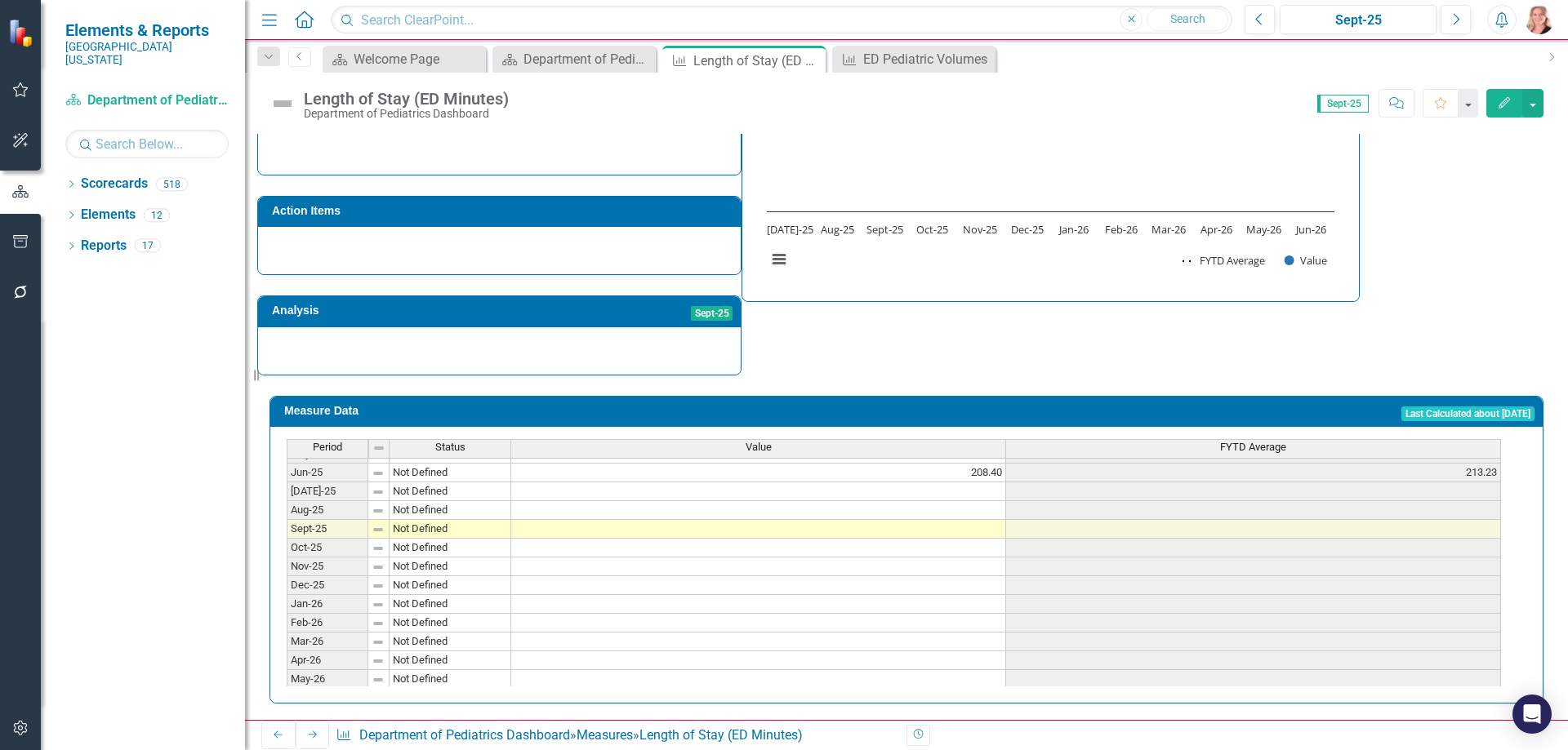
click at [977, 490] on tbody "Nov-23 Not Defined 215.00 205.20 Dec-23 Not Defined 221.00 207.83 Jan-24 Not De…" at bounding box center [894, 407] width 1214 height 602
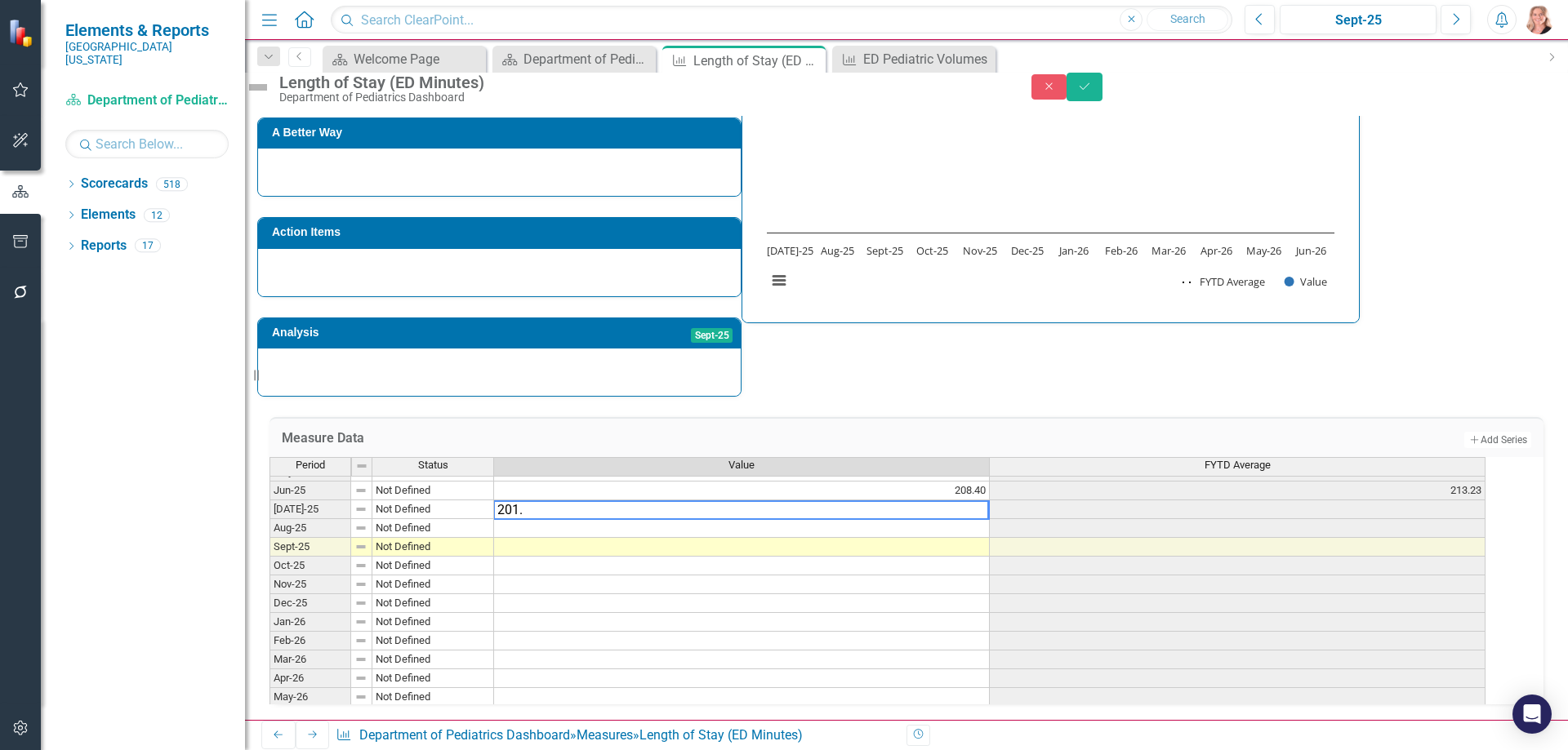
type textarea "201.9"
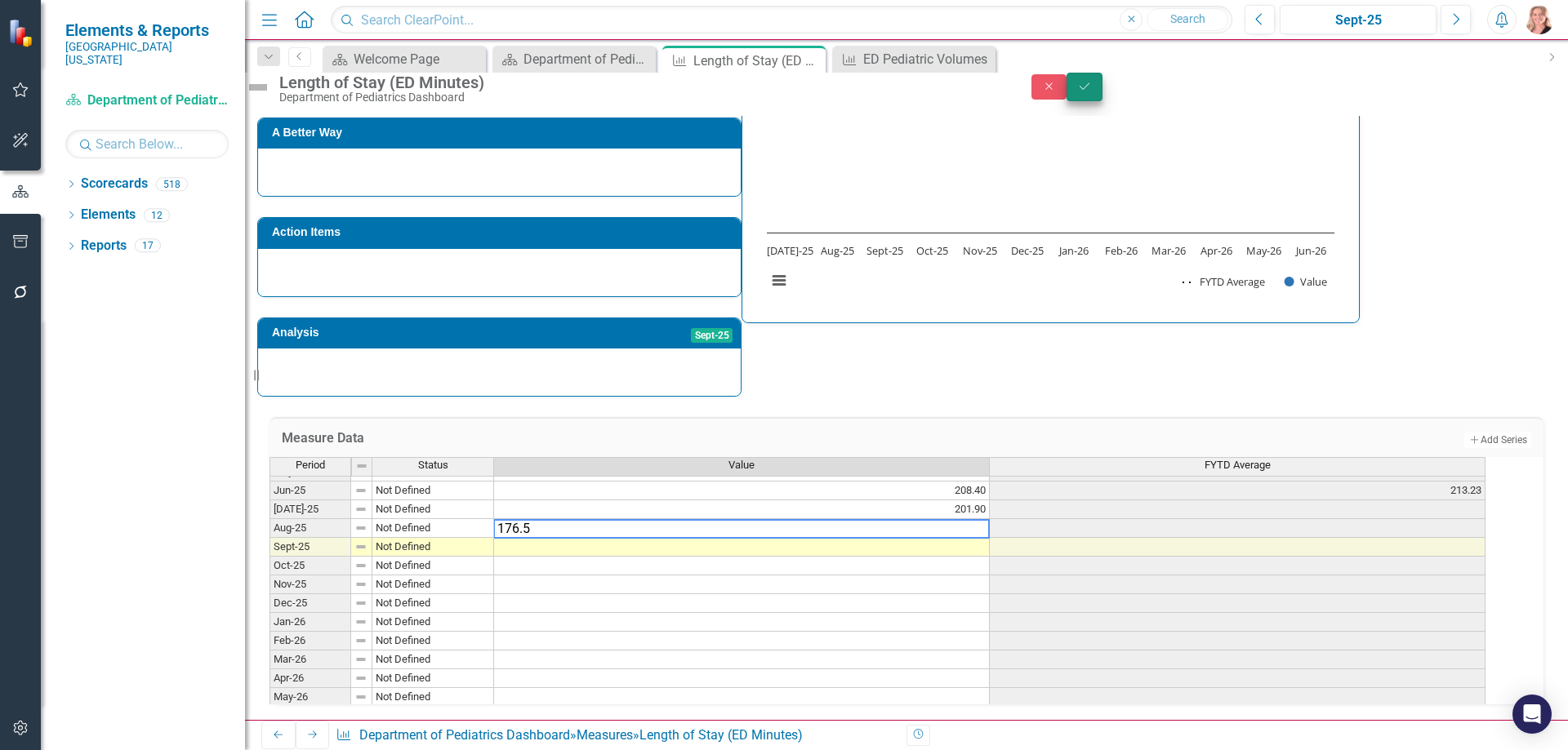
type textarea "176.5"
click at [1102, 101] on button "Save" at bounding box center [1084, 87] width 36 height 29
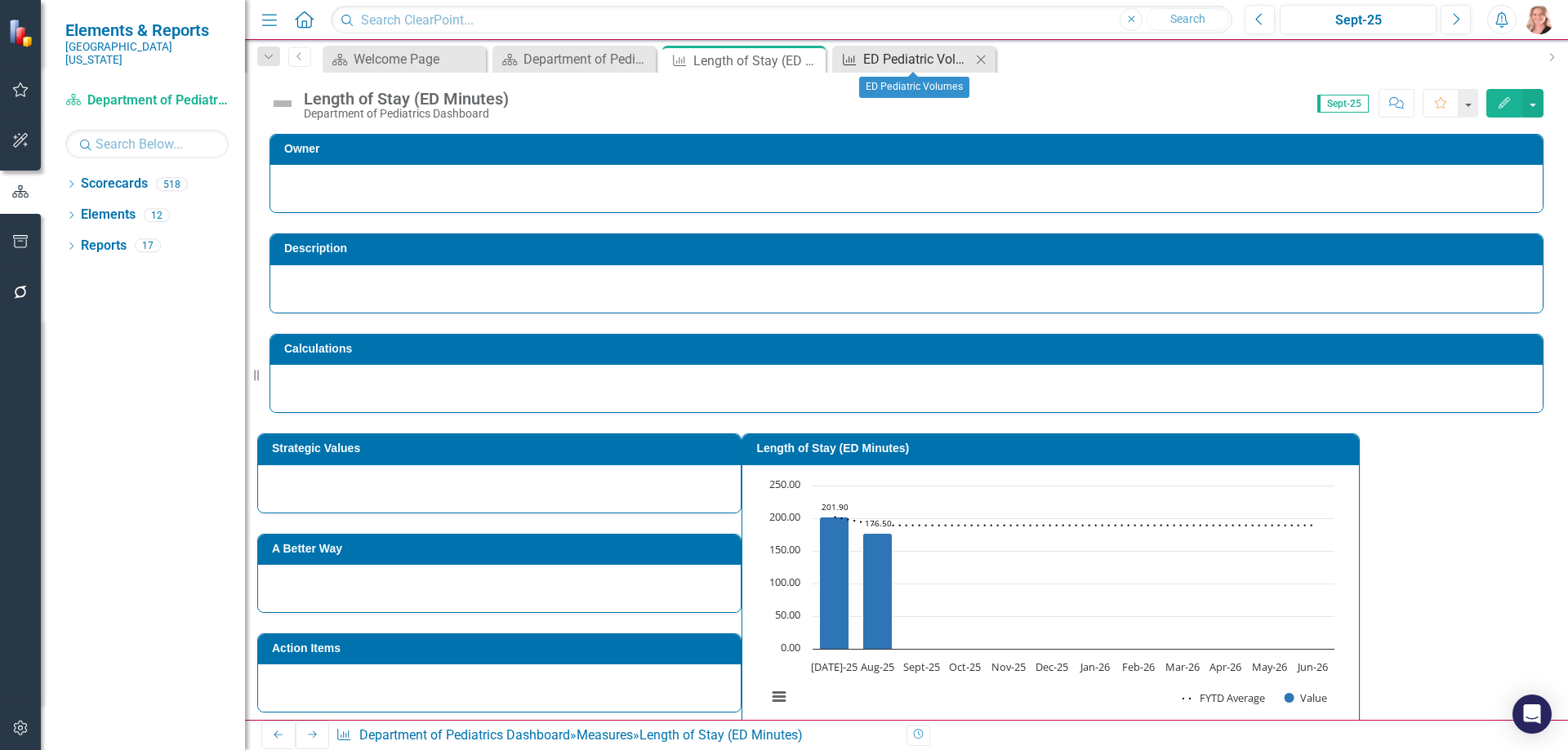
click at [890, 60] on div "ED Pediatric Volumes" at bounding box center [917, 60] width 108 height 20
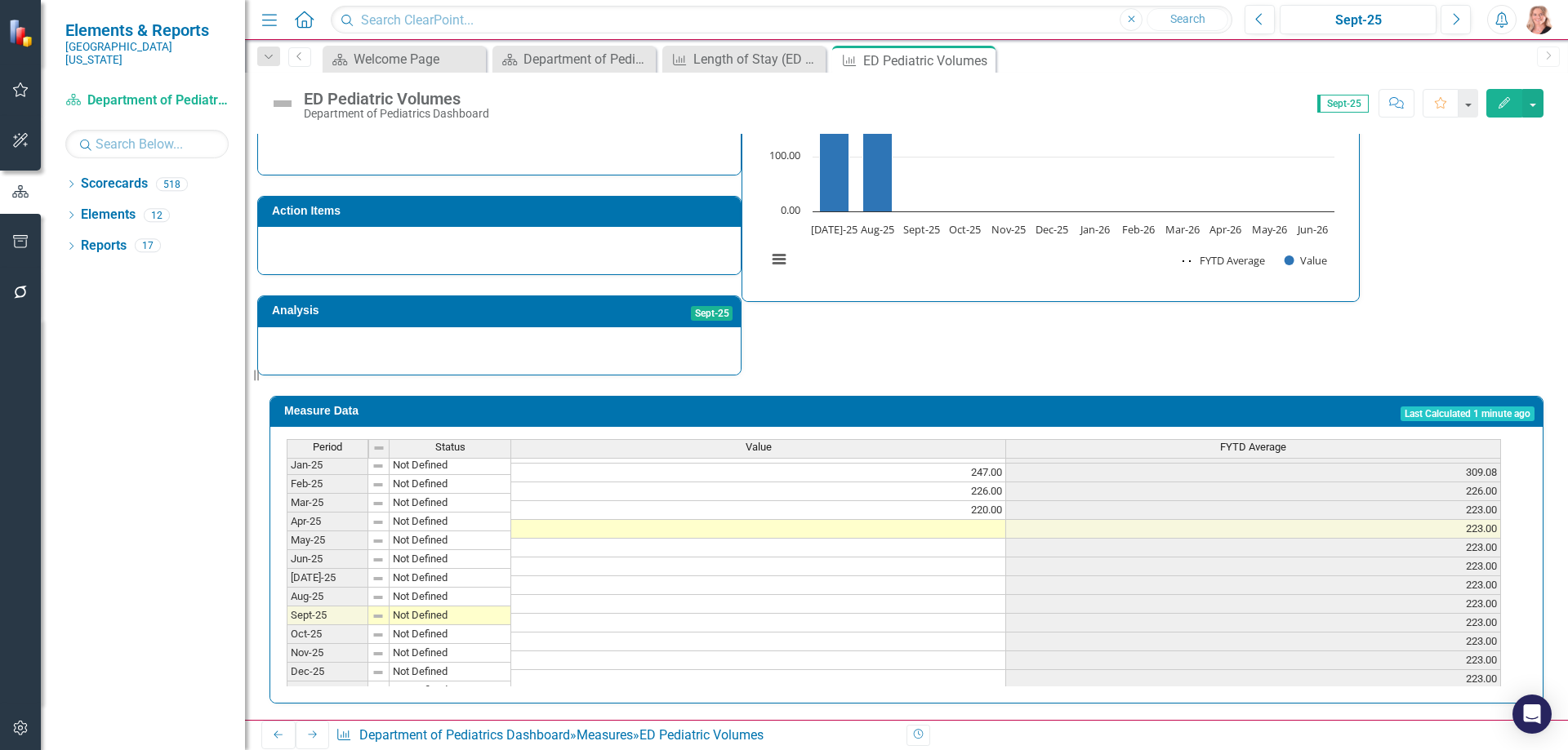
scroll to position [653, 0]
click at [943, 518] on tbody "Apr-24 Not Defined 296.00 306.60 May-24 Not Defined 291.00 305.18 Jun-24 Not De…" at bounding box center [894, 454] width 1214 height 508
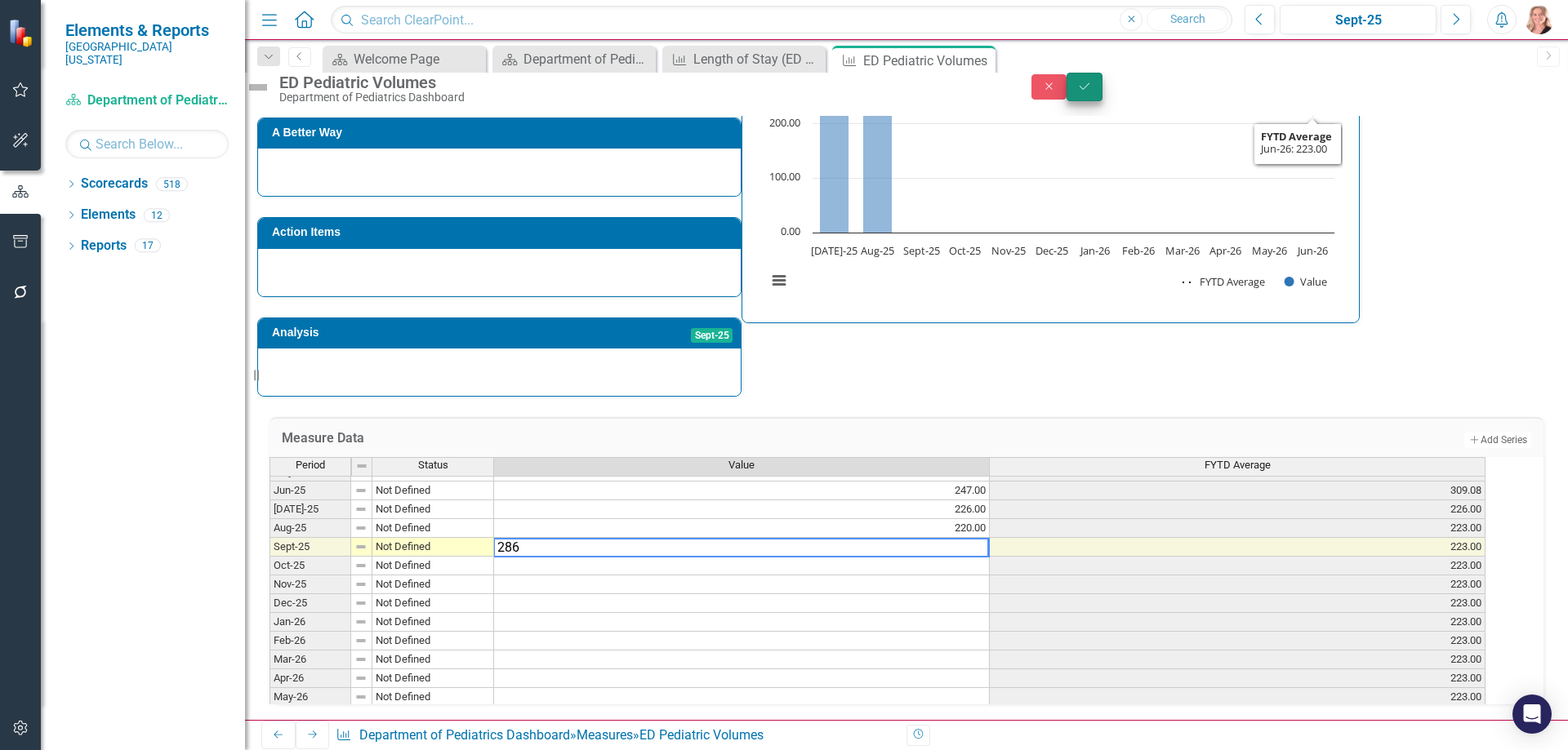
type textarea "286"
click at [1102, 97] on button "Save" at bounding box center [1084, 87] width 36 height 29
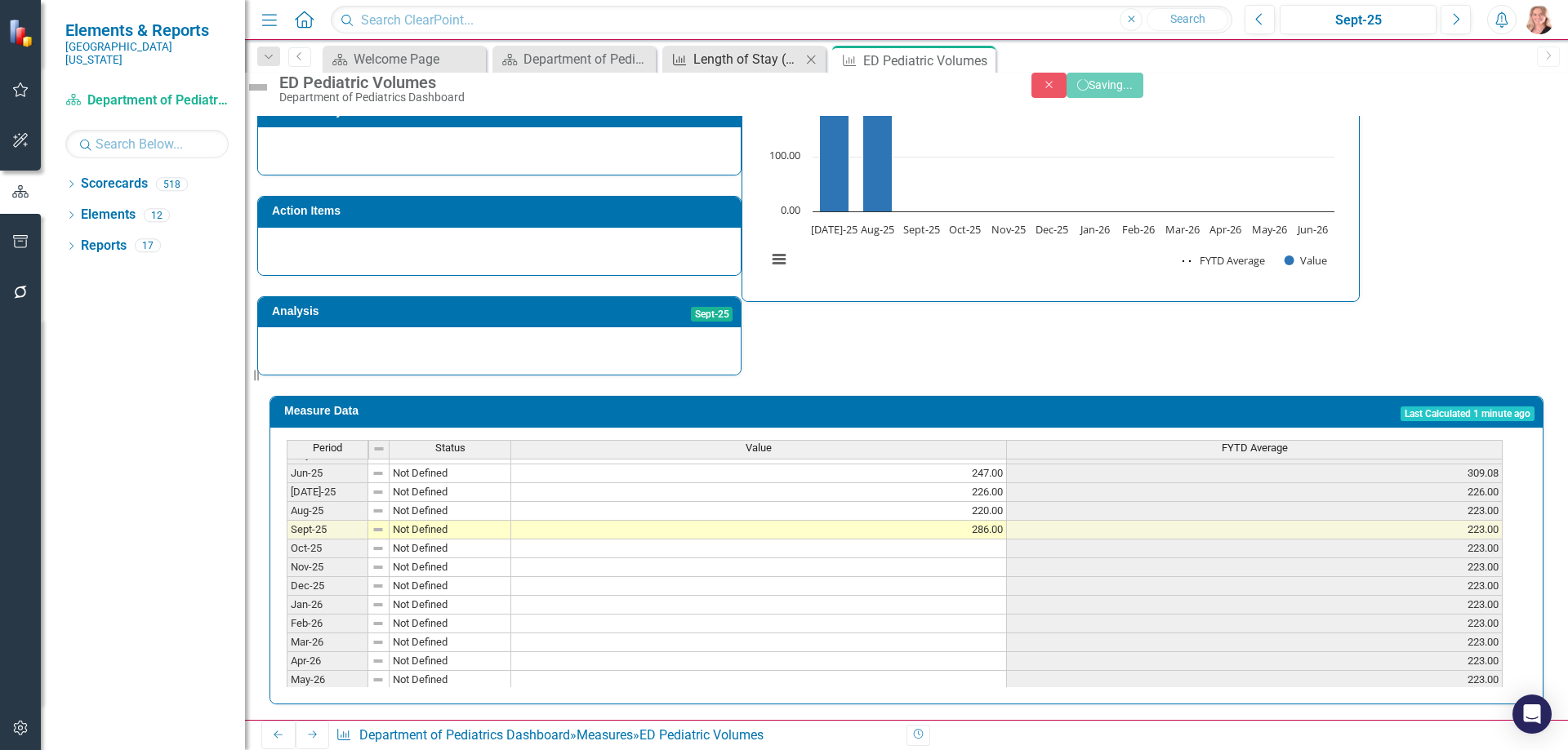
click at [723, 60] on div "Length of Stay (ED Minutes)" at bounding box center [747, 60] width 108 height 20
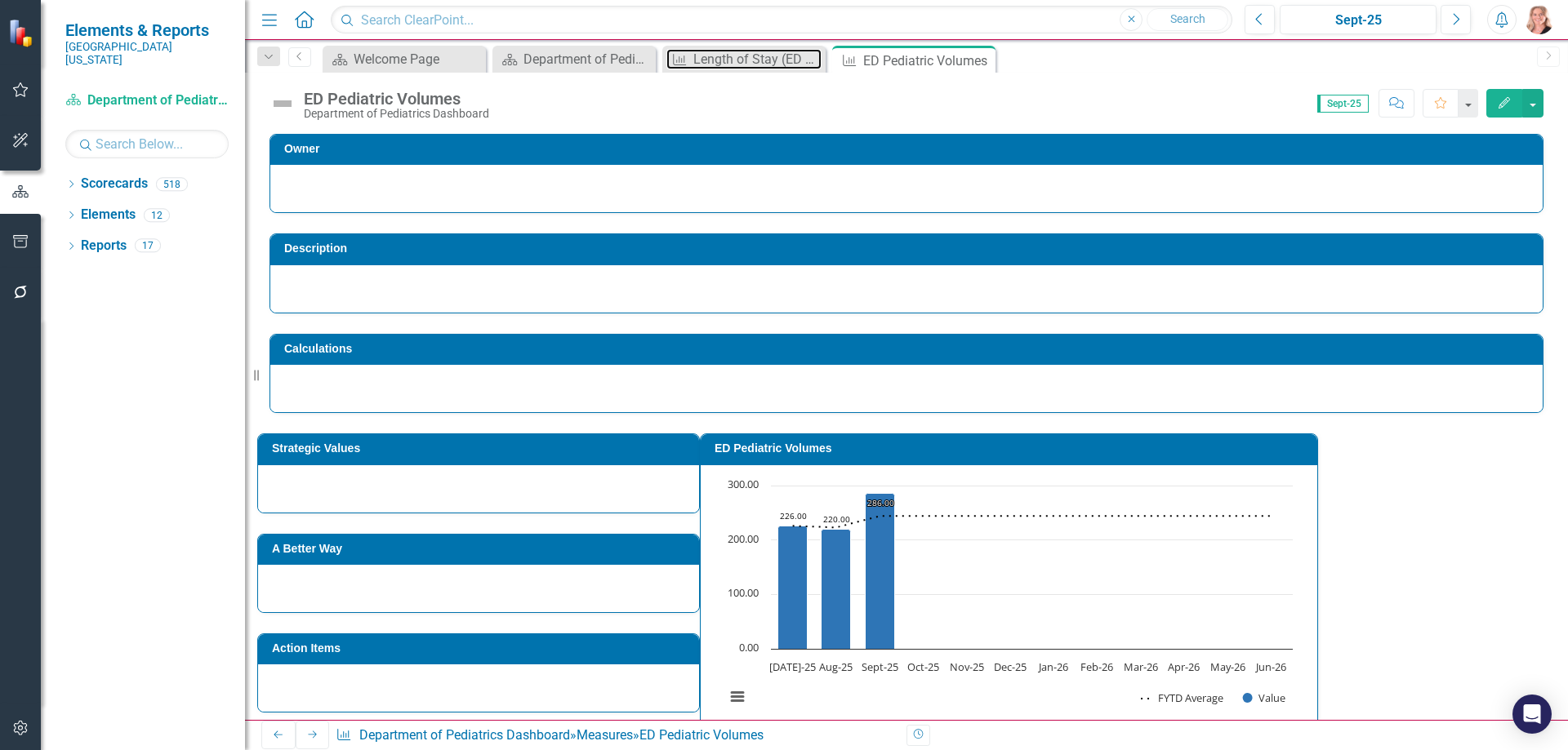
scroll to position [362, 0]
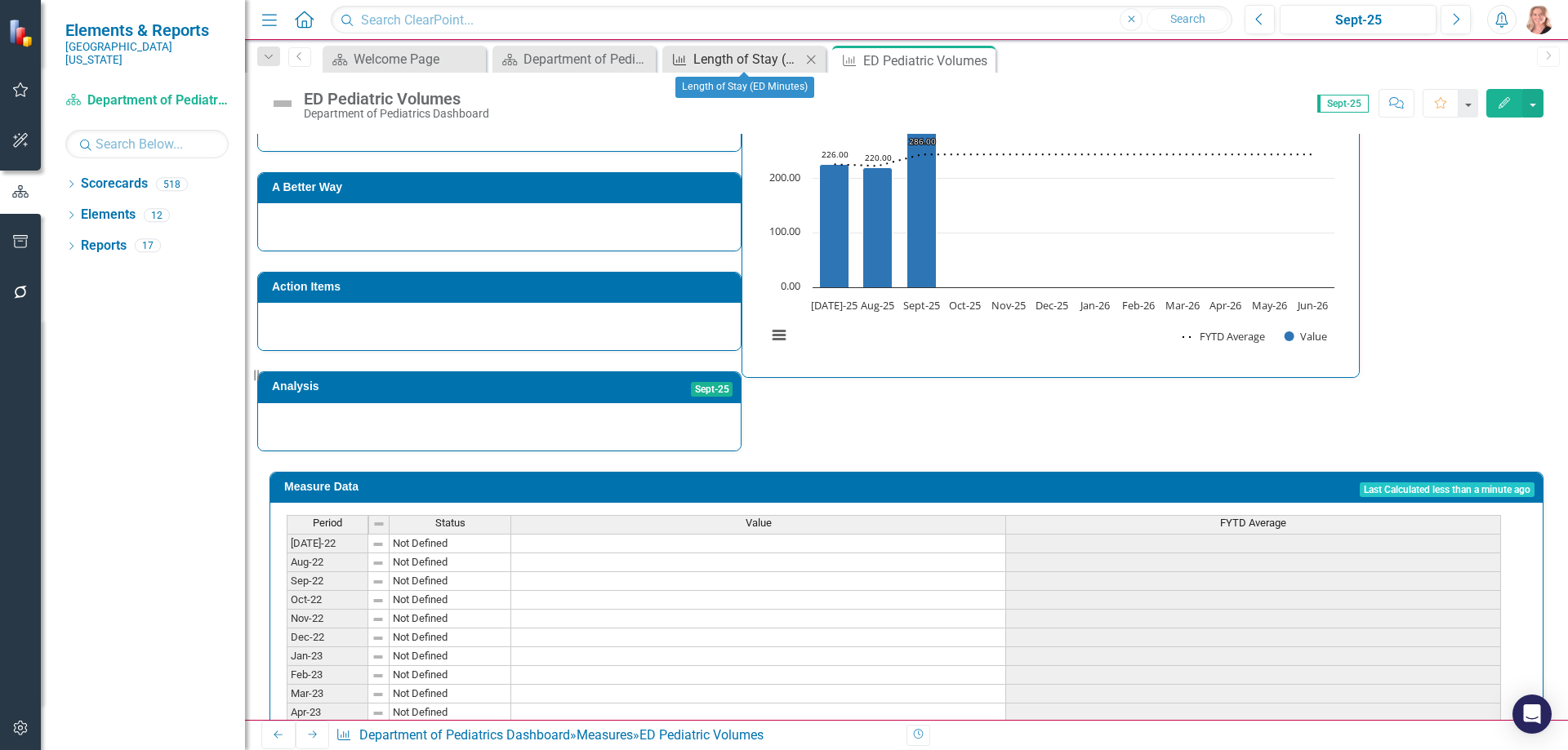
click at [742, 57] on div "Length of Stay (ED Minutes)" at bounding box center [747, 60] width 108 height 20
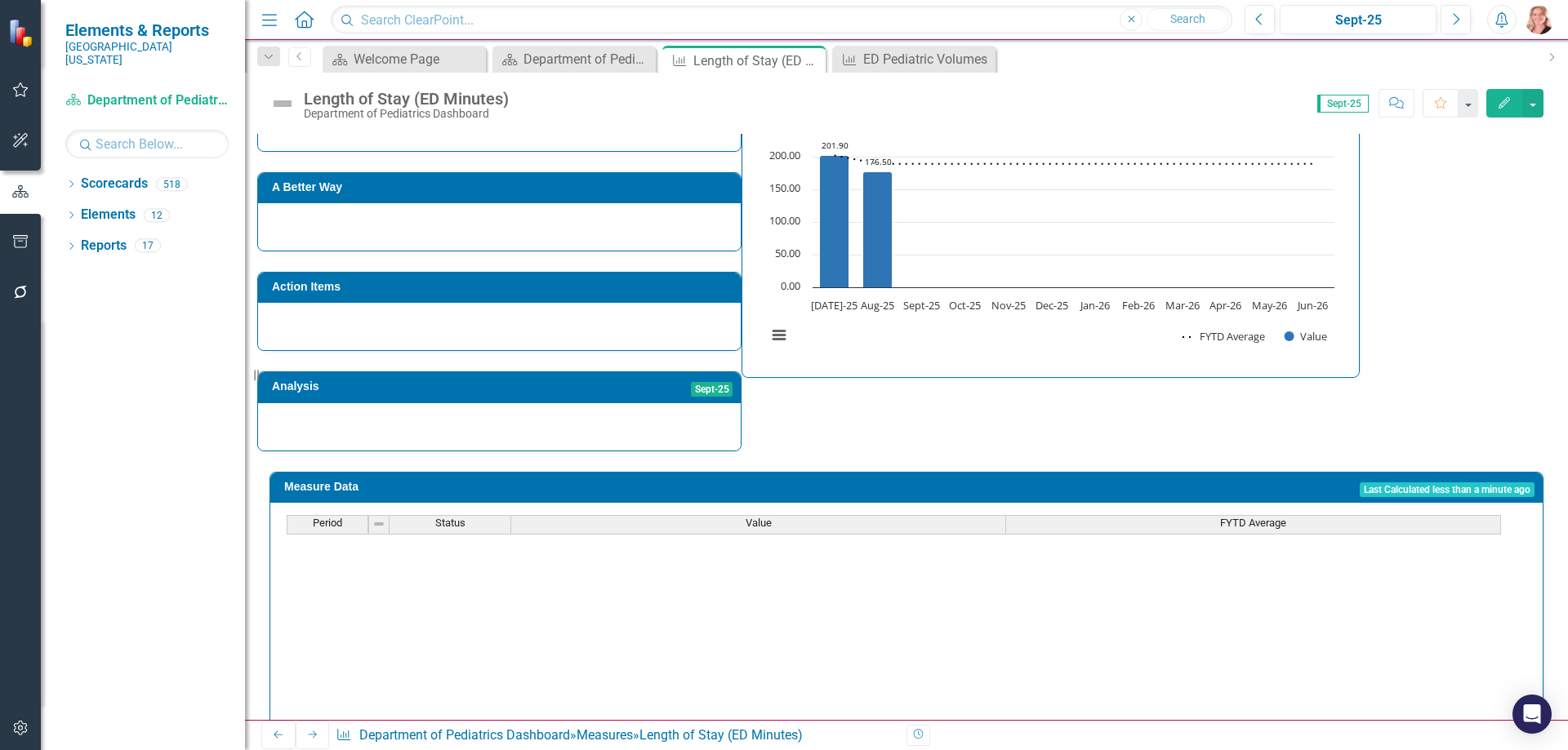
scroll to position [675, 0]
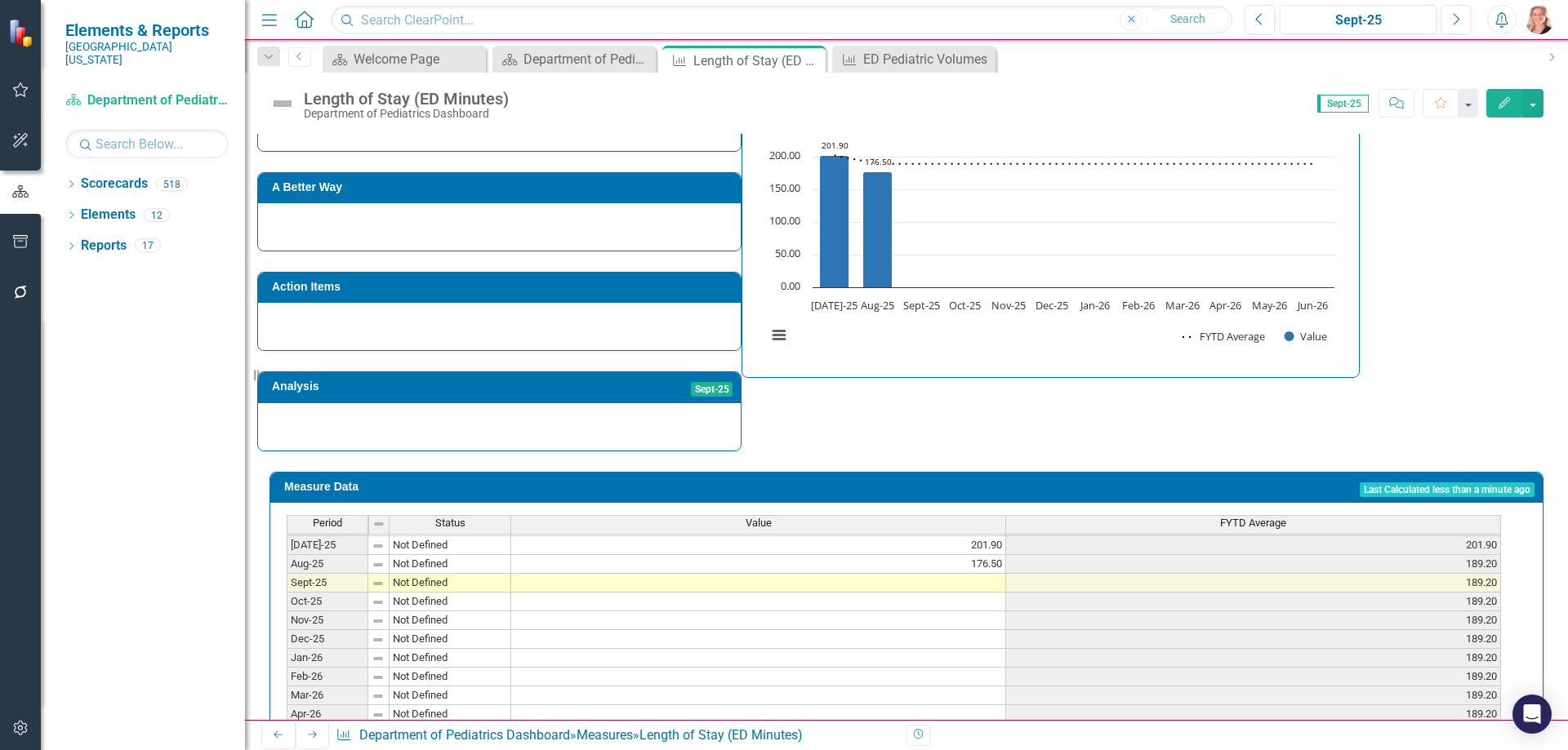
click at [827, 580] on td at bounding box center [758, 583] width 495 height 19
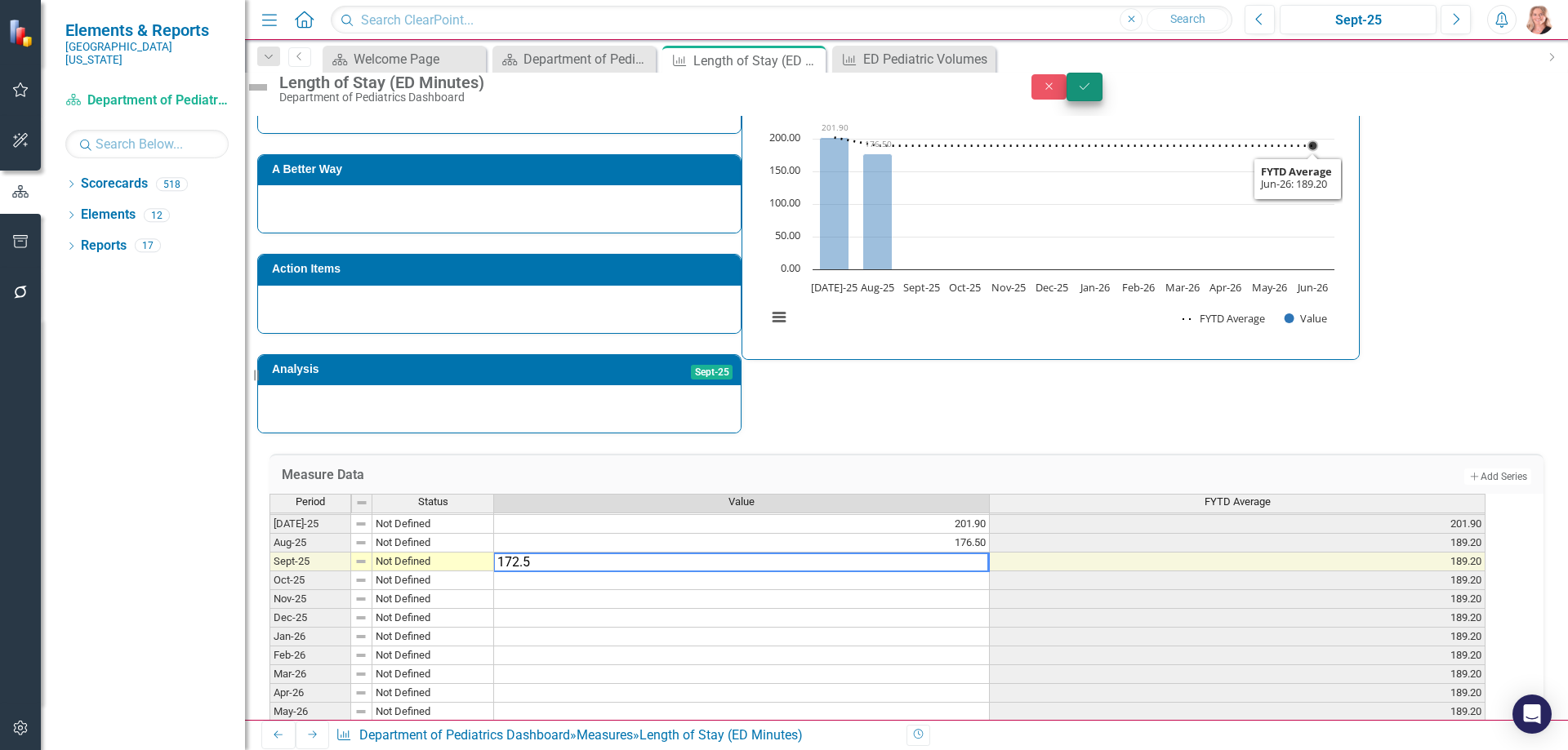
type textarea "172.5"
drag, startPoint x: 1525, startPoint y: 103, endPoint x: 1348, endPoint y: 283, distance: 252.4
click at [1102, 101] on button "Save" at bounding box center [1084, 87] width 36 height 29
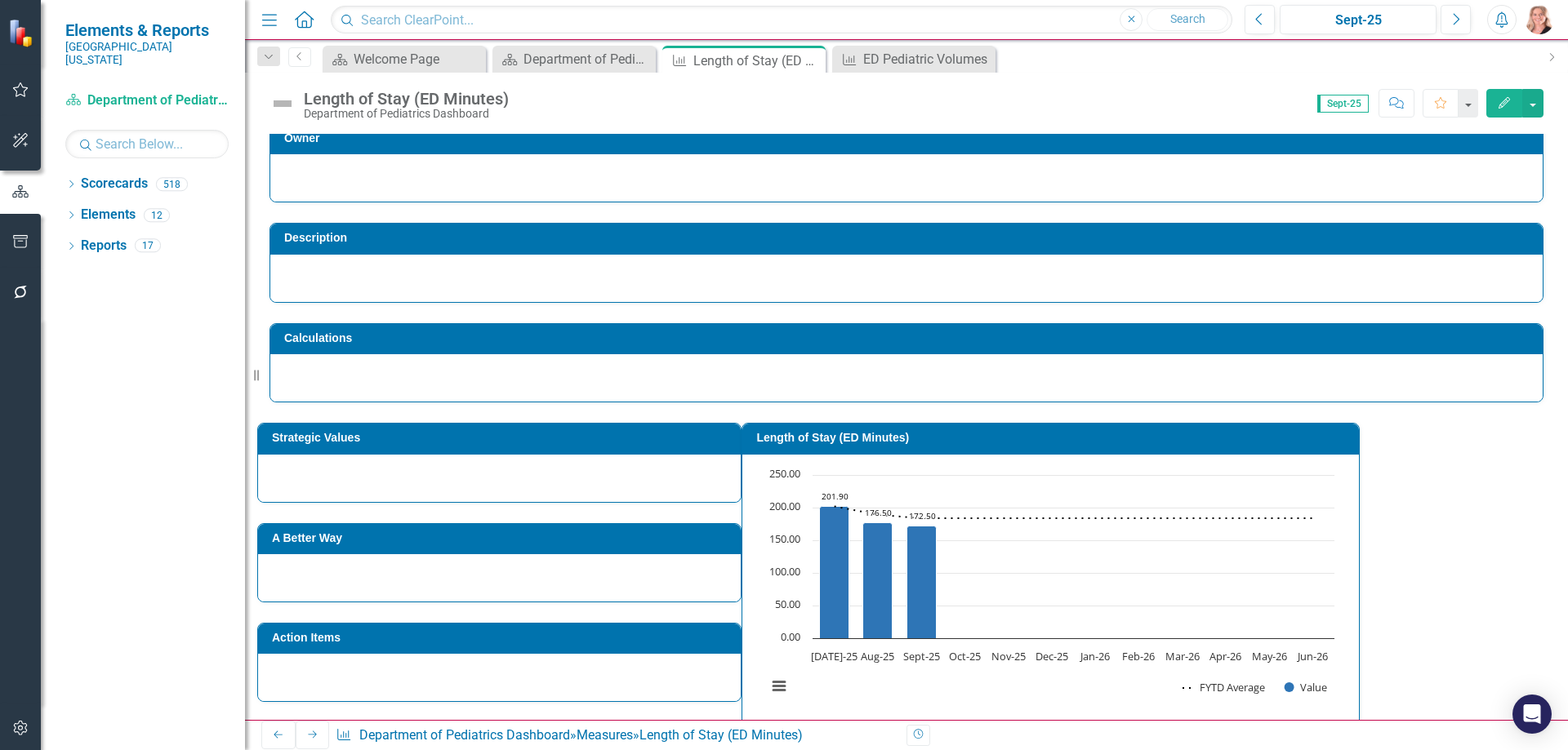
scroll to position [0, 0]
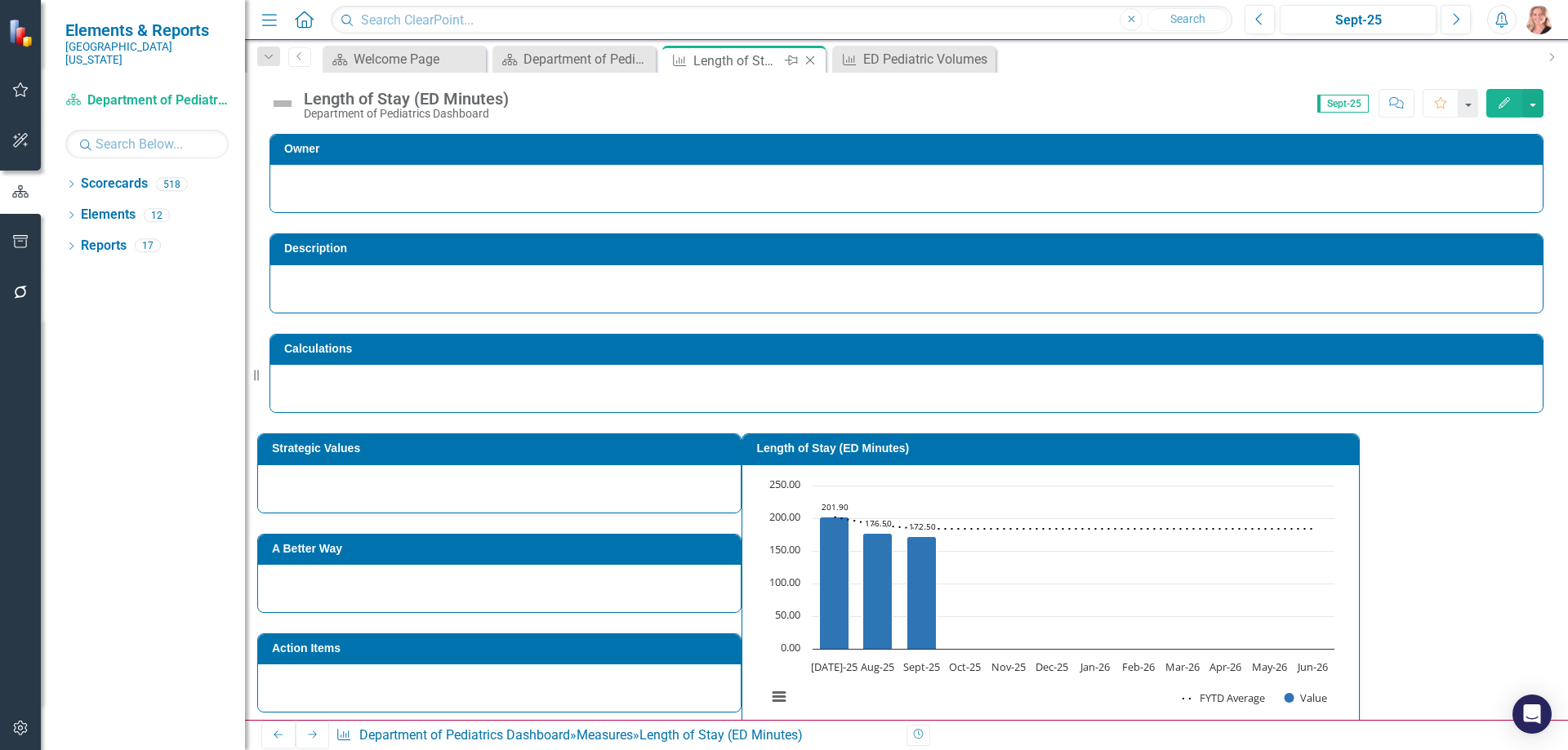
click at [808, 61] on icon "Close" at bounding box center [810, 60] width 16 height 13
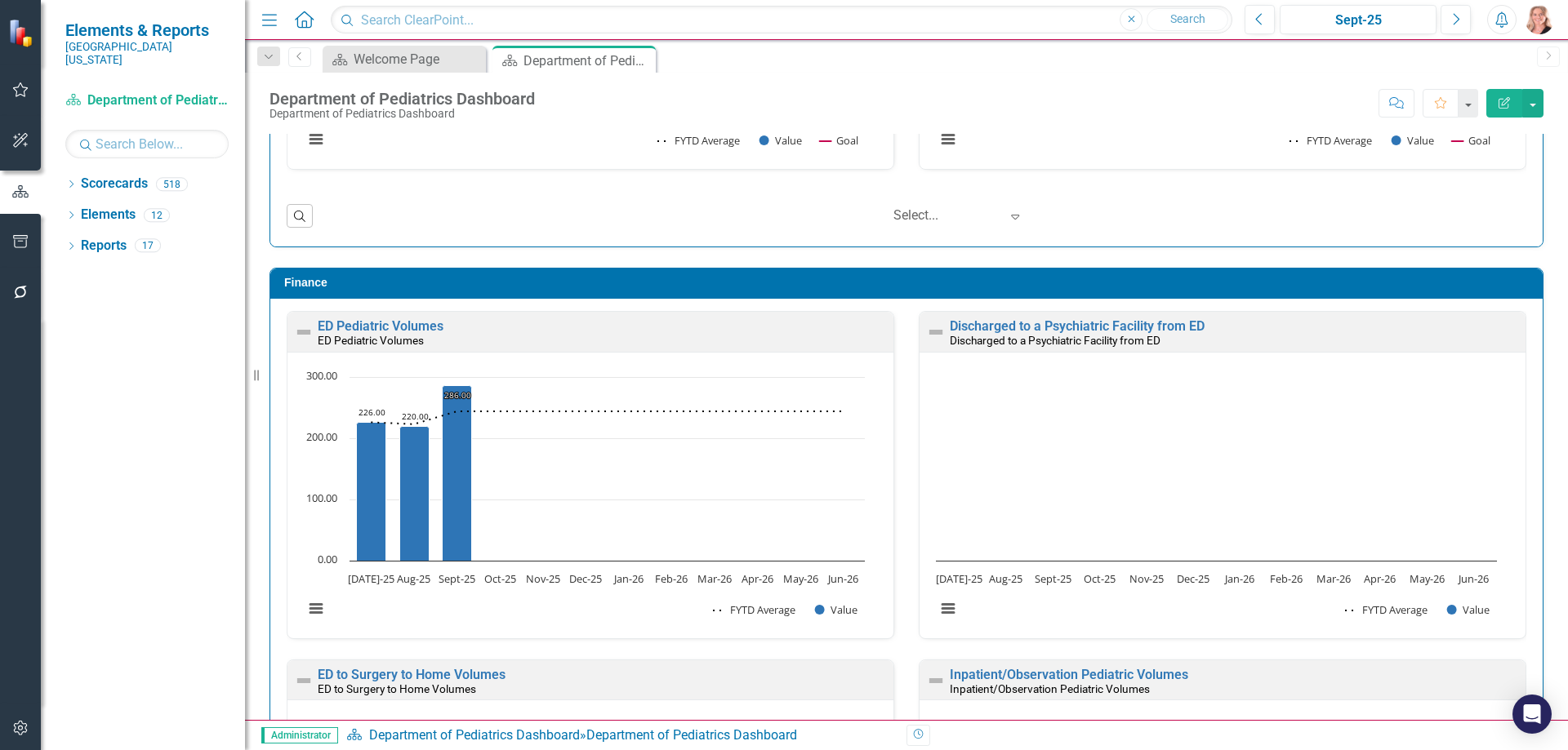
scroll to position [2776, 0]
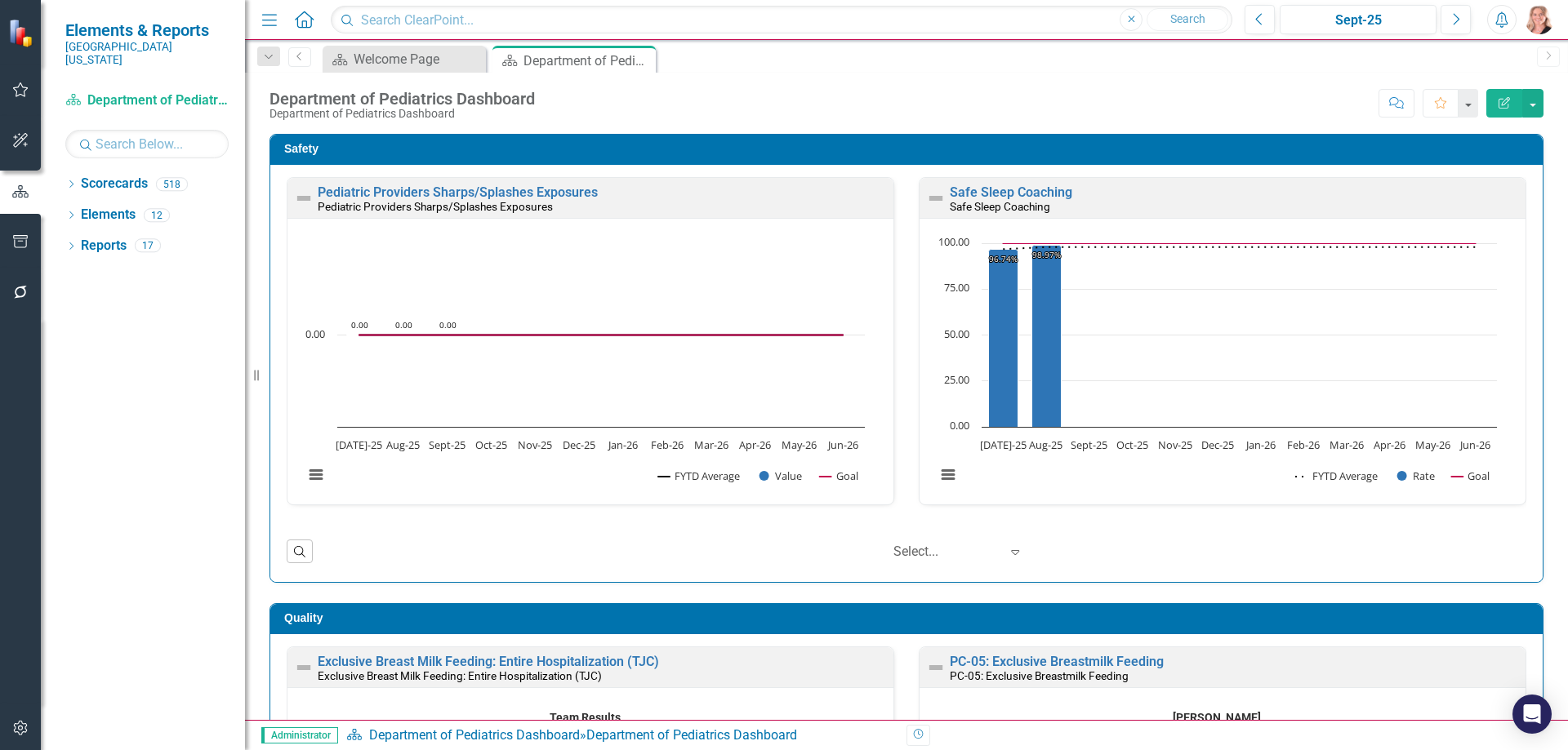
scroll to position [2776, 0]
